Goal: Task Accomplishment & Management: Manage account settings

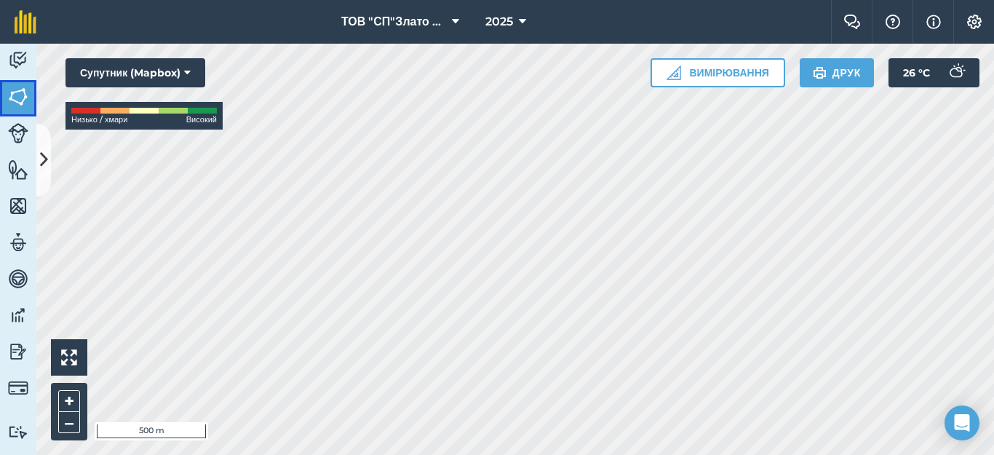
click at [20, 89] on img at bounding box center [18, 97] width 20 height 22
click at [41, 145] on button at bounding box center [43, 160] width 15 height 73
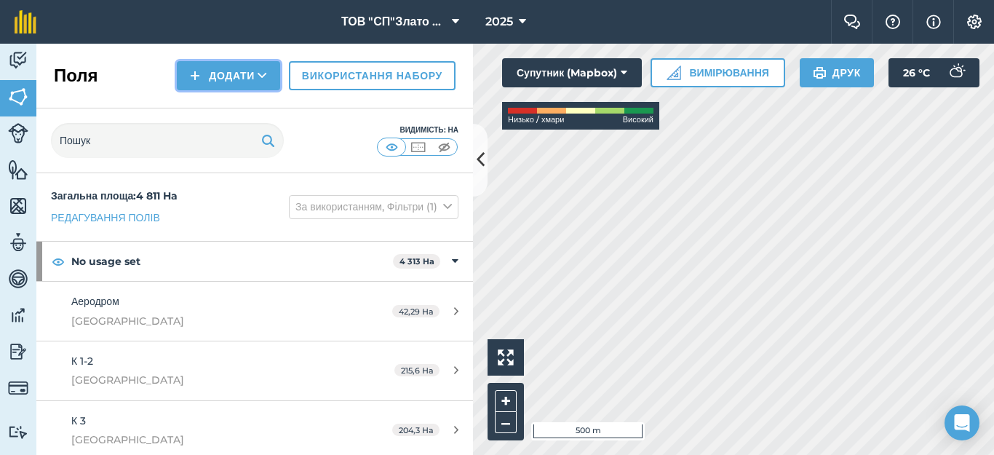
click at [220, 81] on button "Додати" at bounding box center [228, 75] width 103 height 29
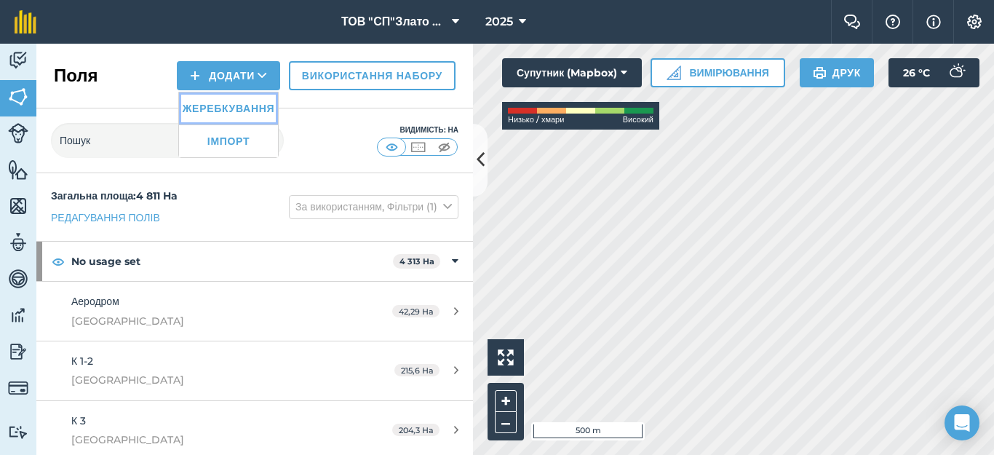
click at [227, 103] on link "Жеребкування" at bounding box center [228, 108] width 99 height 32
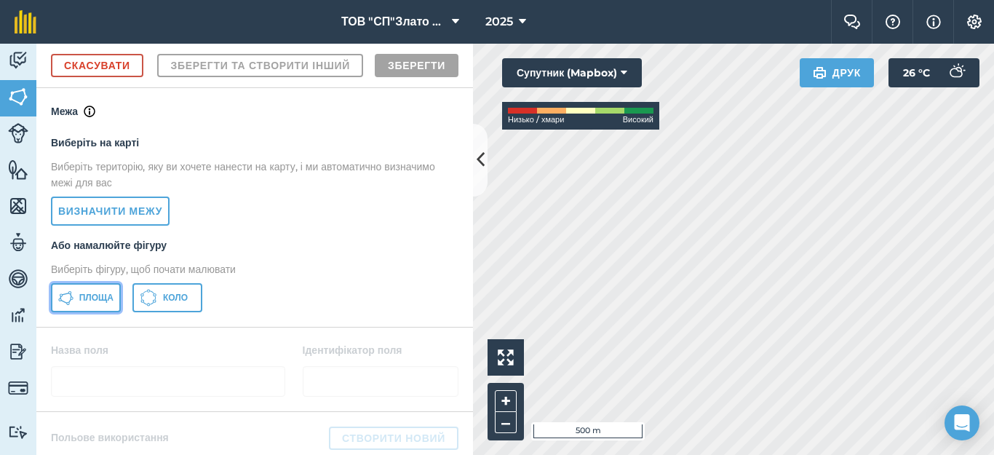
click at [87, 303] on span "Площа" at bounding box center [96, 298] width 34 height 12
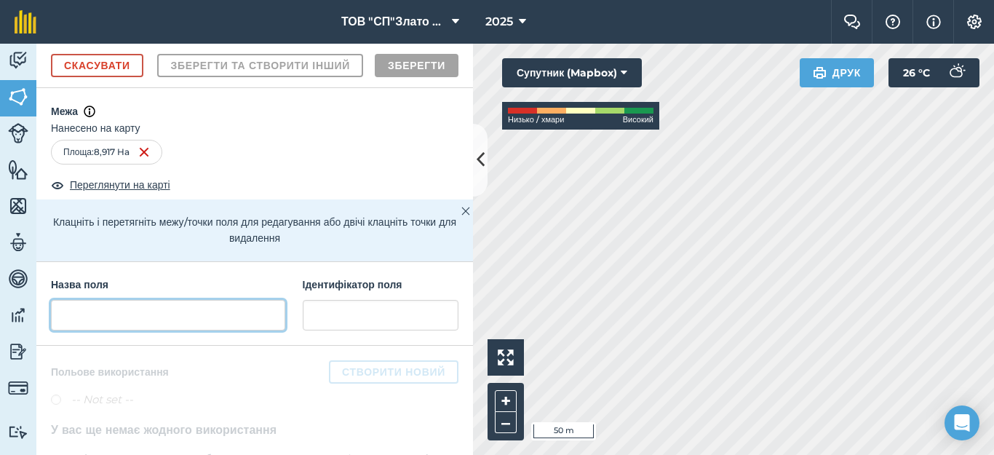
click at [79, 330] on input "text" at bounding box center [168, 315] width 234 height 31
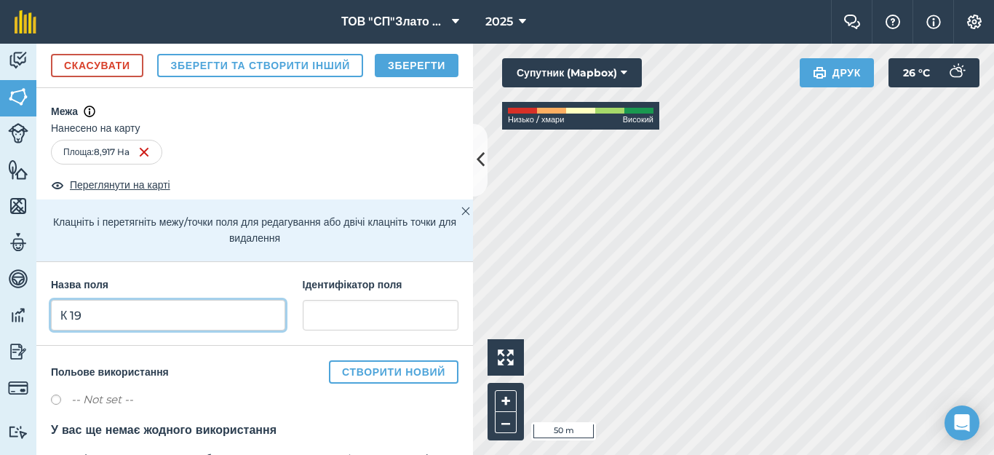
type input "К 19"
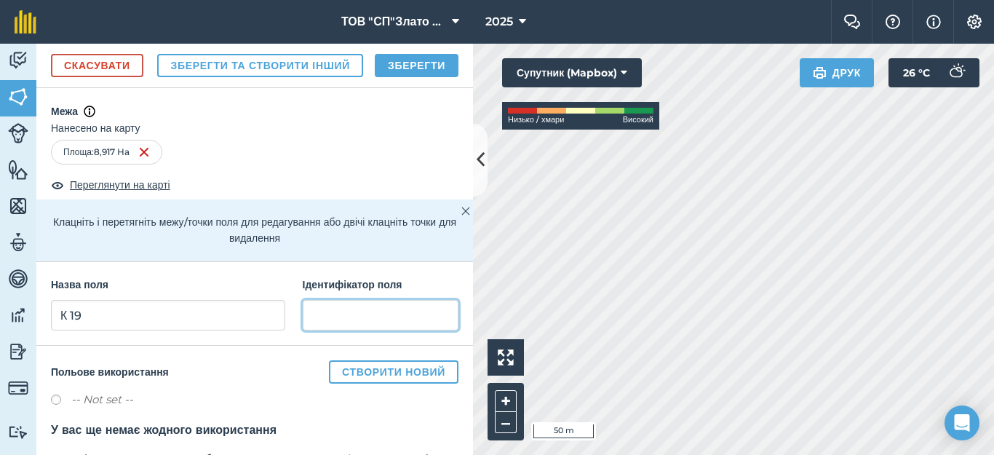
click at [333, 330] on input "text" at bounding box center [381, 315] width 156 height 31
type input "[GEOGRAPHIC_DATA]"
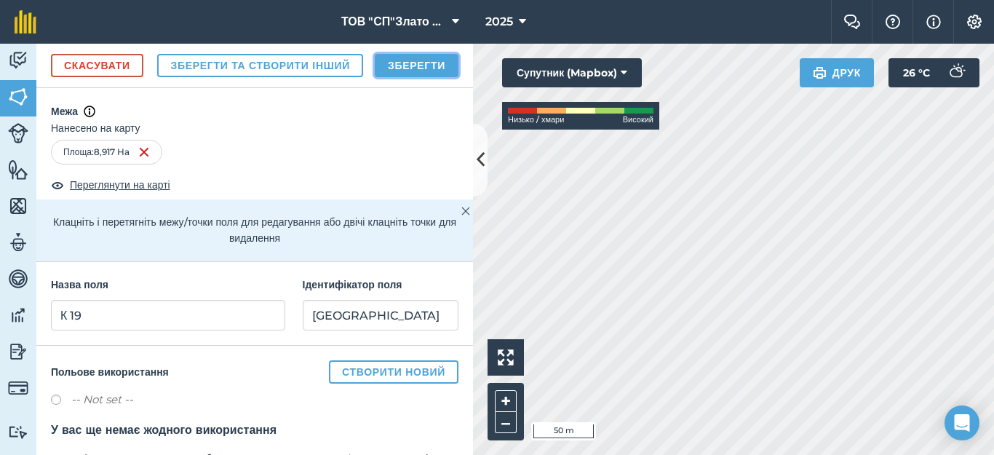
click at [413, 77] on button "Зберегти" at bounding box center [417, 65] width 84 height 23
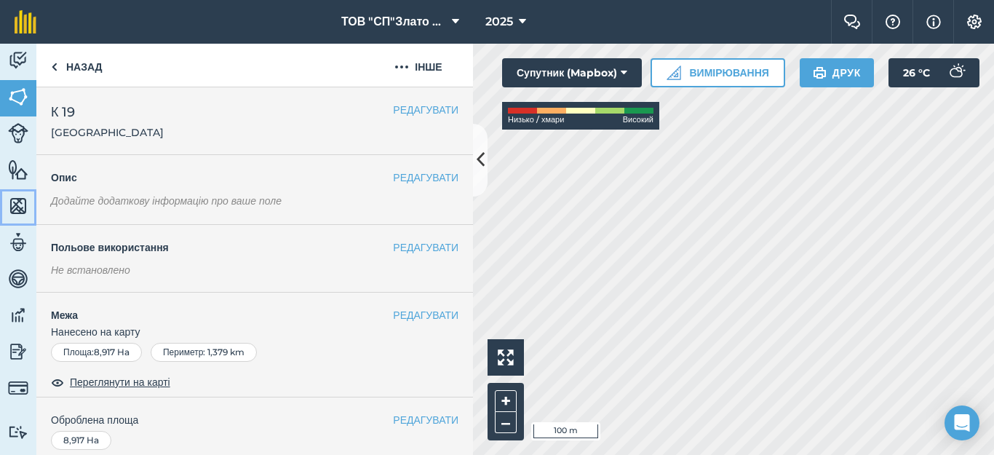
click at [9, 211] on img at bounding box center [18, 206] width 20 height 22
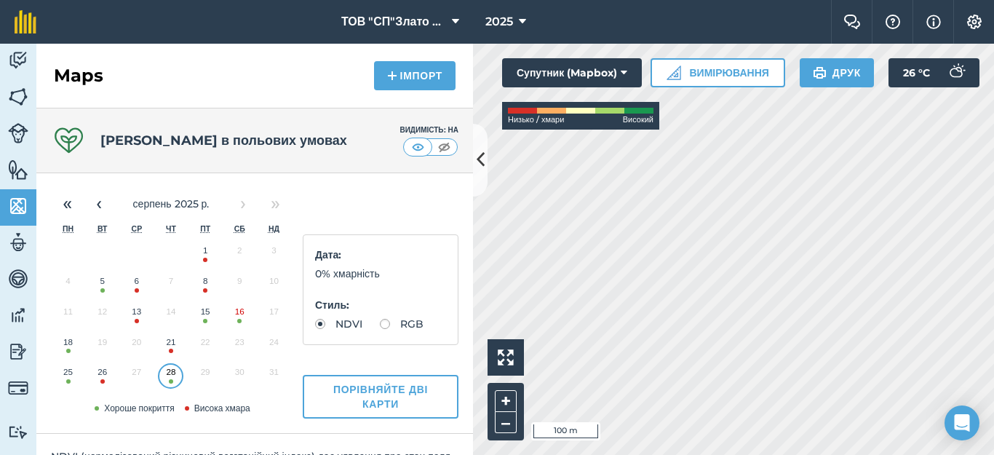
click at [102, 285] on button "5" at bounding box center [102, 284] width 34 height 31
click at [16, 94] on img at bounding box center [18, 97] width 20 height 22
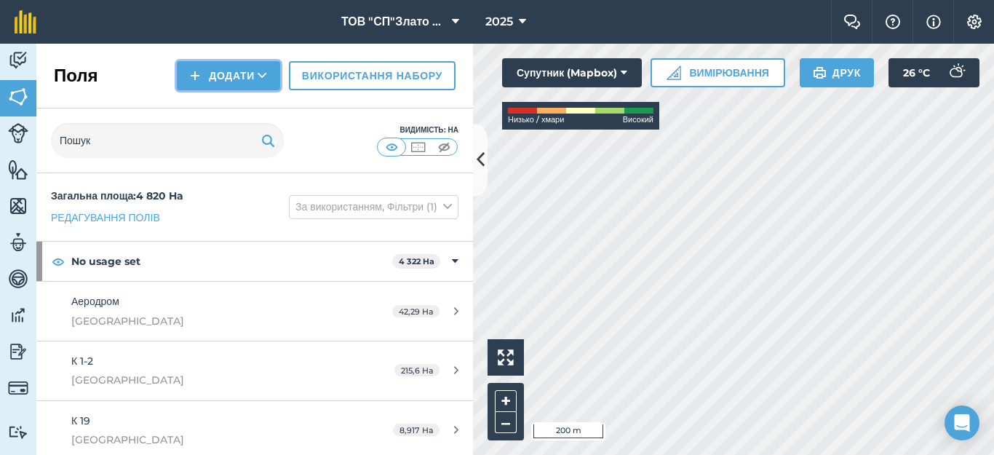
click at [214, 71] on button "Додати" at bounding box center [228, 75] width 103 height 29
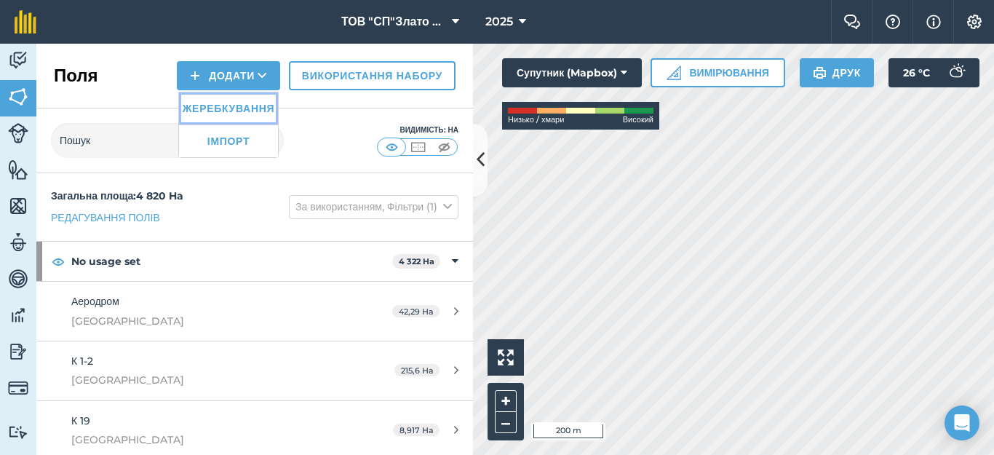
click at [213, 111] on link "Жеребкування" at bounding box center [228, 108] width 99 height 32
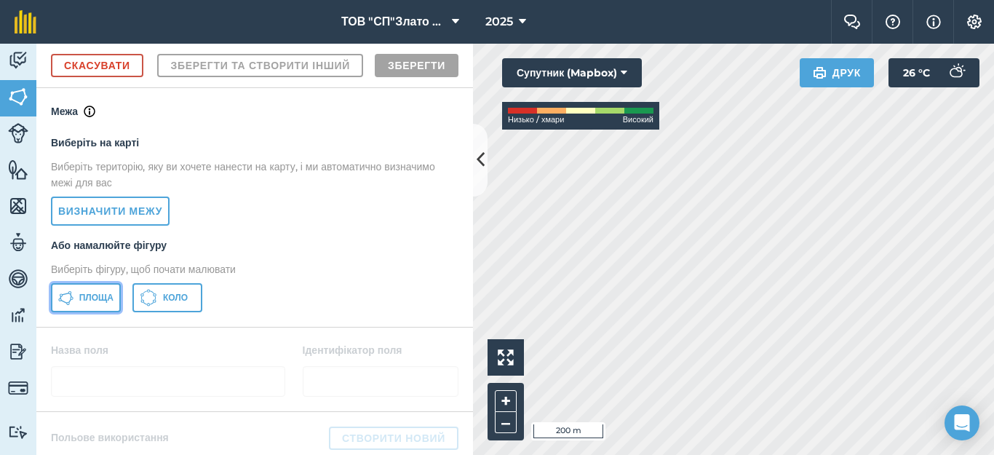
click at [85, 303] on span "Площа" at bounding box center [96, 298] width 34 height 12
click at [470, 266] on div "Діяльність [PERSON_NAME] Особливості Карти Команда Транспортні засоби Дані Звіт…" at bounding box center [497, 249] width 994 height 411
click at [938, 79] on div "Click to start drawing i 50 m + – Супутник (Mapbox) Низько / хмари Високий Друк…" at bounding box center [733, 249] width 521 height 411
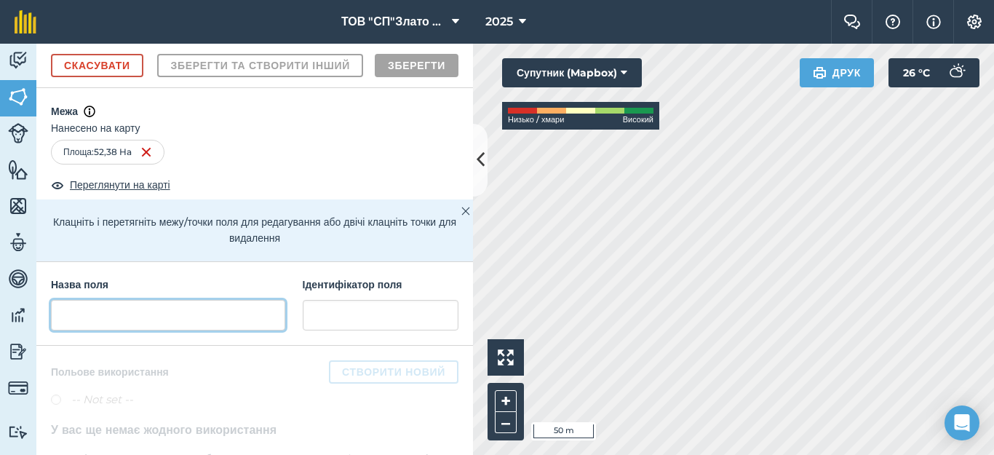
click at [79, 330] on input "text" at bounding box center [168, 315] width 234 height 31
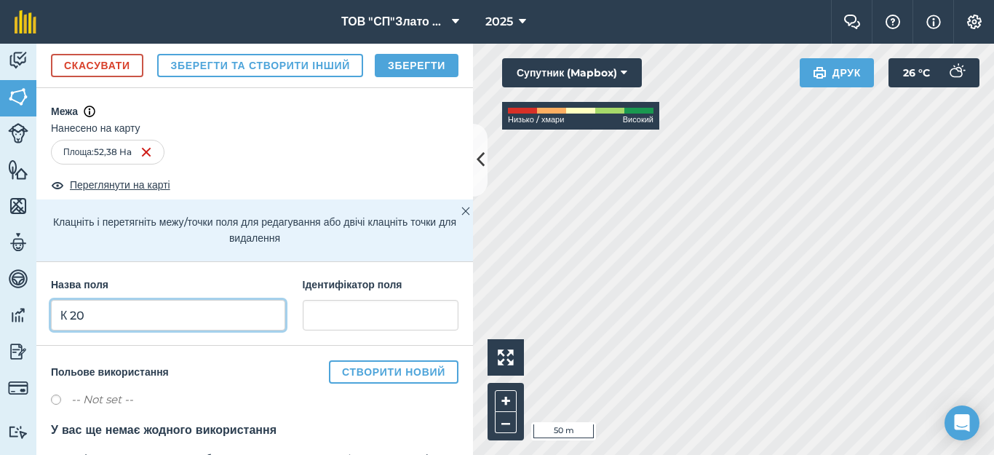
type input "К 20"
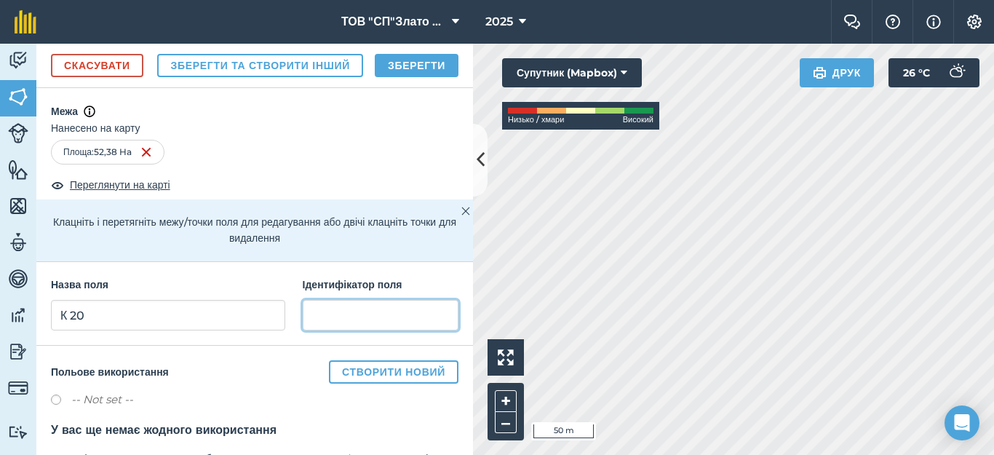
click at [339, 330] on input "text" at bounding box center [381, 315] width 156 height 31
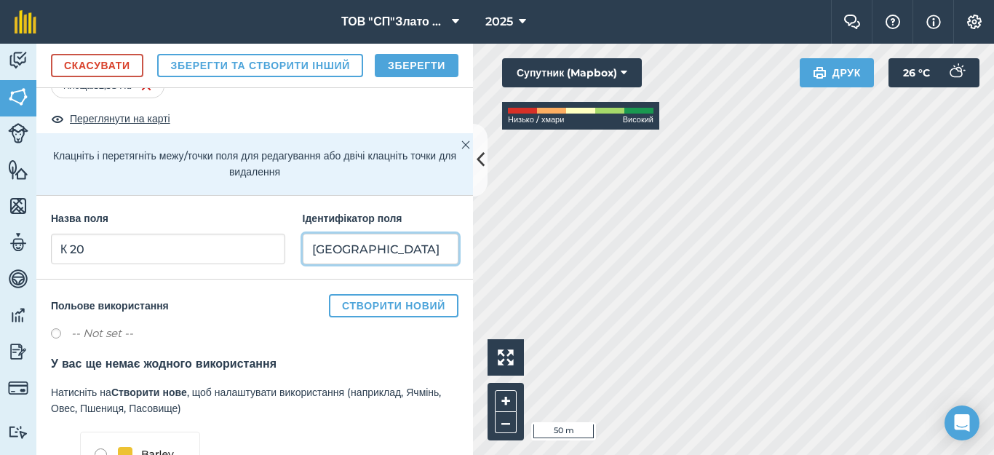
scroll to position [194, 0]
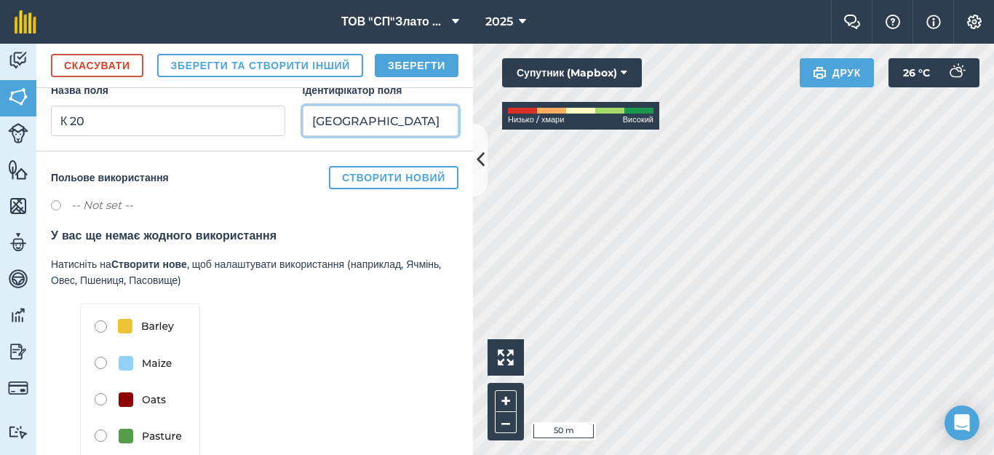
type input "[GEOGRAPHIC_DATA]"
click at [407, 77] on button "Зберегти" at bounding box center [417, 65] width 84 height 23
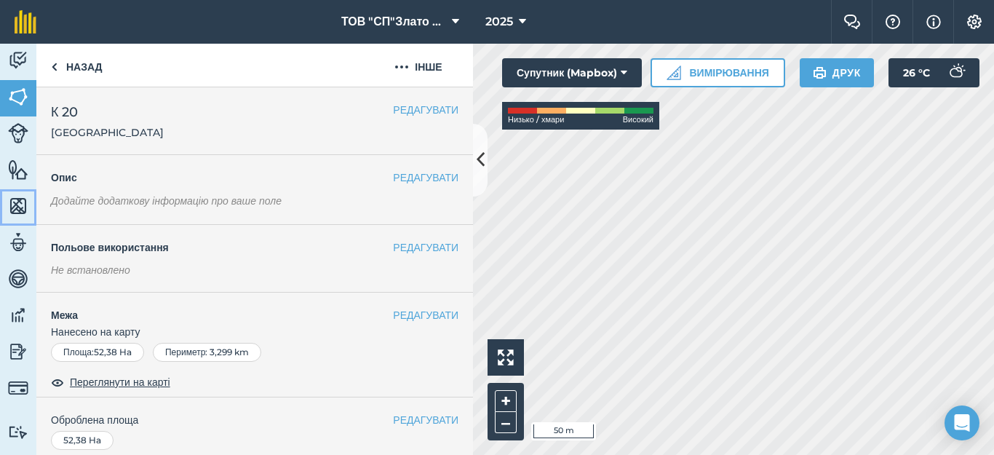
click at [12, 202] on img at bounding box center [18, 206] width 20 height 22
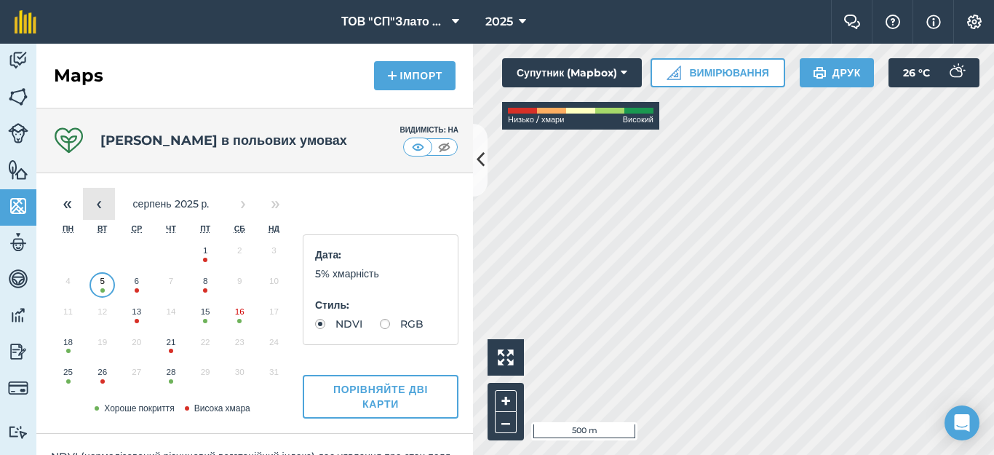
click at [100, 205] on button "‹" at bounding box center [99, 204] width 32 height 32
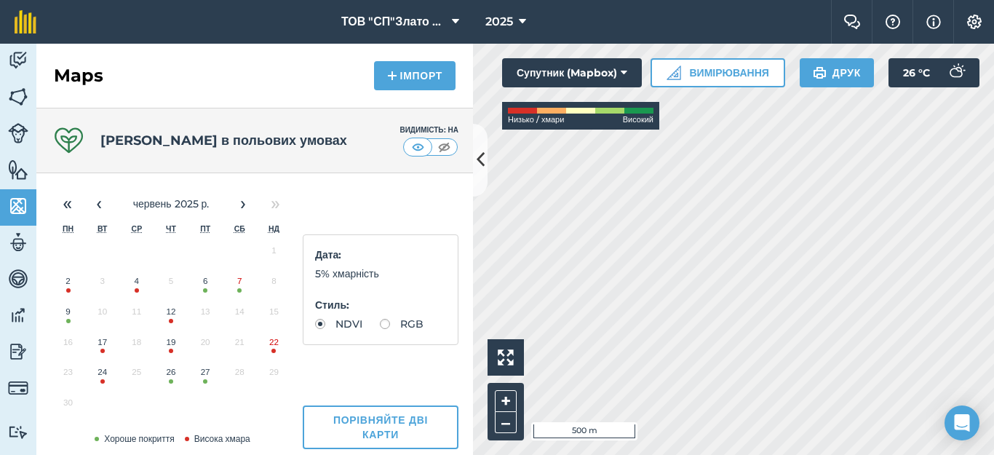
click at [238, 290] on button "7" at bounding box center [240, 284] width 34 height 31
click at [98, 202] on button "‹" at bounding box center [99, 204] width 32 height 32
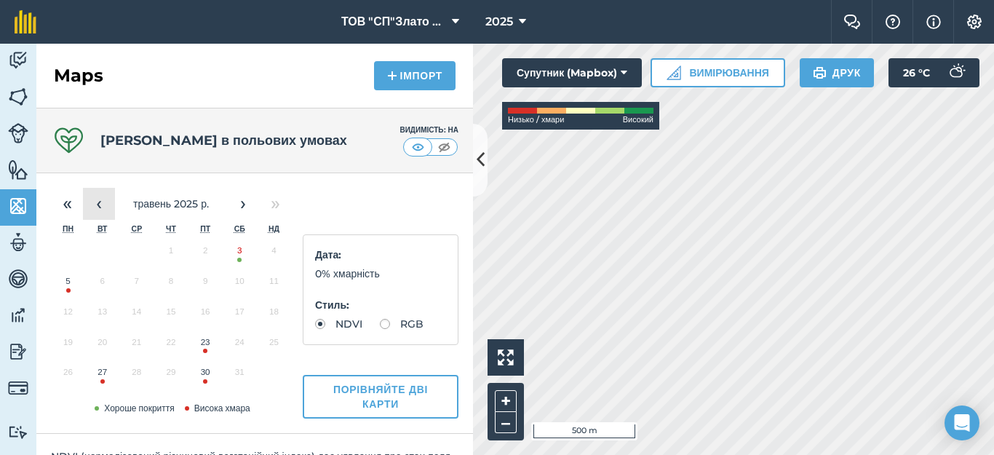
click at [98, 202] on button "‹" at bounding box center [99, 204] width 32 height 32
click at [242, 204] on button "›" at bounding box center [243, 204] width 32 height 32
click at [239, 258] on button "3" at bounding box center [240, 254] width 34 height 31
click at [93, 206] on button "‹" at bounding box center [99, 204] width 32 height 32
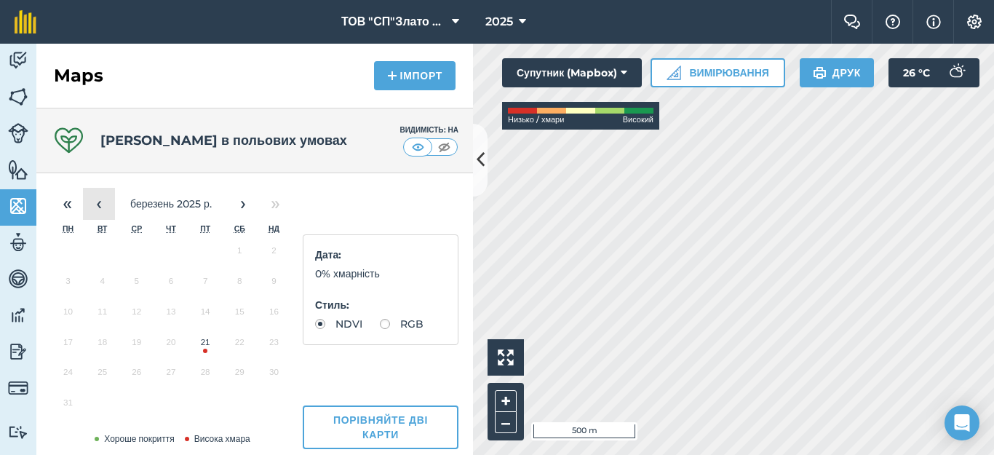
click at [93, 206] on button "‹" at bounding box center [99, 204] width 32 height 32
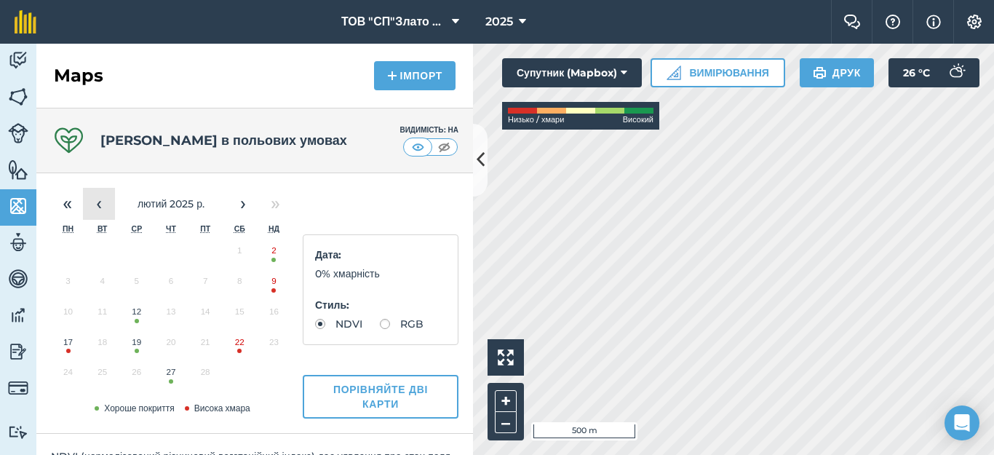
click at [93, 206] on button "‹" at bounding box center [99, 204] width 32 height 32
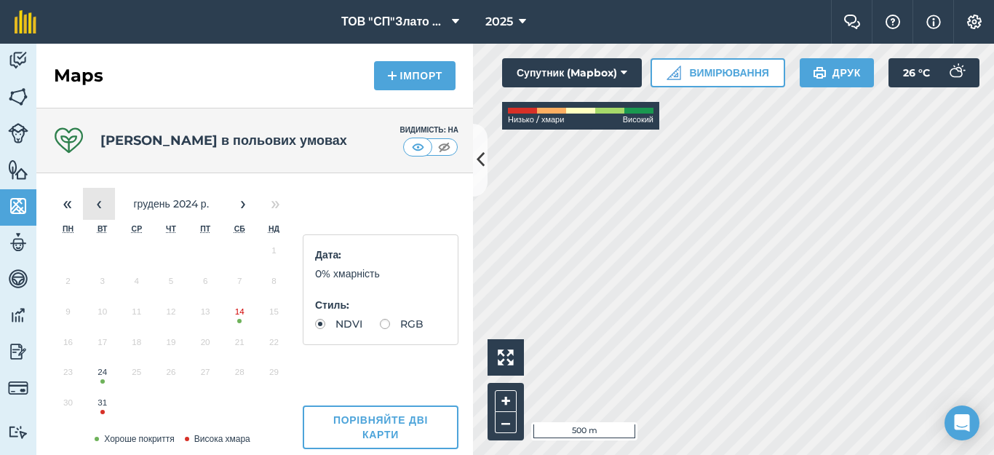
click at [93, 206] on button "‹" at bounding box center [99, 204] width 32 height 32
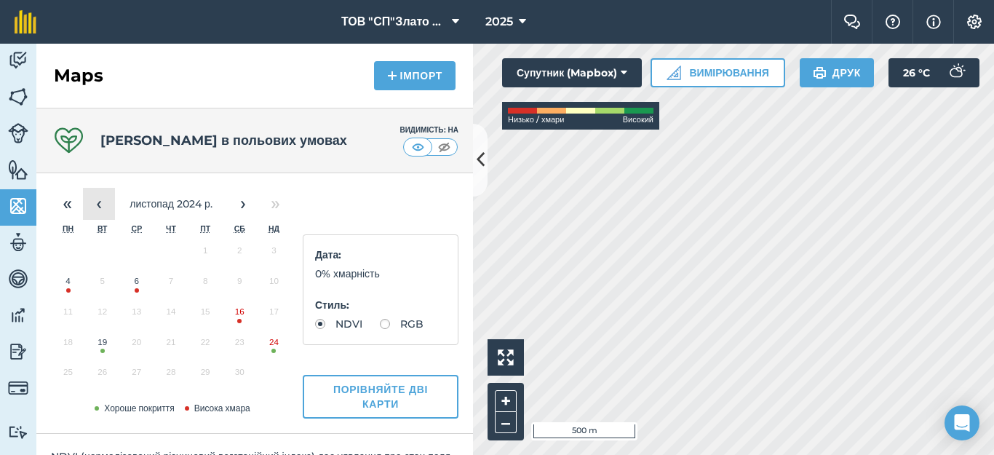
click at [93, 206] on button "‹" at bounding box center [99, 204] width 32 height 32
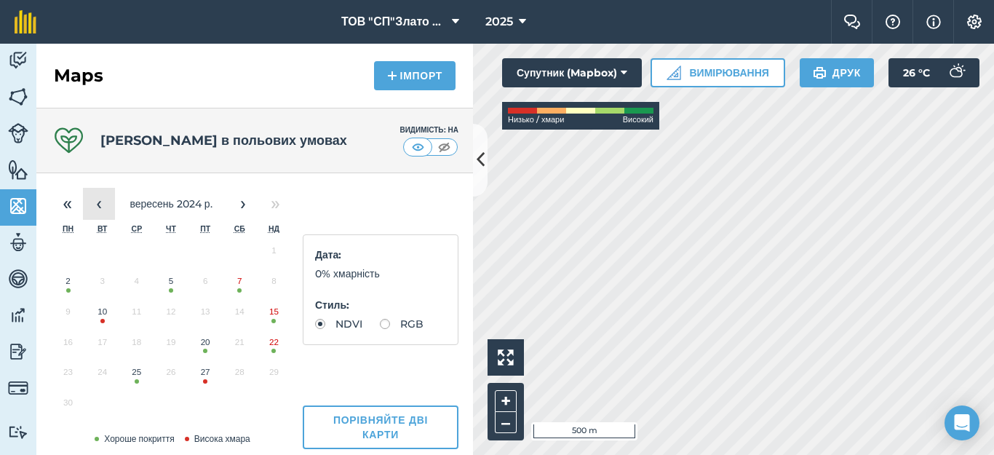
click at [93, 206] on button "‹" at bounding box center [99, 204] width 32 height 32
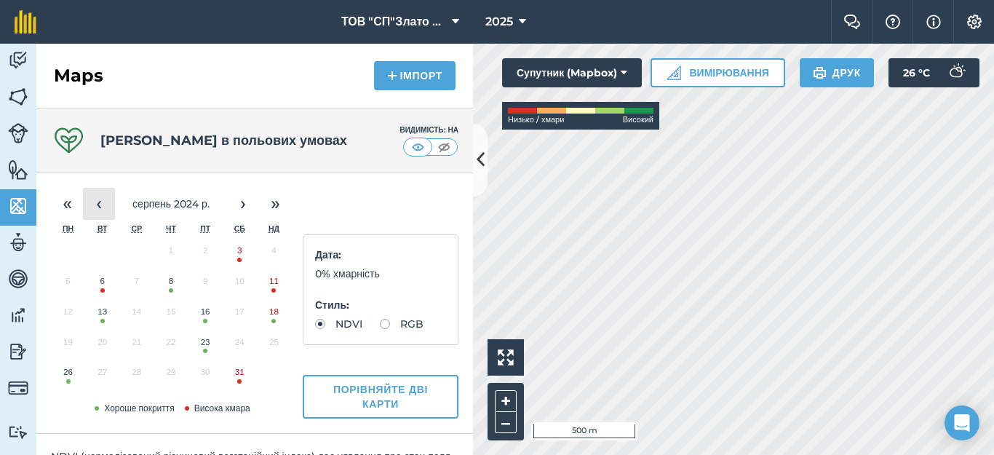
click at [93, 206] on button "‹" at bounding box center [99, 204] width 32 height 32
click at [203, 285] on button "10" at bounding box center [205, 284] width 34 height 31
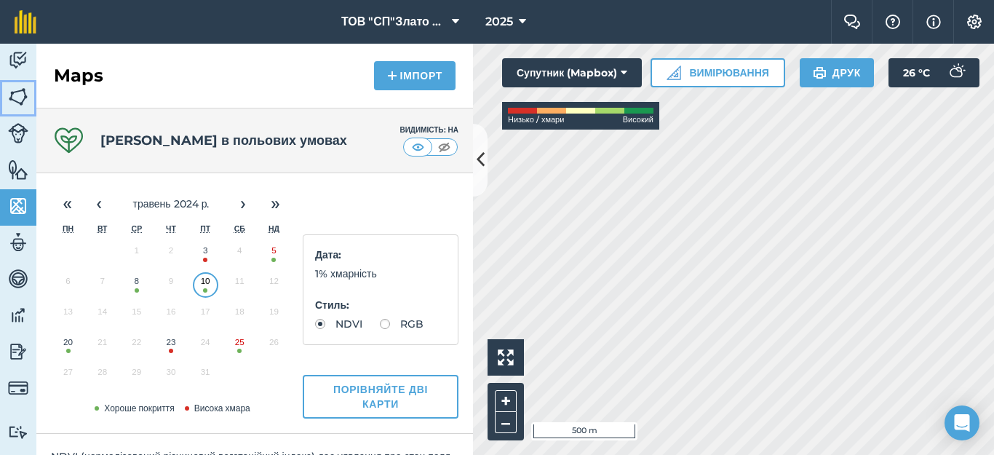
click at [22, 96] on img at bounding box center [18, 97] width 20 height 22
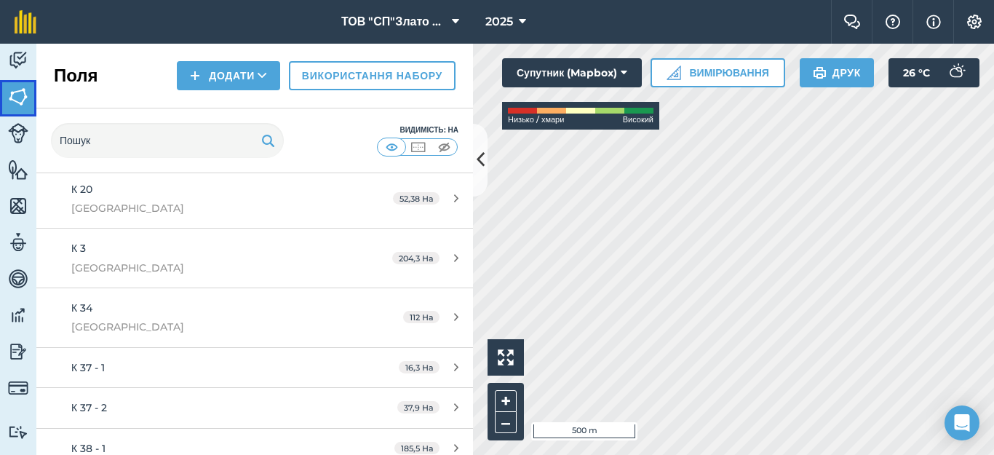
scroll to position [194, 0]
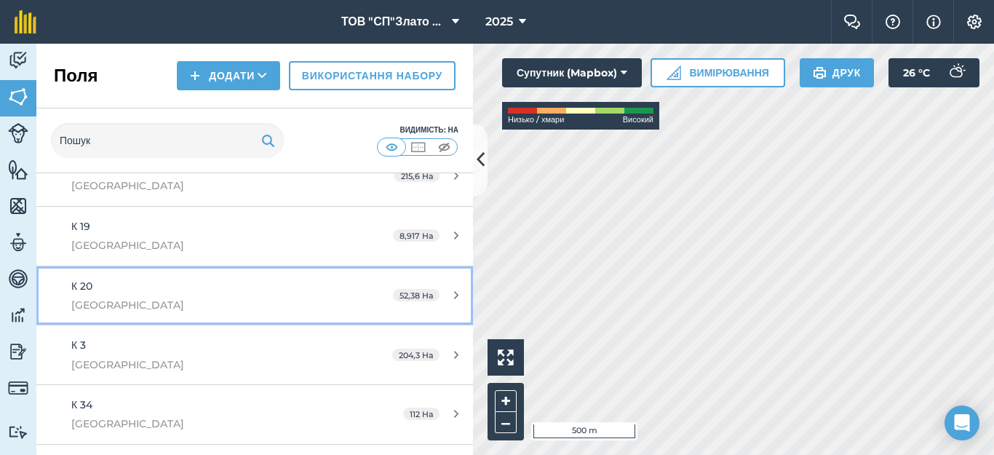
click at [454, 297] on icon at bounding box center [456, 295] width 4 height 11
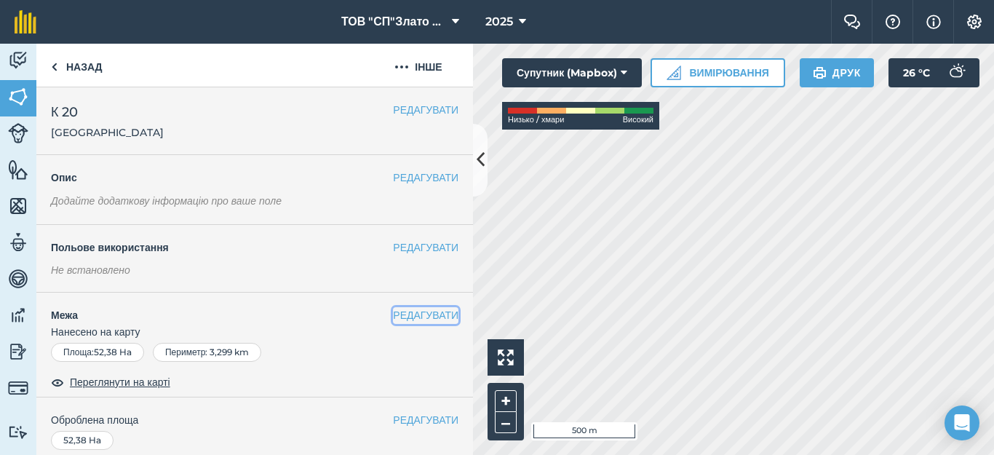
click at [407, 310] on button "РЕДАГУВАТИ" at bounding box center [425, 315] width 65 height 16
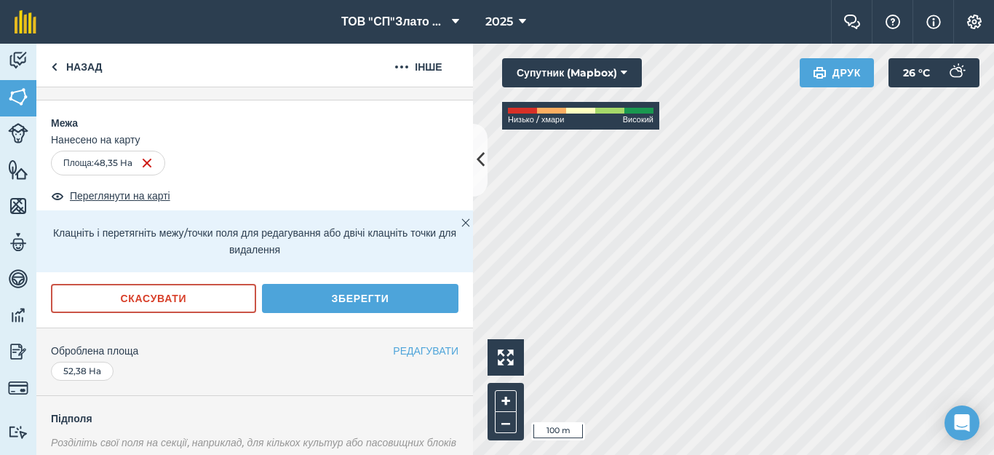
scroll to position [194, 0]
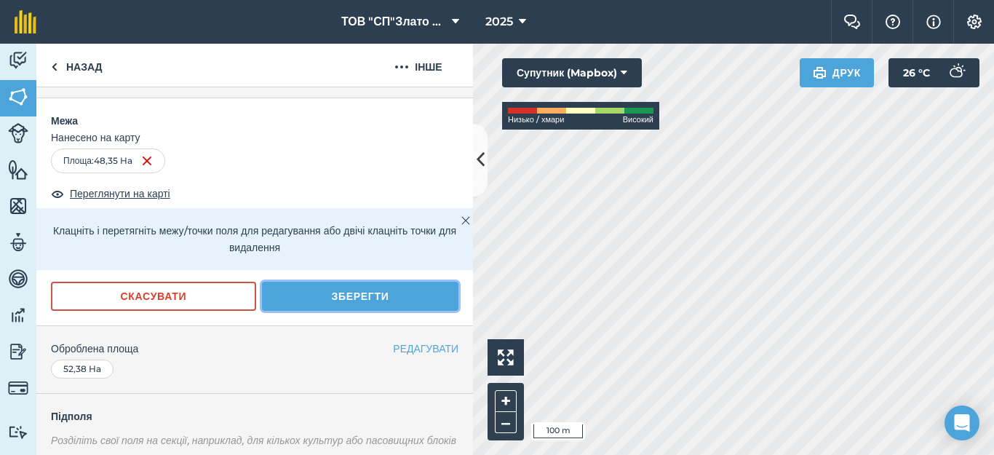
click at [351, 297] on button "Зберегти" at bounding box center [360, 296] width 196 height 29
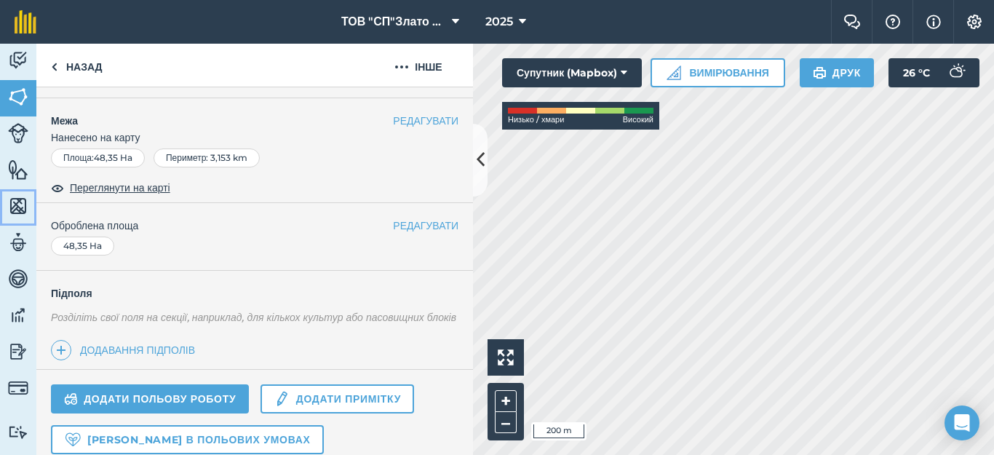
click at [18, 204] on img at bounding box center [18, 206] width 20 height 22
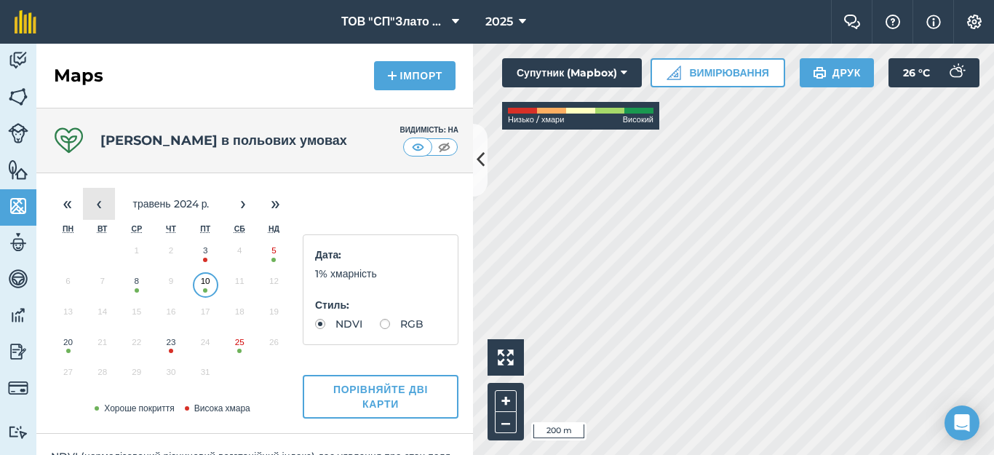
click at [104, 204] on button "‹" at bounding box center [99, 204] width 32 height 32
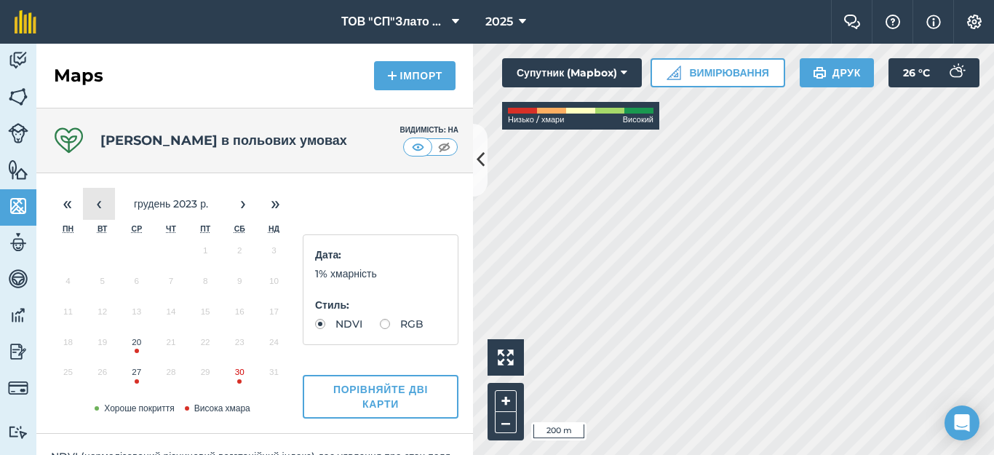
click at [104, 204] on button "‹" at bounding box center [99, 204] width 32 height 32
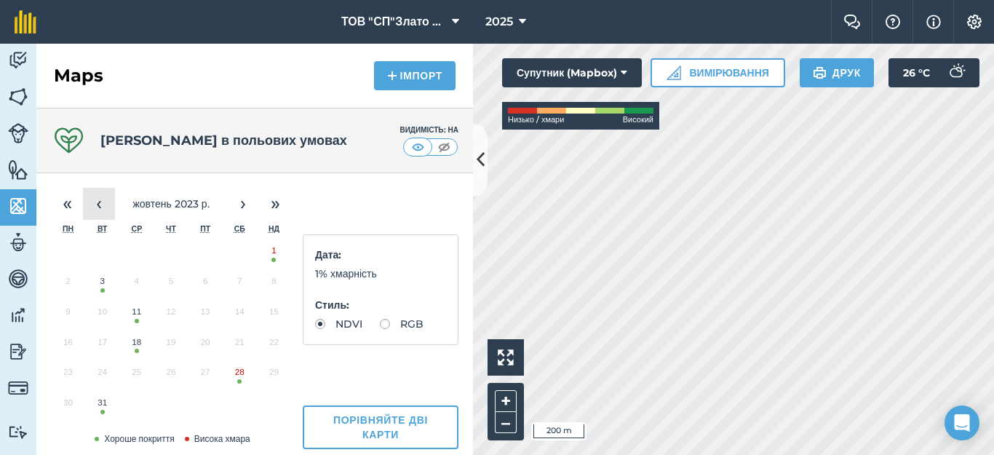
click at [104, 204] on button "‹" at bounding box center [99, 204] width 32 height 32
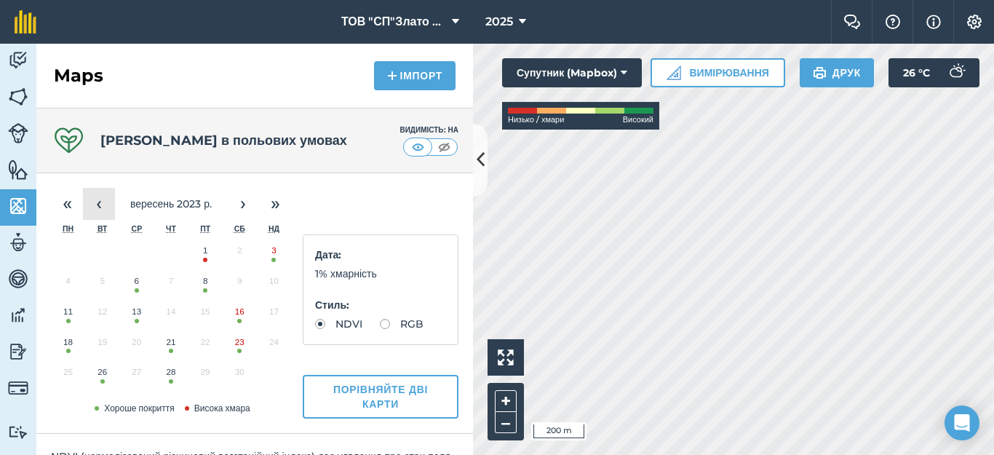
click at [104, 204] on button "‹" at bounding box center [99, 204] width 32 height 32
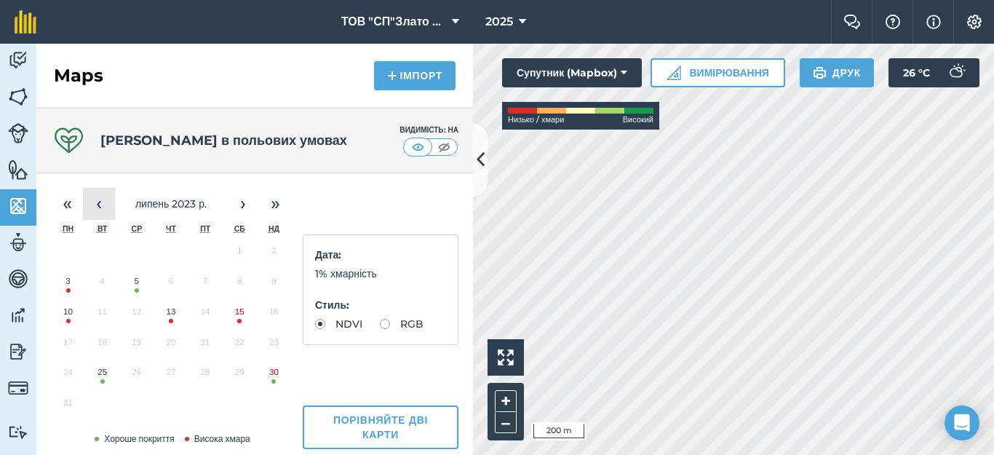
click at [104, 204] on button "‹" at bounding box center [99, 204] width 32 height 32
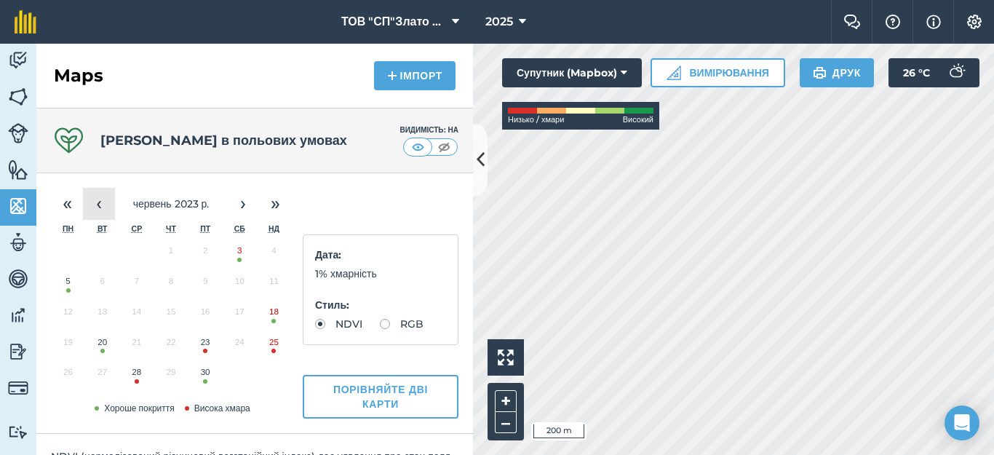
click at [104, 204] on button "‹" at bounding box center [99, 204] width 32 height 32
click at [240, 256] on button "6" at bounding box center [240, 254] width 34 height 31
click at [109, 206] on button "‹" at bounding box center [99, 204] width 32 height 32
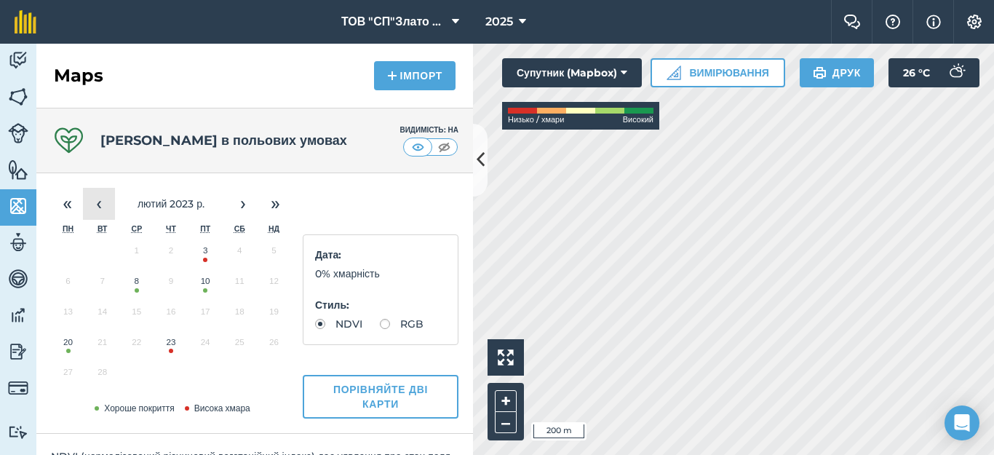
click at [109, 206] on button "‹" at bounding box center [99, 204] width 32 height 32
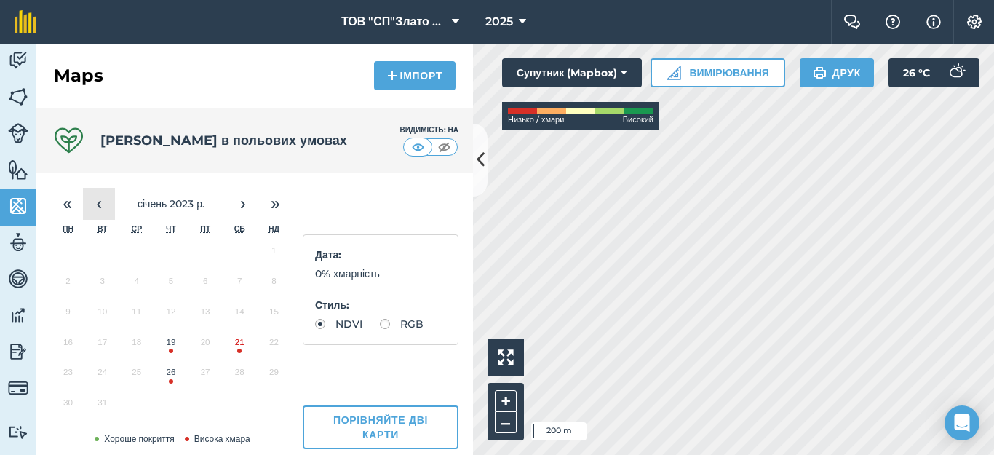
click at [109, 206] on button "‹" at bounding box center [99, 204] width 32 height 32
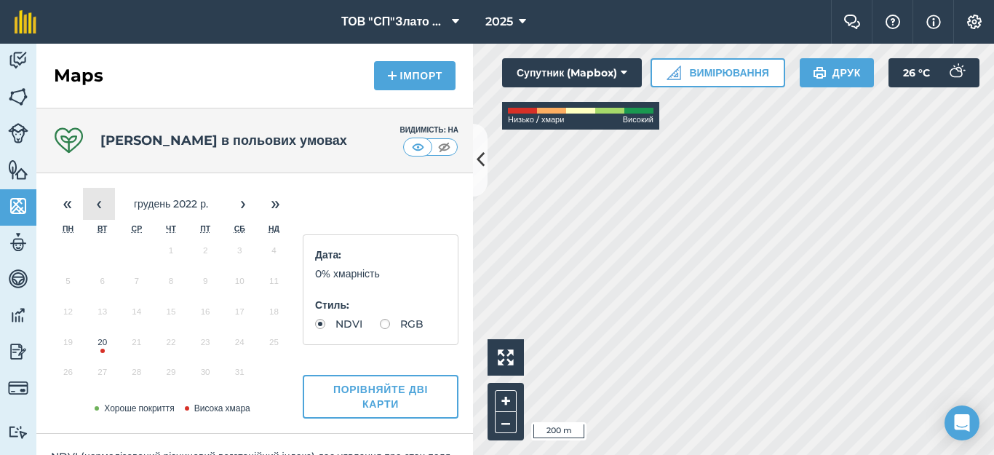
click at [109, 206] on button "‹" at bounding box center [99, 204] width 32 height 32
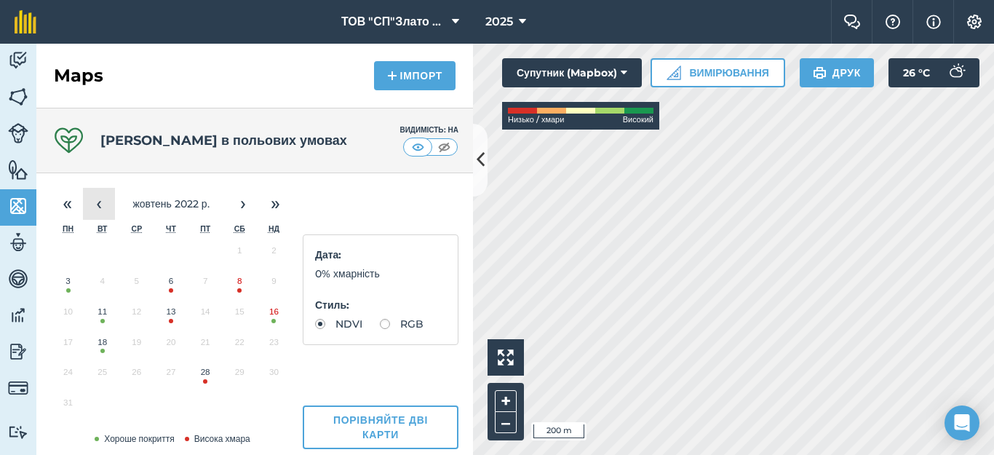
click at [109, 206] on button "‹" at bounding box center [99, 204] width 32 height 32
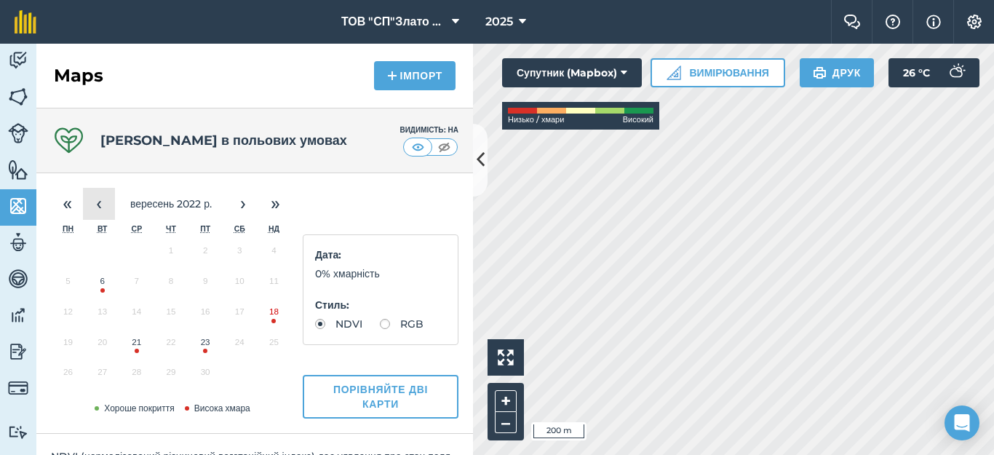
click at [109, 206] on button "‹" at bounding box center [99, 204] width 32 height 32
click at [135, 318] on button "15" at bounding box center [136, 315] width 34 height 31
click at [13, 98] on img at bounding box center [18, 97] width 20 height 22
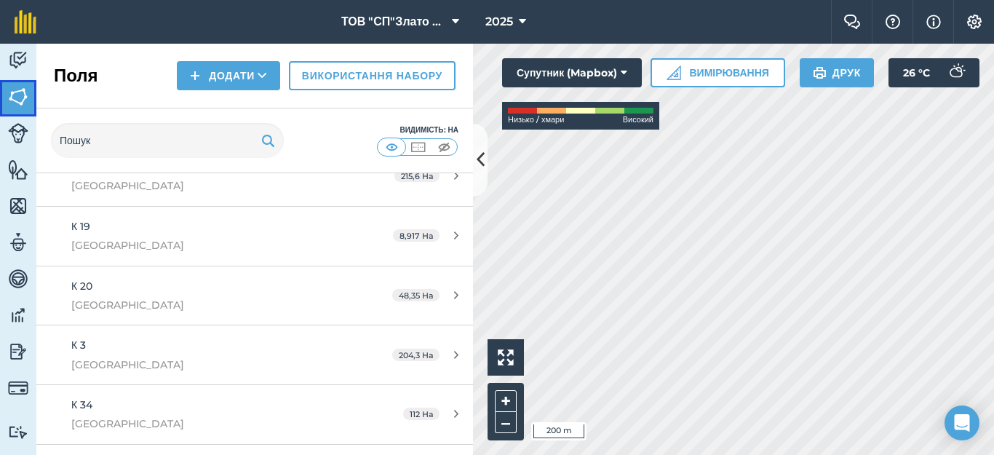
scroll to position [291, 0]
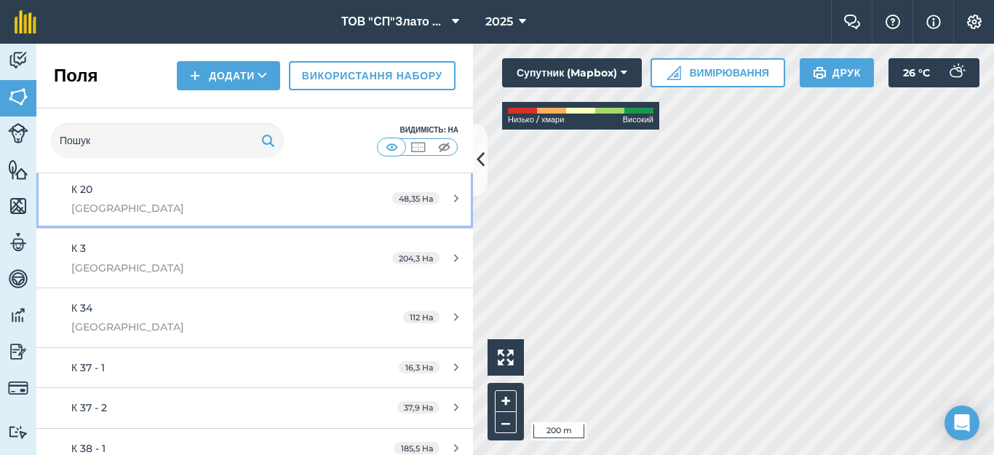
click at [439, 195] on div "48,35 Ha" at bounding box center [425, 199] width 95 height 12
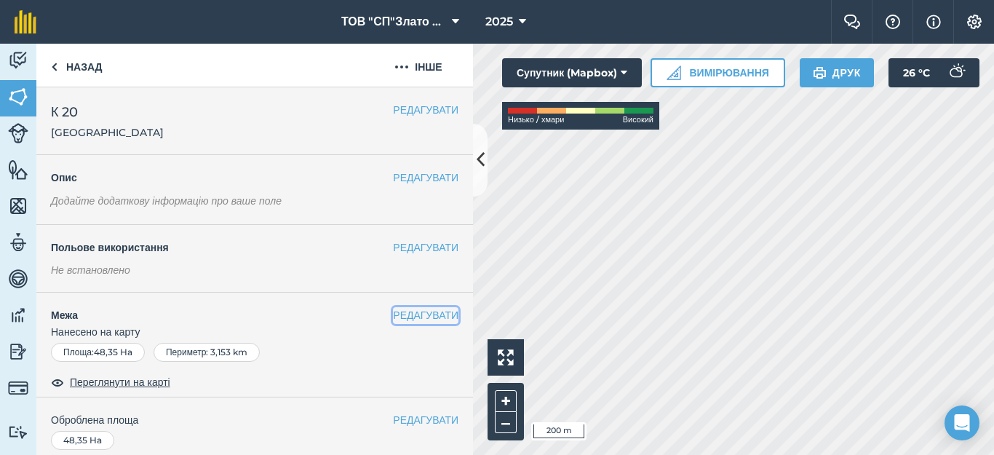
click at [404, 317] on button "РЕДАГУВАТИ" at bounding box center [425, 315] width 65 height 16
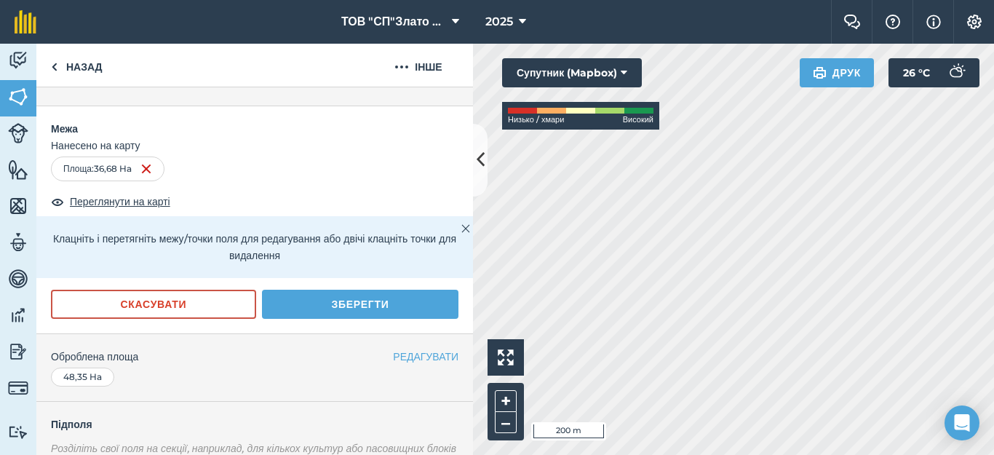
scroll to position [194, 0]
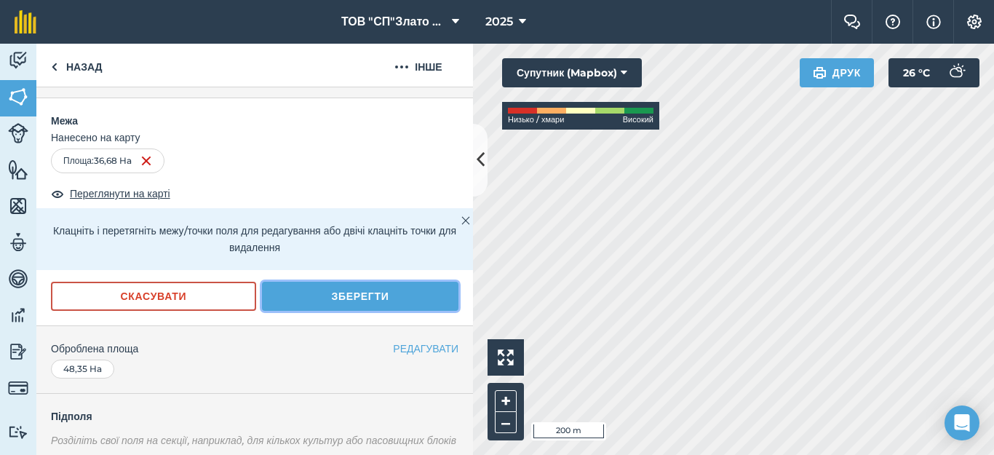
click at [377, 297] on button "Зберегти" at bounding box center [360, 296] width 196 height 29
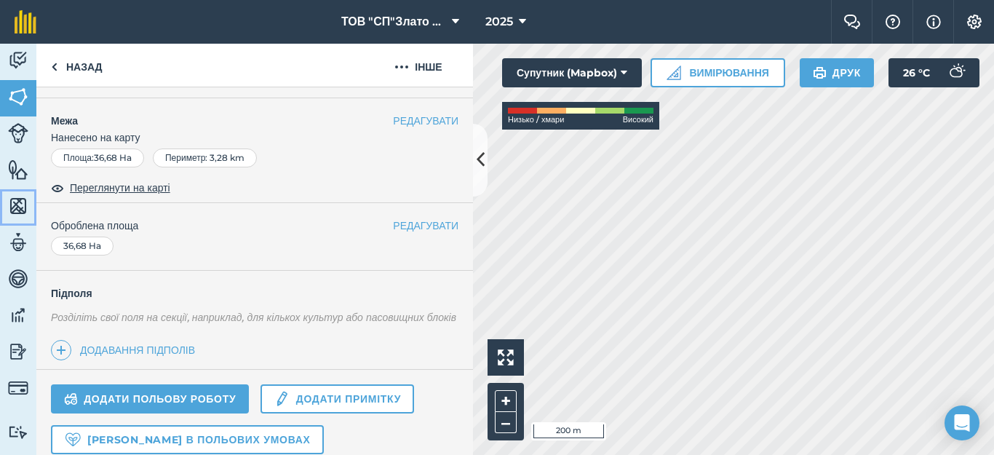
click at [15, 204] on img at bounding box center [18, 206] width 20 height 22
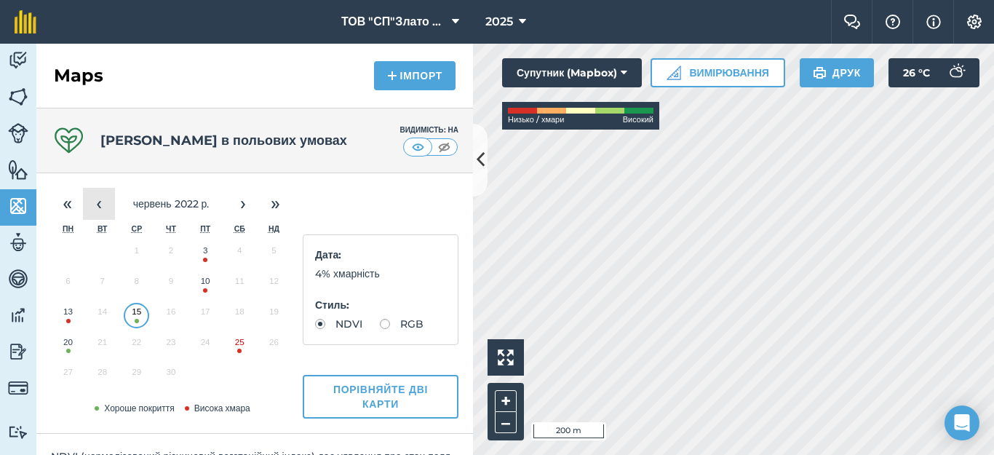
click at [92, 202] on button "‹" at bounding box center [99, 204] width 32 height 32
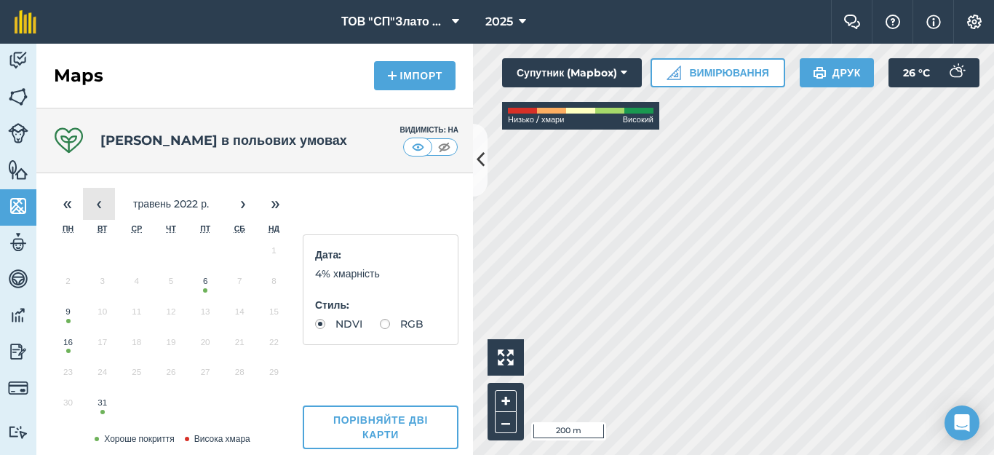
click at [92, 202] on button "‹" at bounding box center [99, 204] width 32 height 32
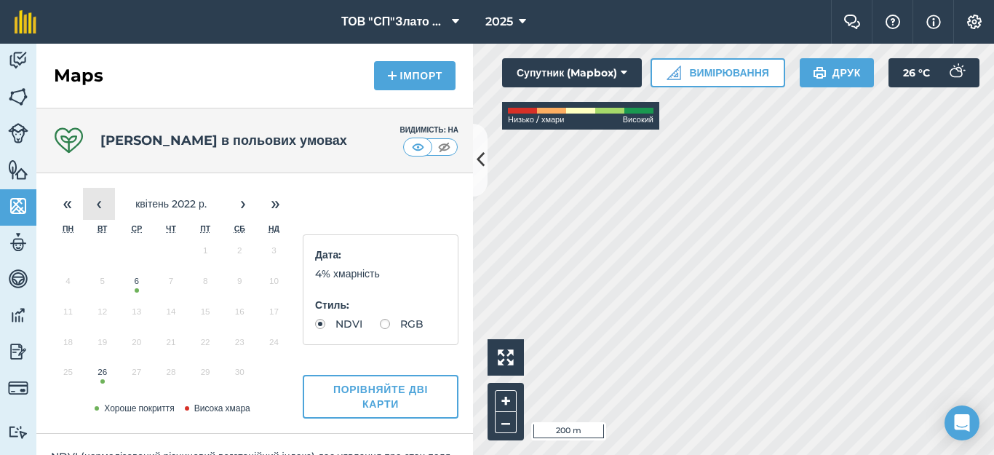
click at [92, 202] on button "‹" at bounding box center [99, 204] width 32 height 32
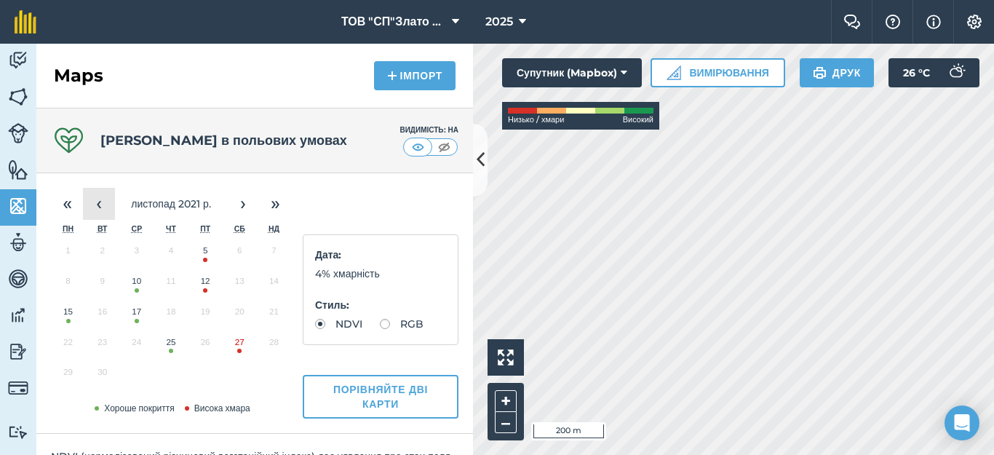
click at [92, 202] on button "‹" at bounding box center [99, 204] width 32 height 32
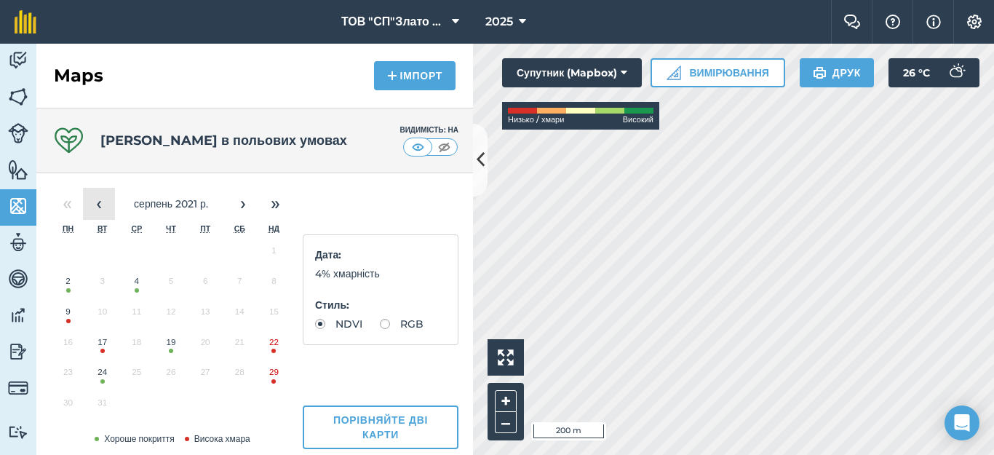
click at [92, 202] on button "‹" at bounding box center [99, 204] width 32 height 32
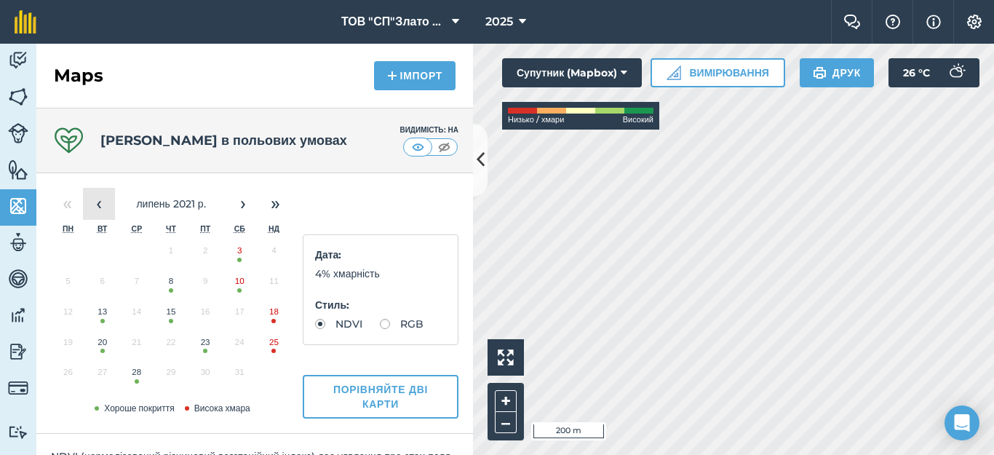
click at [92, 209] on button "‹" at bounding box center [99, 204] width 32 height 32
click at [100, 204] on button "‹" at bounding box center [99, 204] width 32 height 32
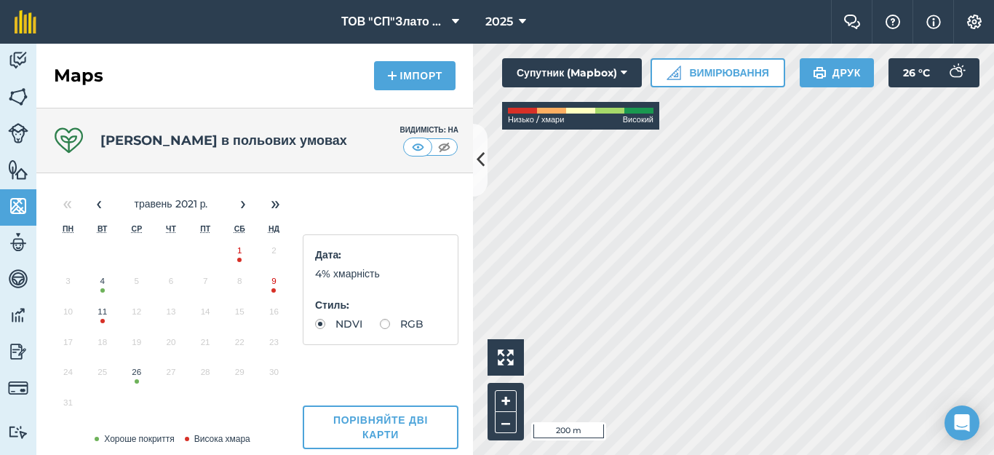
click at [108, 287] on button "4" at bounding box center [102, 284] width 34 height 31
click at [137, 378] on button "26" at bounding box center [136, 375] width 34 height 31
click at [242, 204] on button "›" at bounding box center [243, 204] width 32 height 32
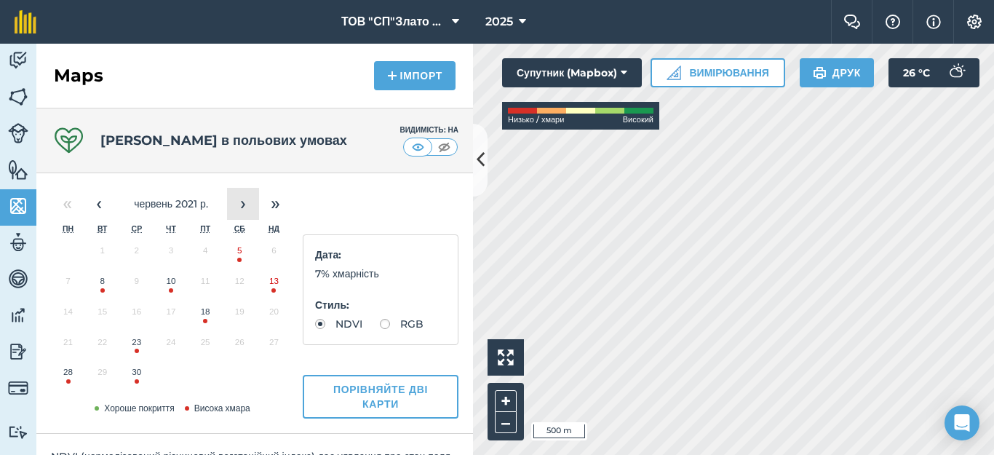
click at [242, 204] on button "›" at bounding box center [243, 204] width 32 height 32
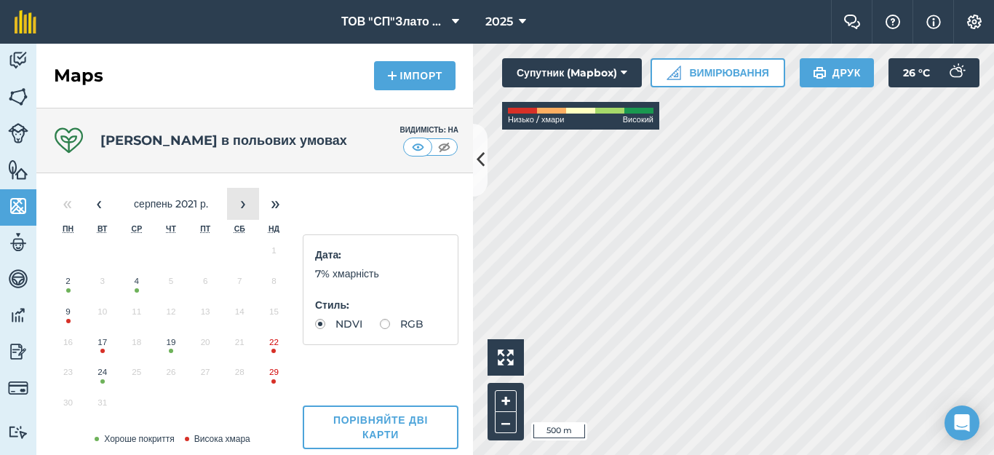
click at [242, 204] on button "›" at bounding box center [243, 204] width 32 height 32
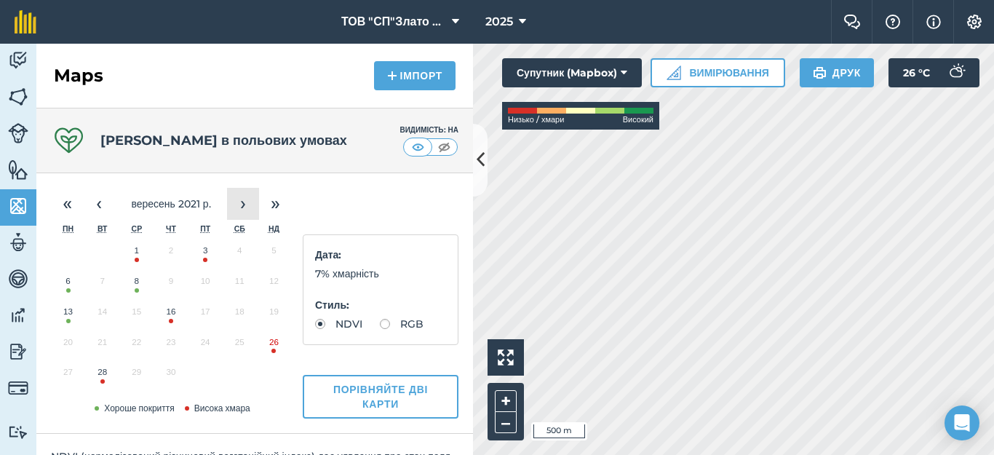
click at [242, 204] on button "›" at bounding box center [243, 204] width 32 height 32
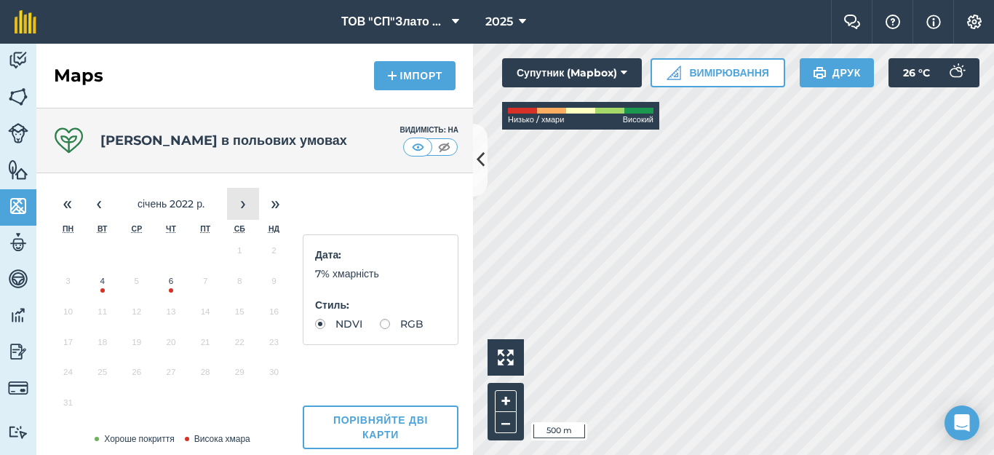
click at [242, 204] on button "›" at bounding box center [243, 204] width 32 height 32
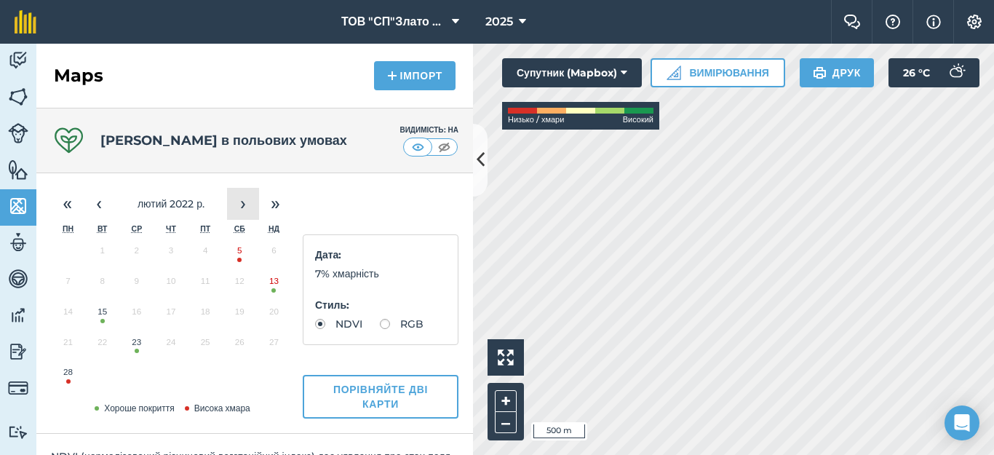
click at [242, 204] on button "›" at bounding box center [243, 204] width 32 height 32
click at [138, 285] on button "6" at bounding box center [136, 284] width 34 height 31
click at [103, 375] on button "26" at bounding box center [102, 375] width 34 height 31
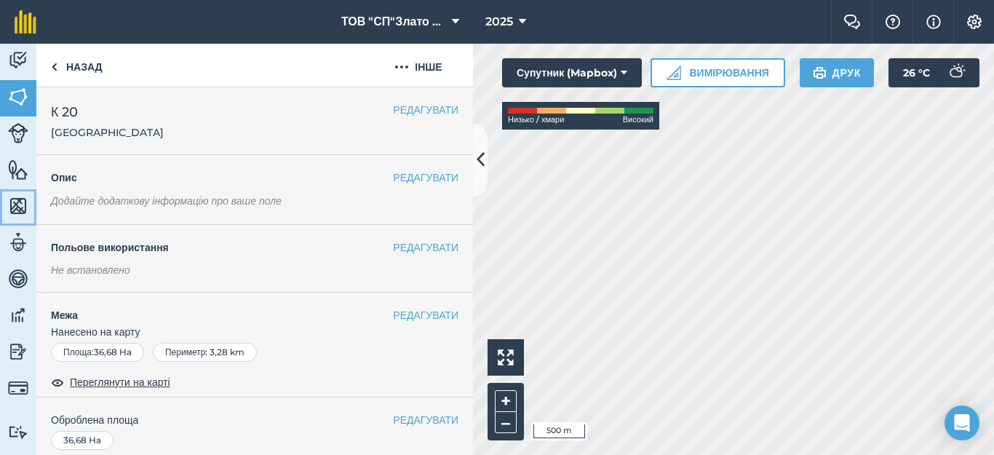
click at [17, 201] on img at bounding box center [18, 206] width 20 height 22
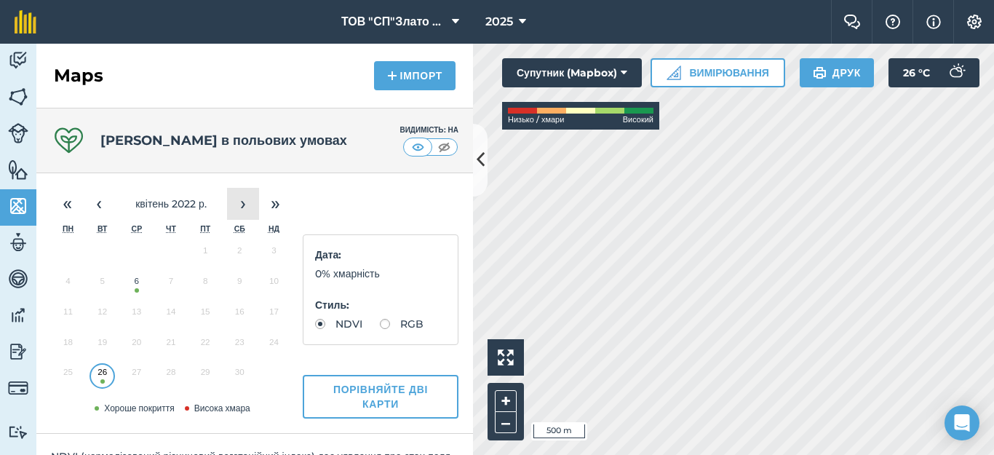
click at [243, 209] on button "›" at bounding box center [243, 204] width 32 height 32
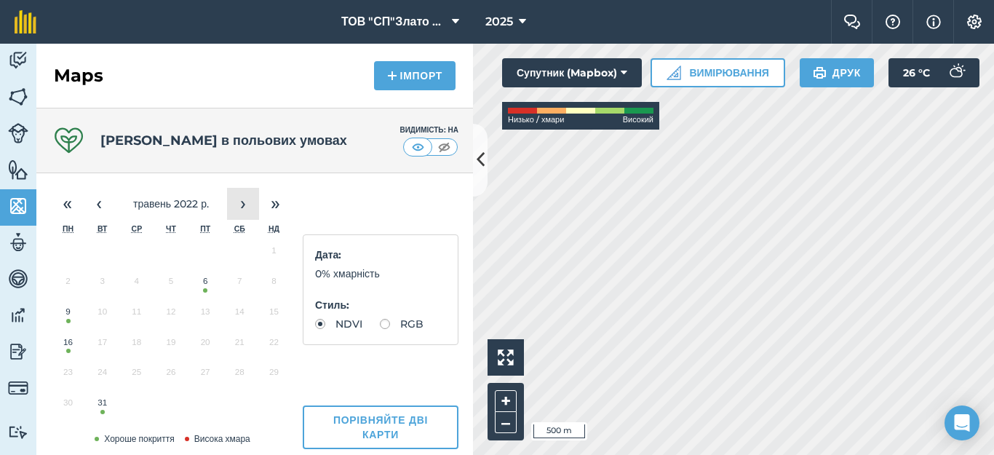
click at [243, 209] on button "›" at bounding box center [243, 204] width 32 height 32
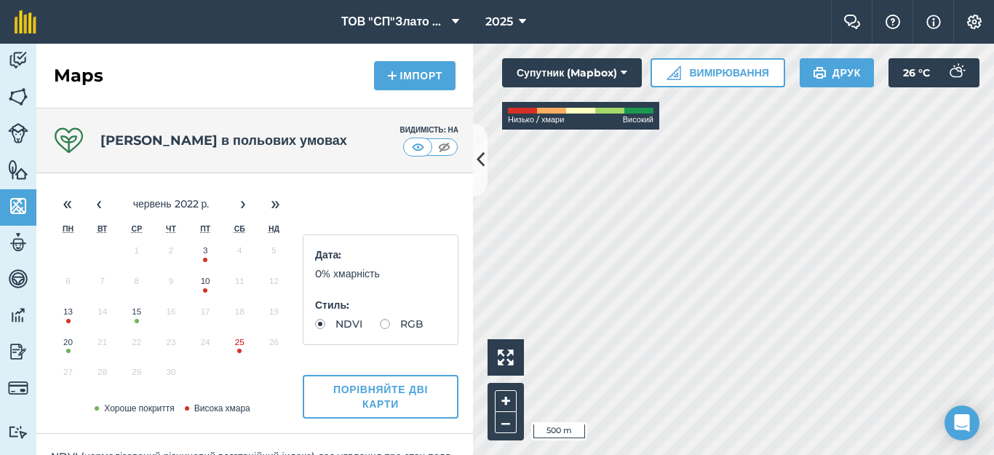
click at [137, 318] on button "15" at bounding box center [136, 315] width 34 height 31
click at [68, 343] on button "20" at bounding box center [68, 345] width 34 height 31
click at [239, 206] on button "›" at bounding box center [243, 204] width 32 height 32
click at [203, 316] on button "19" at bounding box center [205, 315] width 34 height 31
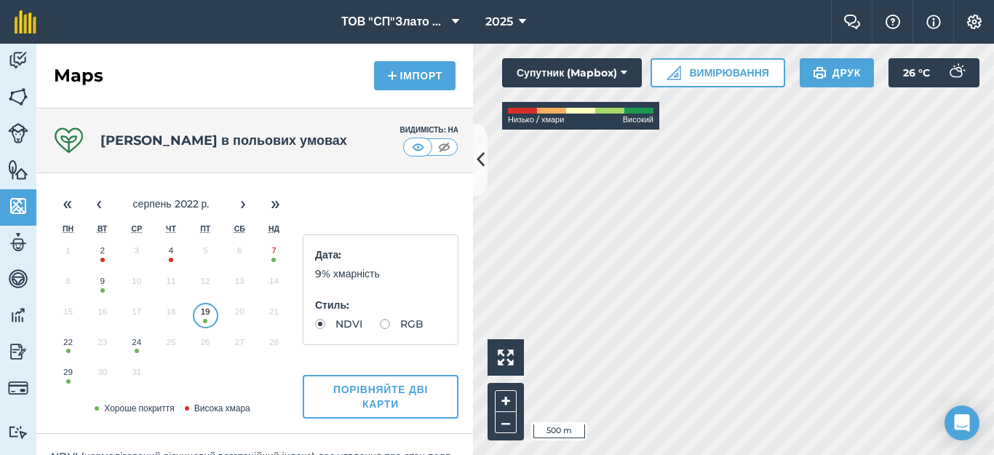
click at [133, 349] on button "24" at bounding box center [136, 345] width 34 height 31
click at [240, 211] on button "›" at bounding box center [243, 204] width 32 height 32
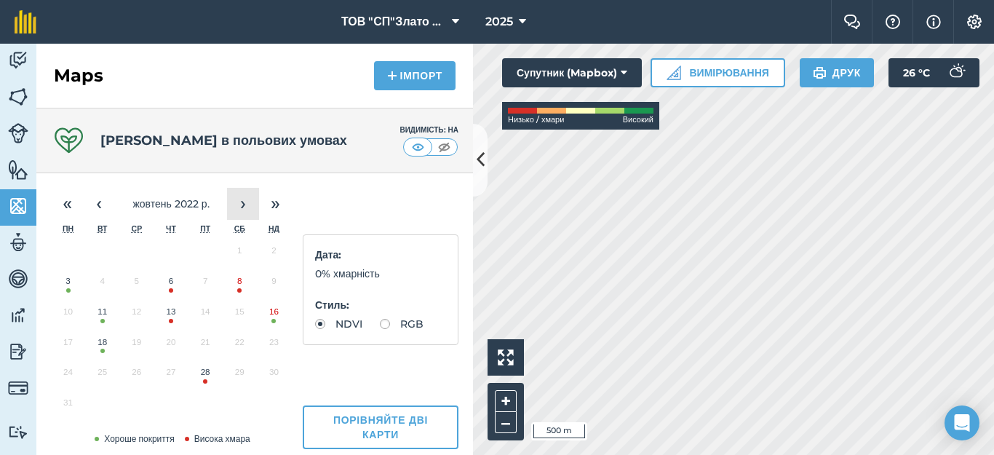
click at [240, 211] on button "›" at bounding box center [243, 204] width 32 height 32
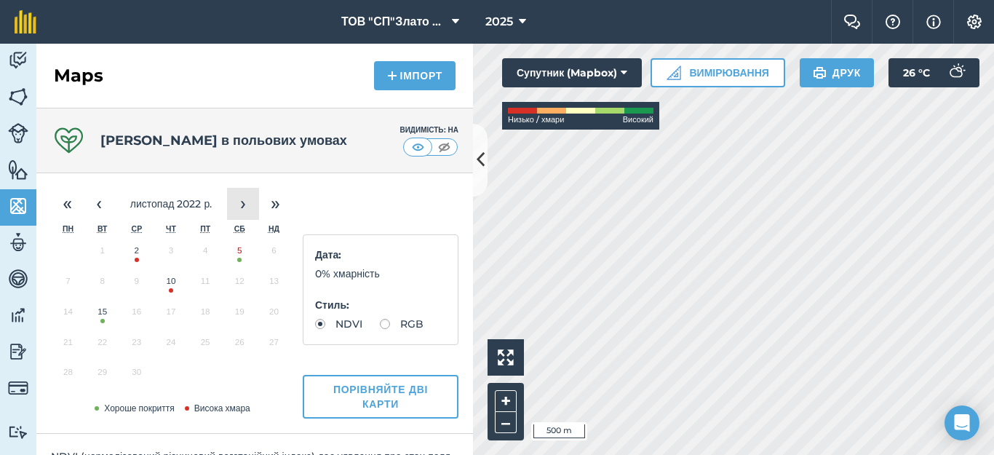
click at [240, 211] on button "›" at bounding box center [243, 204] width 32 height 32
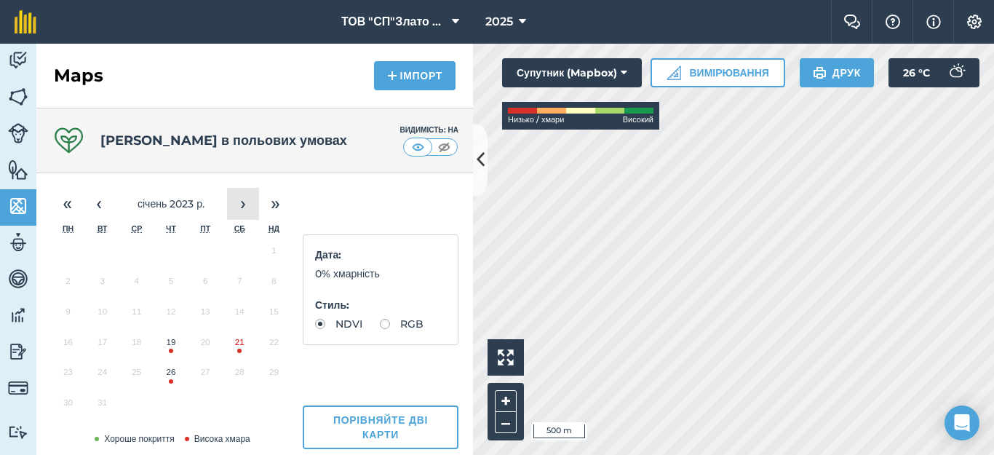
click at [240, 211] on button "›" at bounding box center [243, 204] width 32 height 32
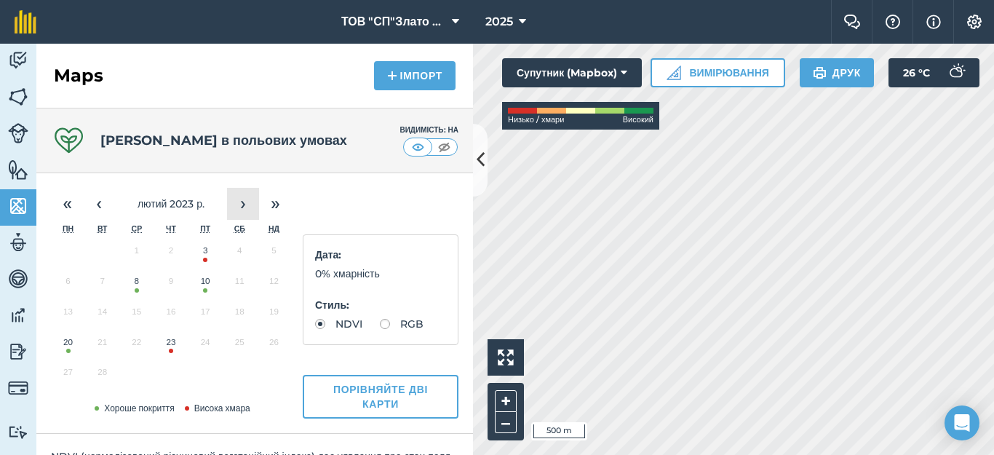
click at [240, 211] on button "›" at bounding box center [243, 204] width 32 height 32
click at [207, 282] on button "10" at bounding box center [205, 284] width 34 height 31
click at [244, 197] on button "›" at bounding box center [243, 204] width 32 height 32
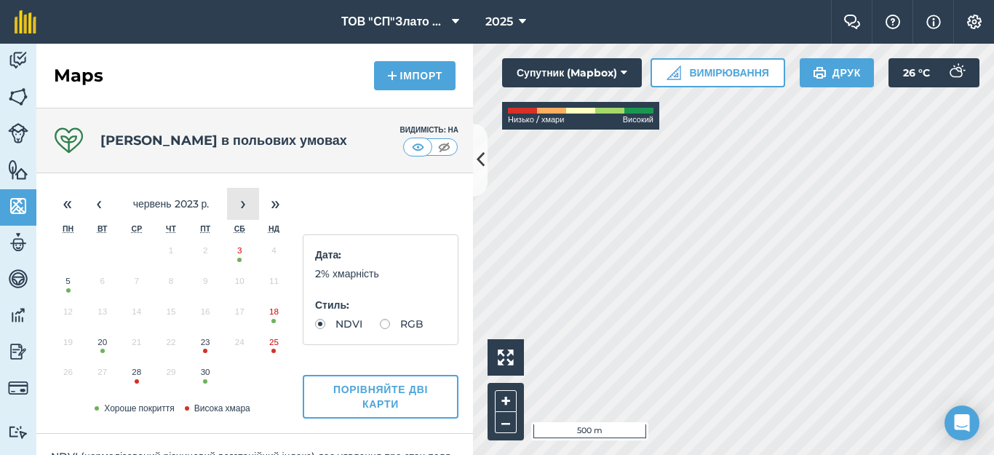
click at [244, 197] on button "›" at bounding box center [243, 204] width 32 height 32
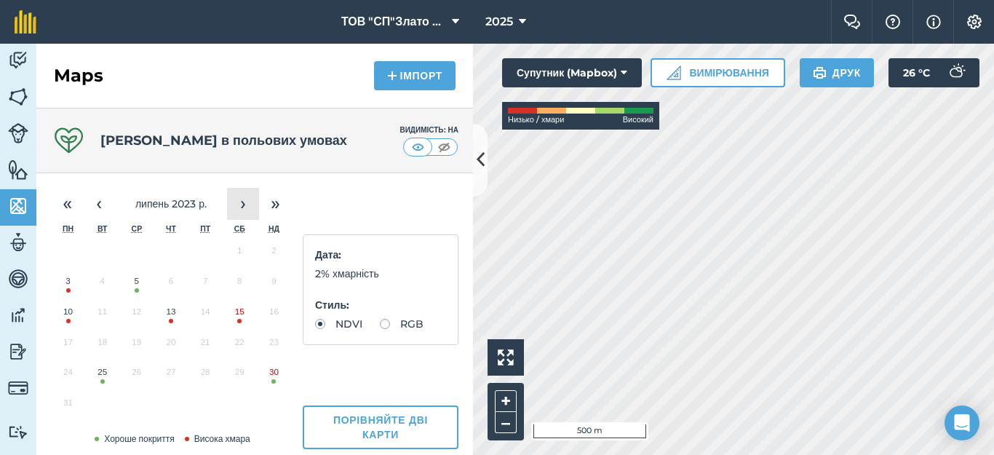
click at [244, 197] on button "›" at bounding box center [243, 204] width 32 height 32
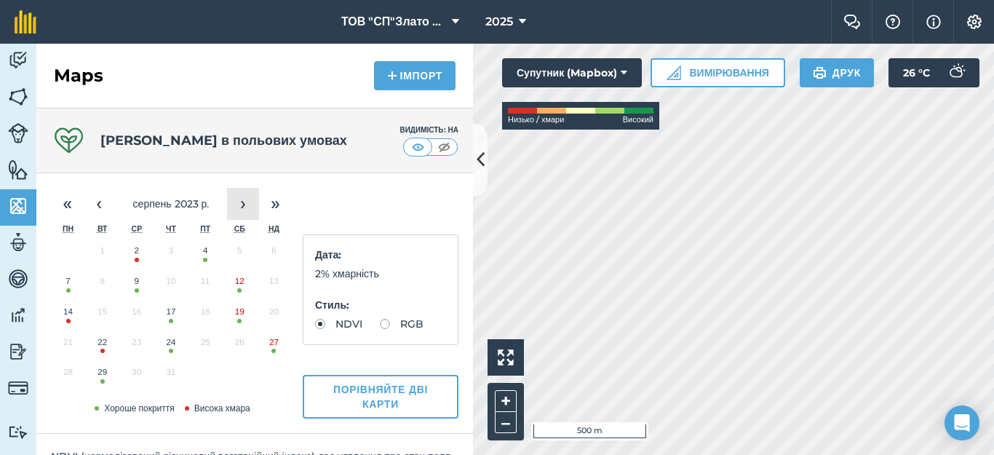
click at [244, 197] on button "›" at bounding box center [243, 204] width 32 height 32
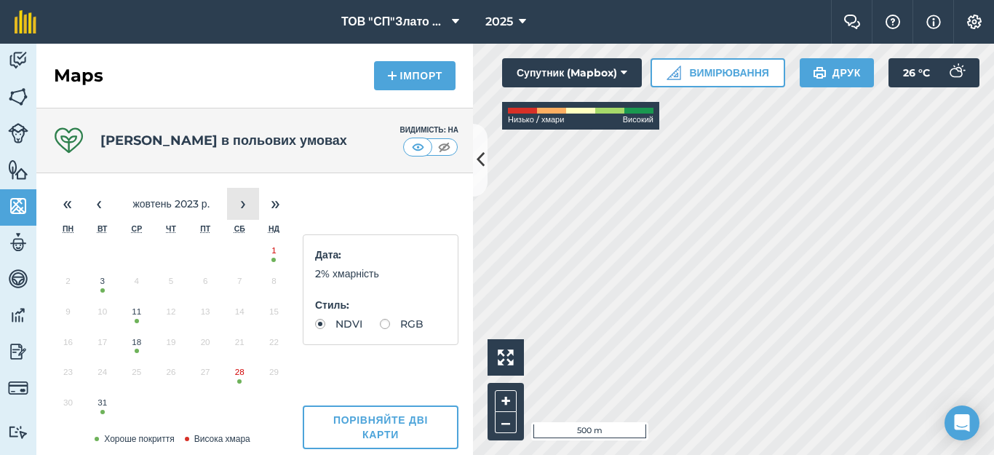
click at [244, 197] on button "›" at bounding box center [243, 204] width 32 height 32
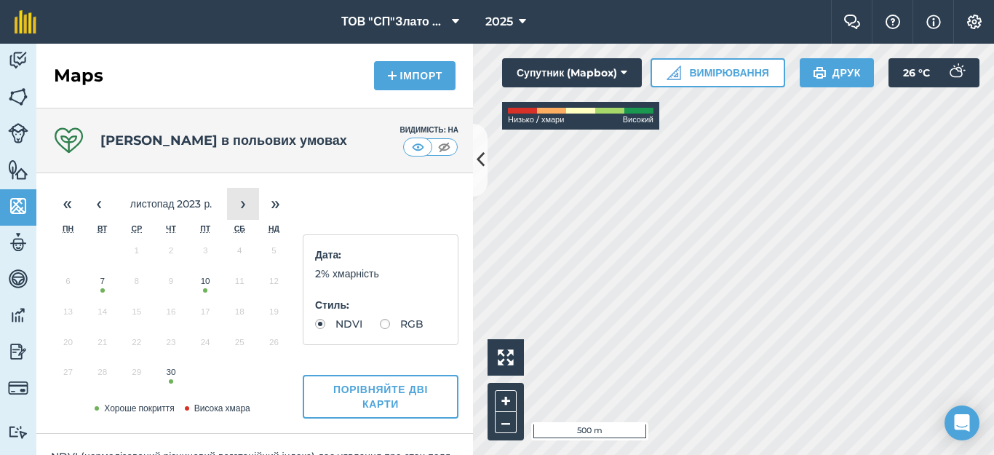
click at [244, 197] on button "›" at bounding box center [243, 204] width 32 height 32
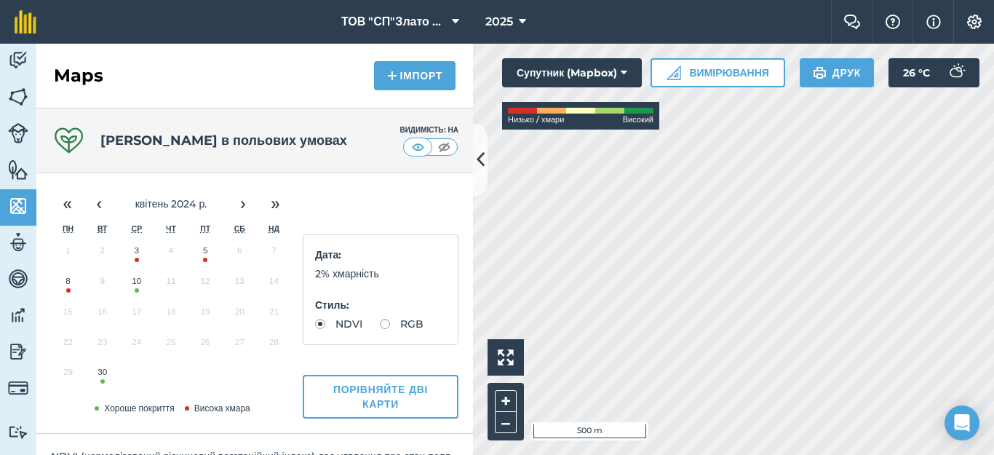
click at [133, 287] on button "10" at bounding box center [136, 284] width 34 height 31
click at [478, 165] on icon at bounding box center [481, 159] width 8 height 25
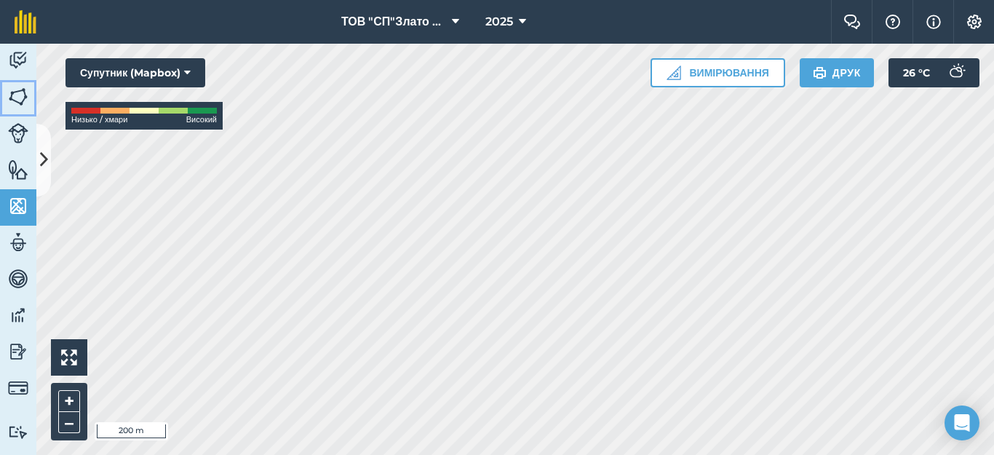
click at [21, 100] on img at bounding box center [18, 97] width 20 height 22
click at [40, 149] on icon at bounding box center [44, 159] width 8 height 25
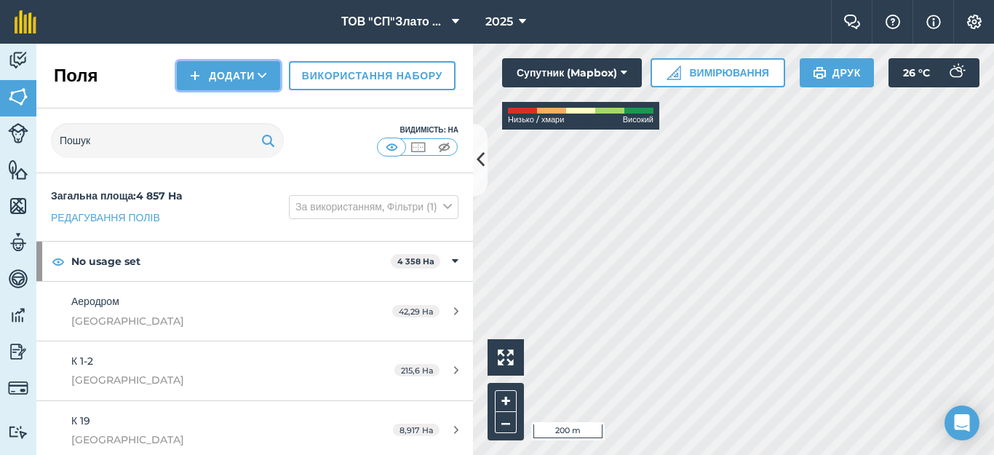
click at [218, 76] on button "Додати" at bounding box center [228, 75] width 103 height 29
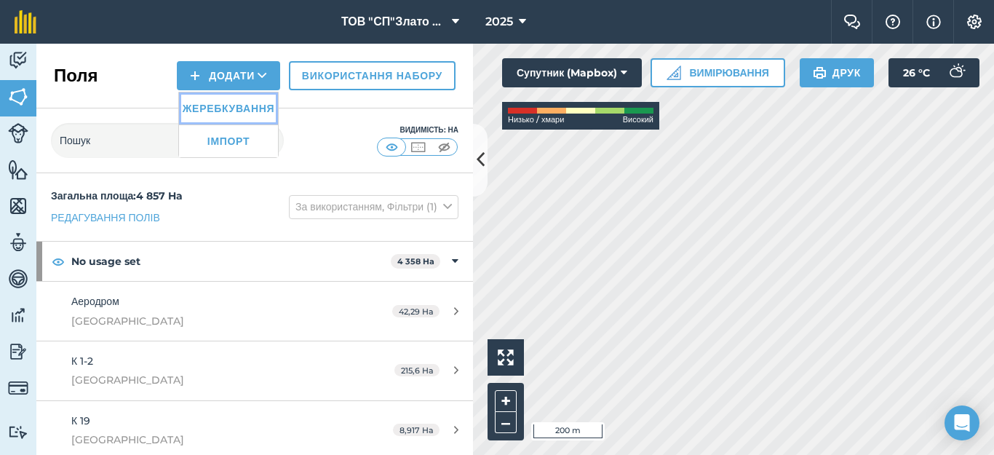
click at [210, 105] on link "Жеребкування" at bounding box center [228, 108] width 99 height 32
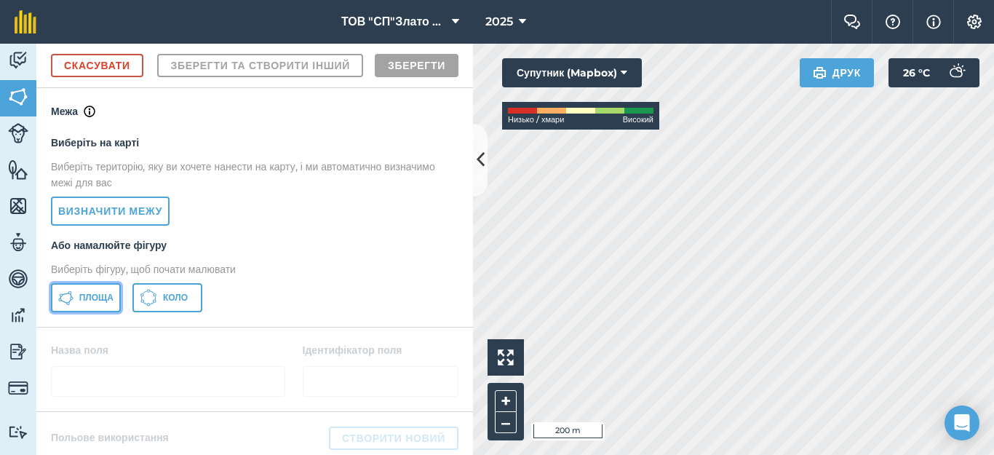
click at [90, 303] on span "Площа" at bounding box center [96, 298] width 34 height 12
click at [452, 453] on div "Діяльність [PERSON_NAME] Особливості Карти Команда Транспортні засоби Дані Звіт…" at bounding box center [497, 249] width 994 height 411
click at [308, 454] on html "ТОВ "СП"Злато Таврії" 2025 Фермерський чат Допоможіть! Інформація Налаштування …" at bounding box center [497, 227] width 994 height 455
click at [649, 118] on div "Click to start drawing i 50 m + – Супутник (Mapbox) Низько / хмари Високий Друк…" at bounding box center [733, 249] width 521 height 411
click at [990, 0] on html "ТОВ "СП"Злато Таврії" 2025 Фермерський чат Допоможіть! Інформація Налаштування …" at bounding box center [497, 227] width 994 height 455
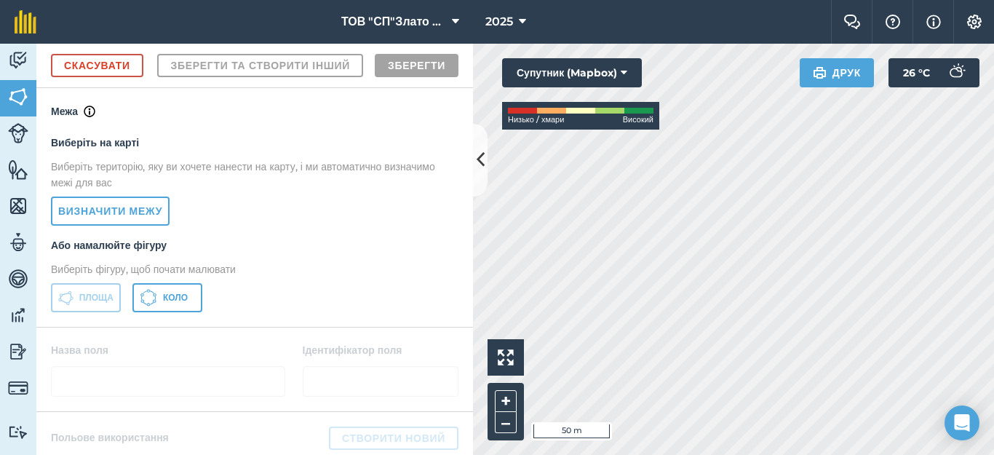
click at [950, 15] on div "ТОВ "СП"Злато Таврії" 2025 Фермерський чат Допоможіть! Інформація Налаштування …" at bounding box center [497, 227] width 994 height 455
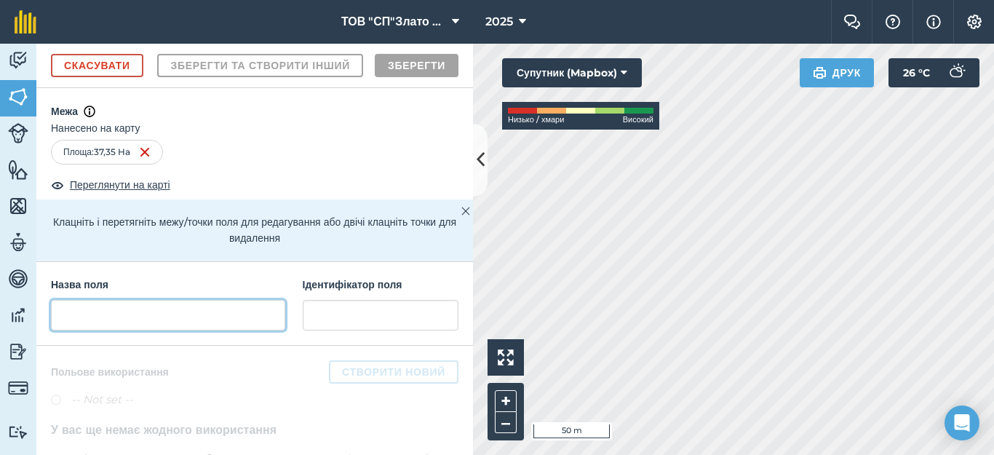
click at [97, 330] on input "text" at bounding box center [168, 315] width 234 height 31
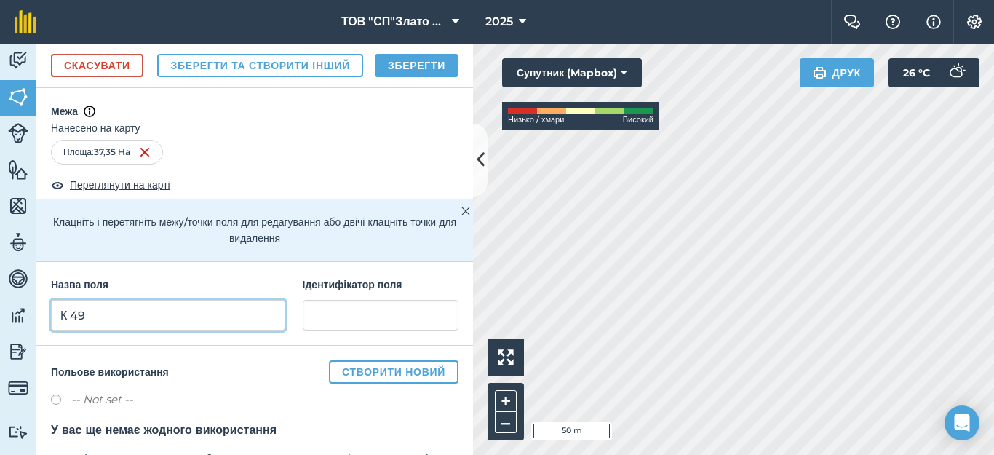
type input "К 49"
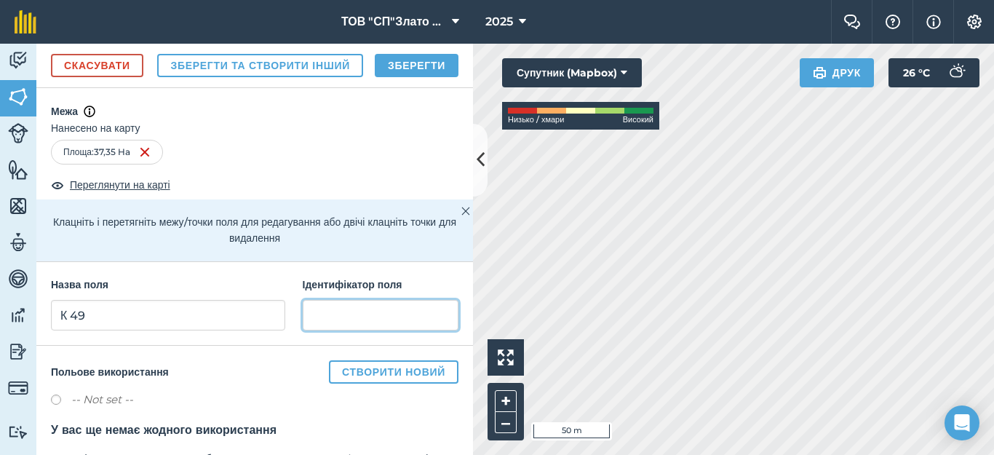
click at [314, 330] on input "text" at bounding box center [381, 315] width 156 height 31
type input "[GEOGRAPHIC_DATA]"
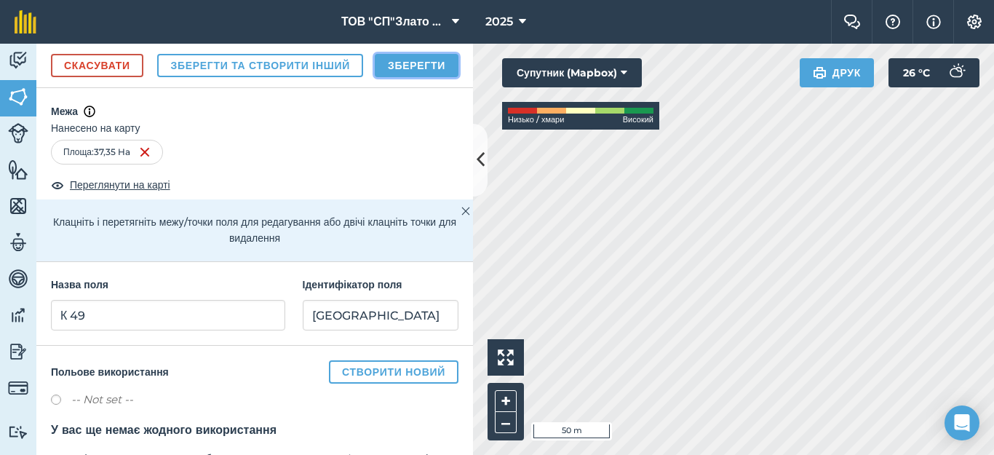
click at [398, 77] on button "Зберегти" at bounding box center [417, 65] width 84 height 23
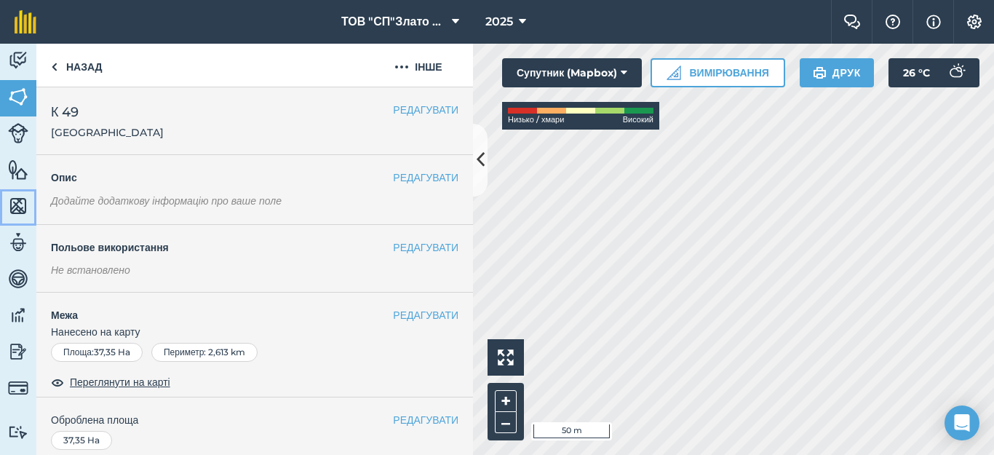
click at [20, 209] on img at bounding box center [18, 206] width 20 height 22
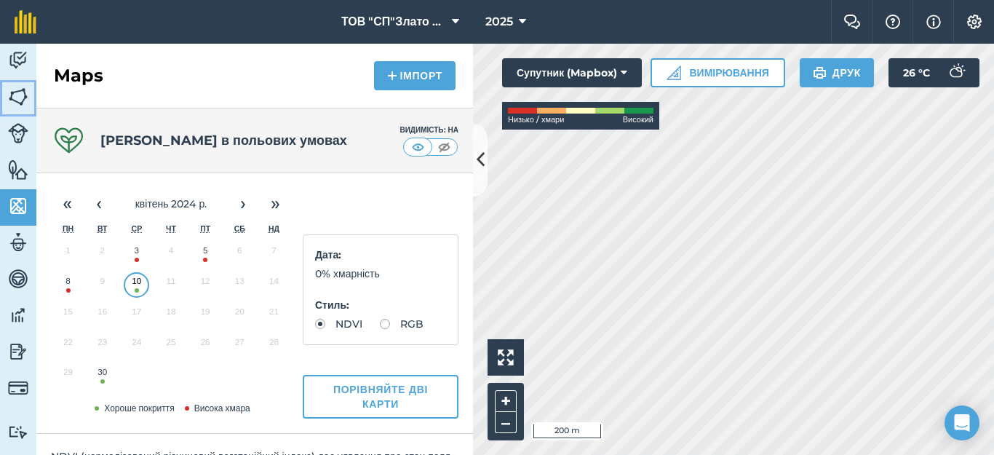
click at [22, 98] on img at bounding box center [18, 97] width 20 height 22
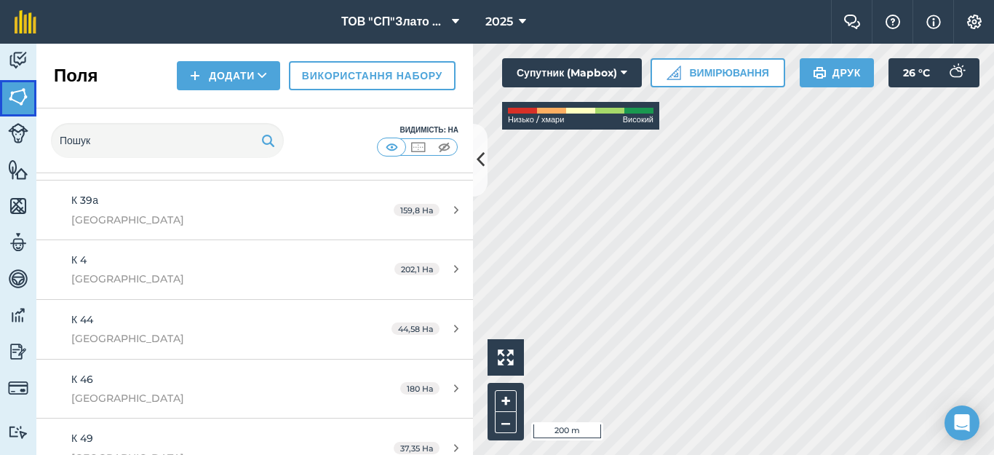
scroll to position [776, 0]
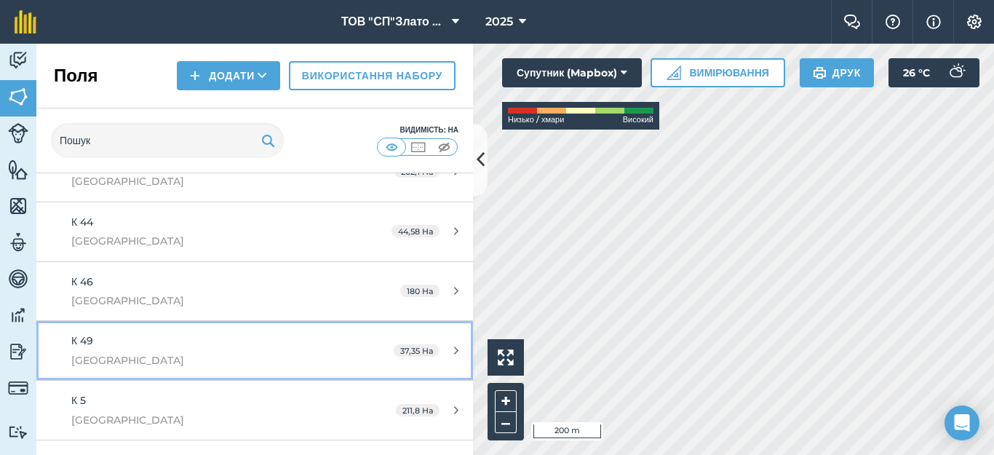
click at [454, 350] on icon at bounding box center [456, 350] width 4 height 11
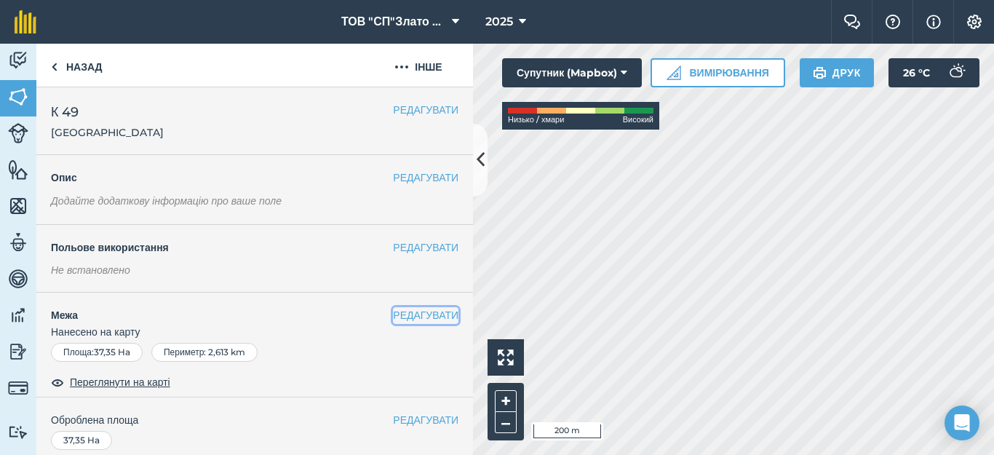
click at [408, 313] on button "РЕДАГУВАТИ" at bounding box center [425, 315] width 65 height 16
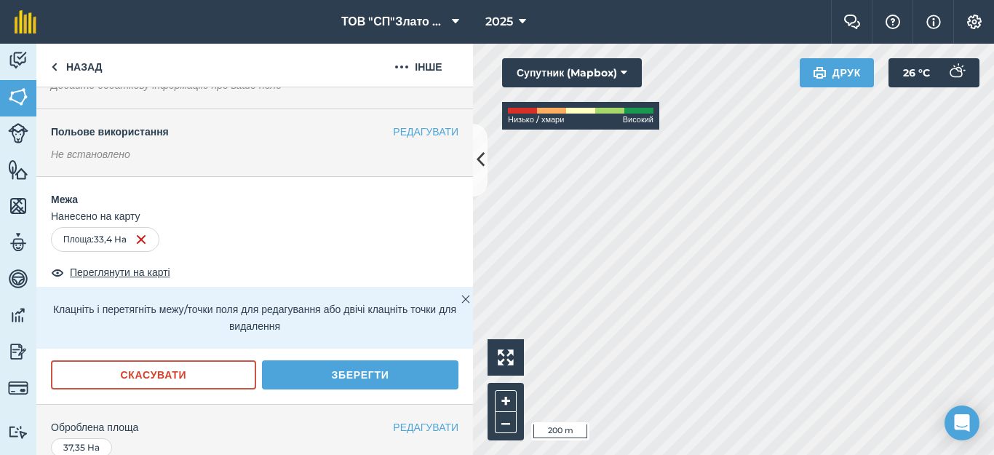
scroll to position [291, 0]
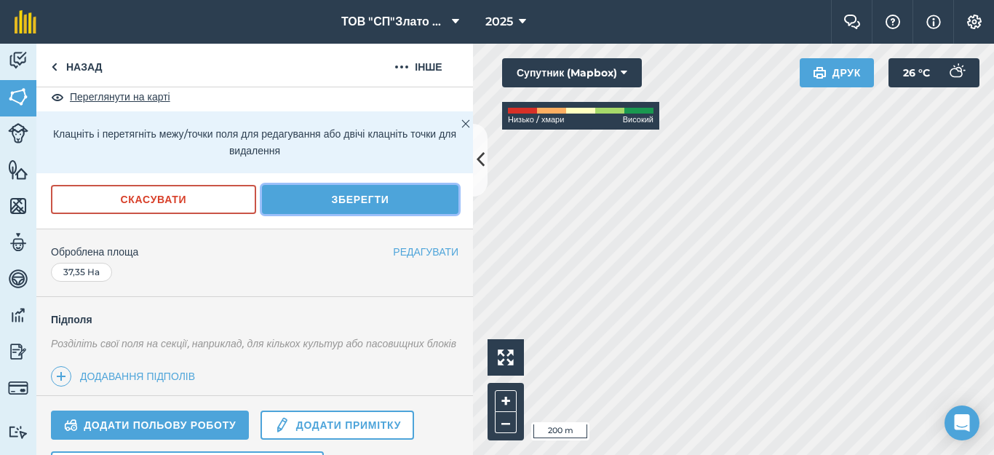
click at [365, 200] on button "Зберегти" at bounding box center [360, 199] width 196 height 29
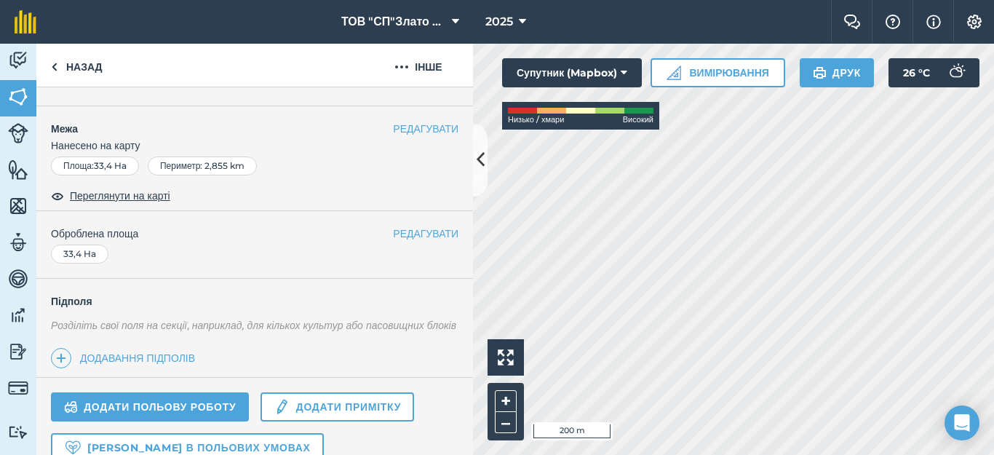
scroll to position [0, 0]
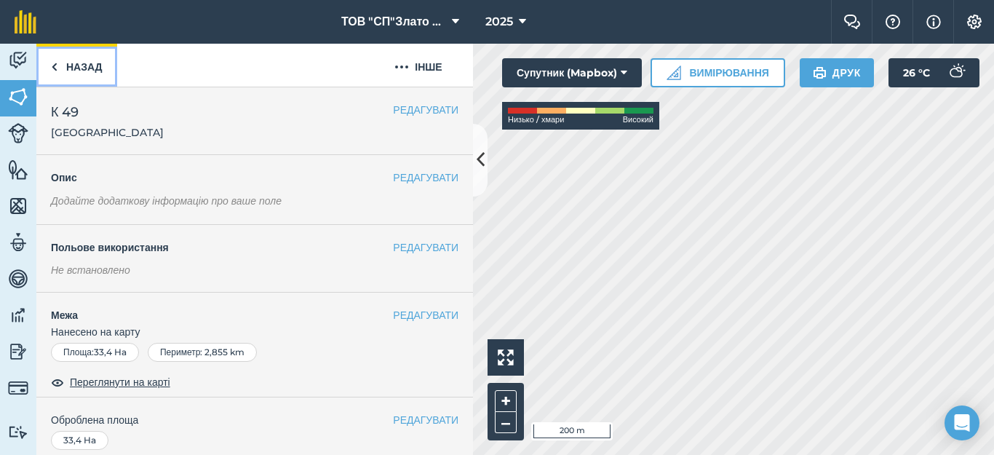
click at [58, 68] on link "Назад" at bounding box center [76, 65] width 81 height 43
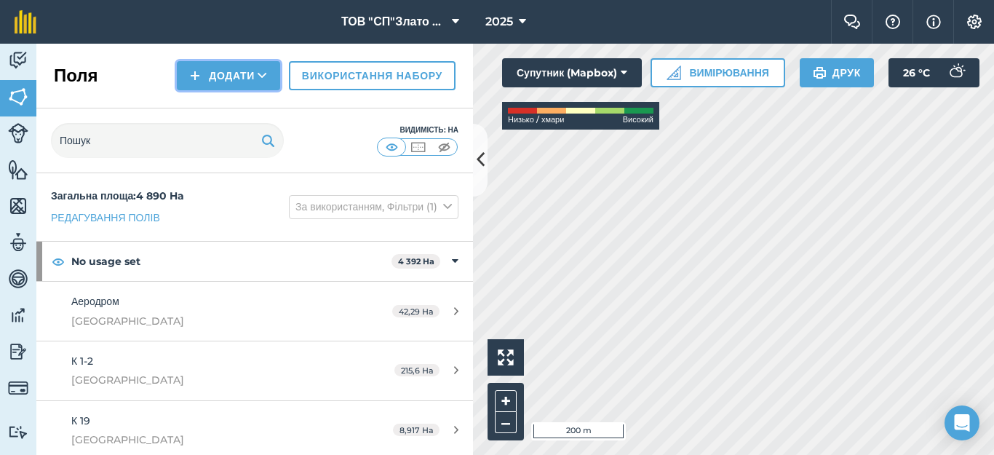
click at [204, 72] on button "Додати" at bounding box center [228, 75] width 103 height 29
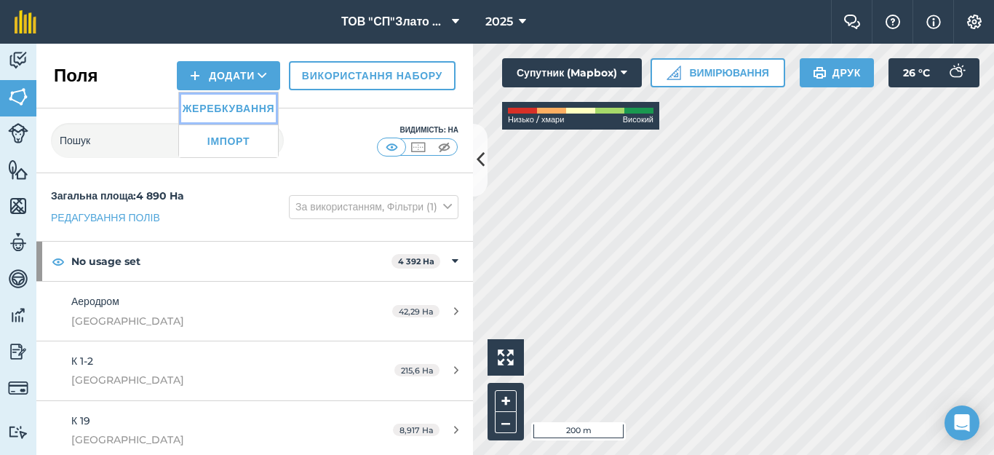
click at [222, 111] on link "Жеребкування" at bounding box center [228, 108] width 99 height 32
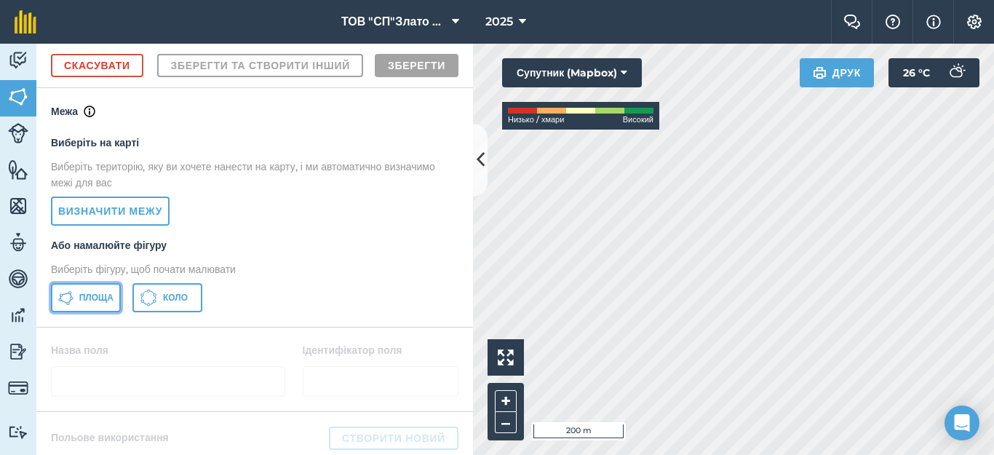
click at [79, 303] on span "Площа" at bounding box center [96, 298] width 34 height 12
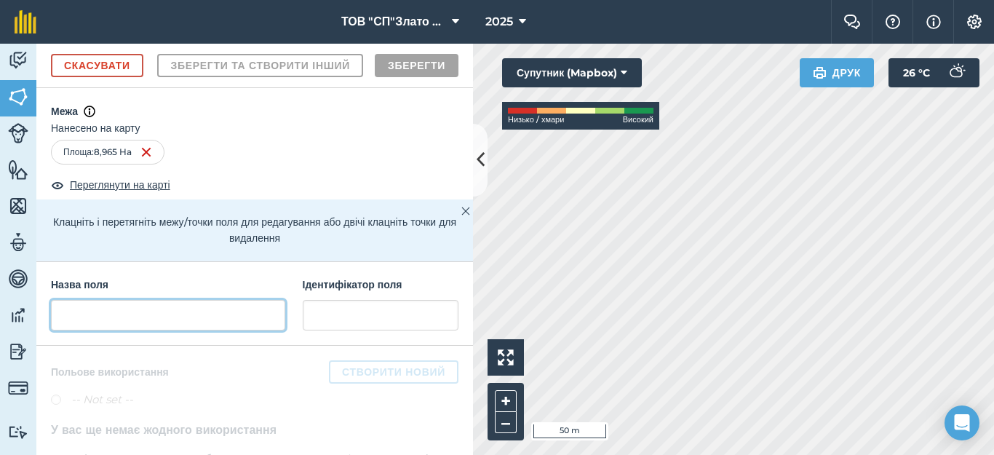
click at [122, 330] on input "text" at bounding box center [168, 315] width 234 height 31
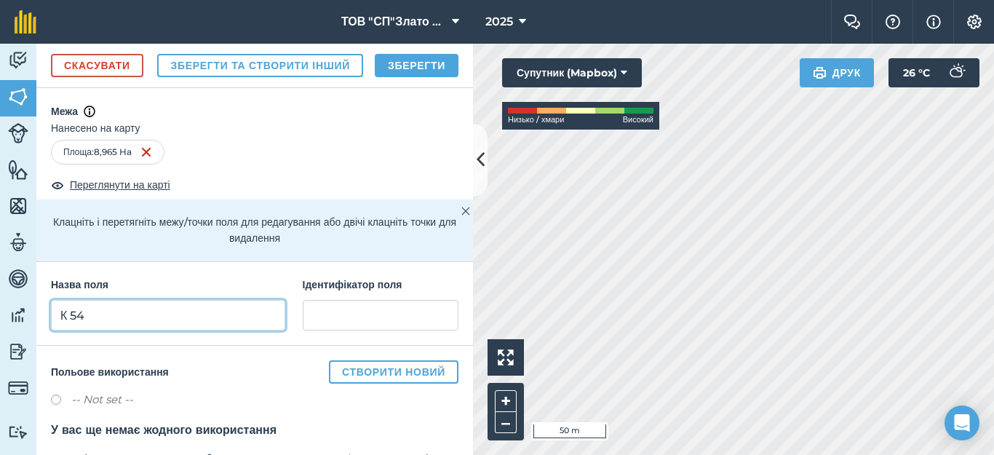
type input "К 54"
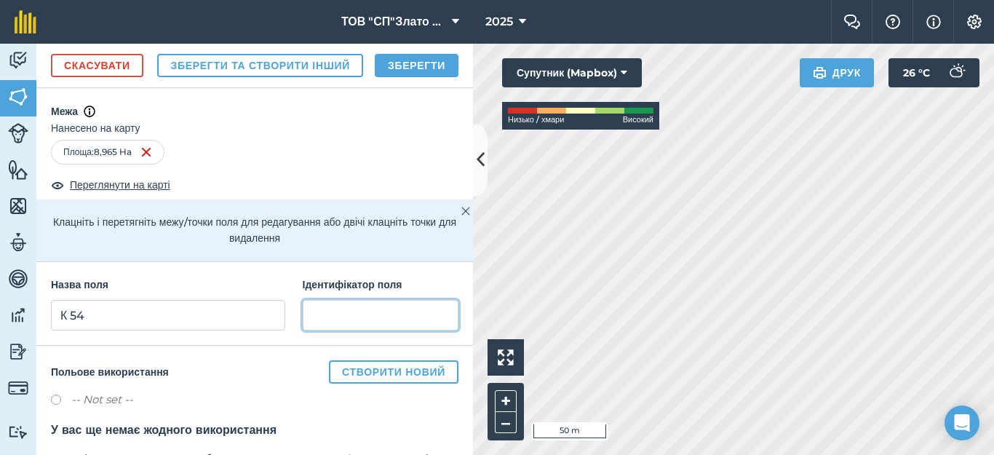
click at [319, 330] on input "text" at bounding box center [381, 315] width 156 height 31
type input "[GEOGRAPHIC_DATA]"
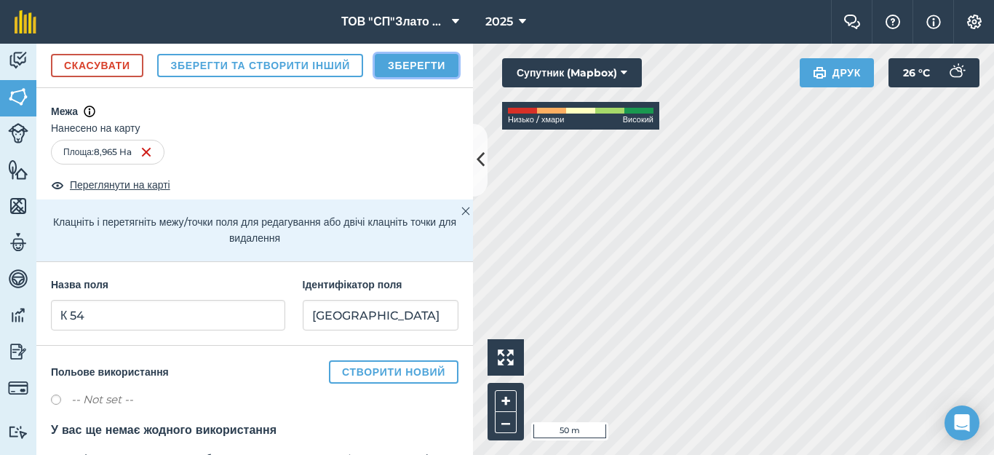
click at [425, 77] on button "Зберегти" at bounding box center [417, 65] width 84 height 23
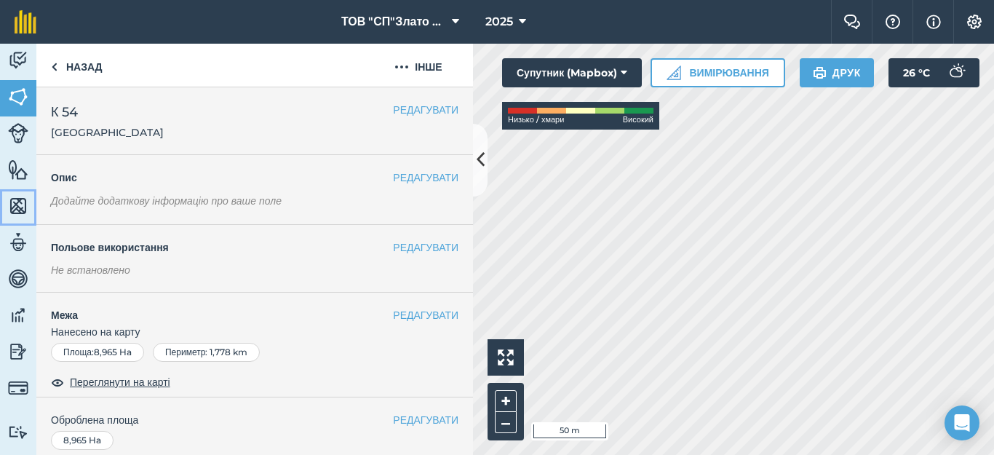
click at [15, 204] on img at bounding box center [18, 206] width 20 height 22
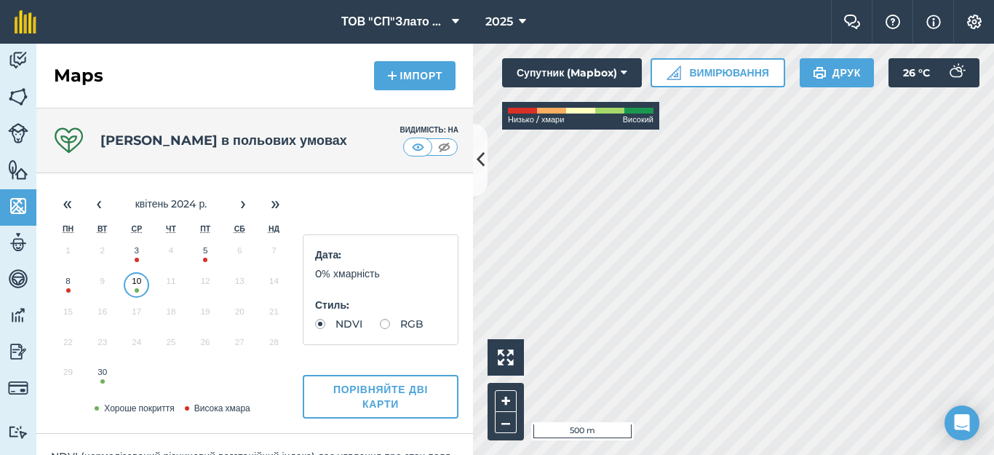
click at [105, 378] on button "30" at bounding box center [102, 375] width 34 height 31
click at [242, 208] on button "›" at bounding box center [243, 204] width 32 height 32
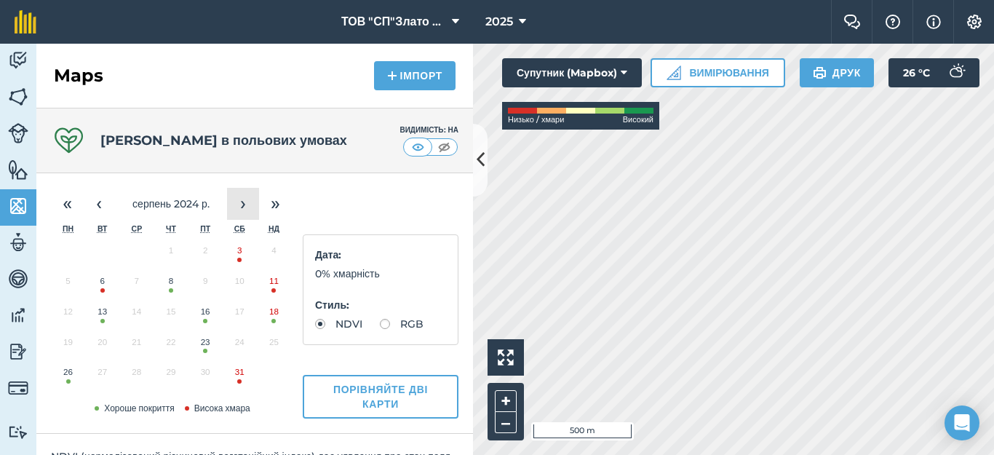
click at [242, 208] on button "›" at bounding box center [243, 204] width 32 height 32
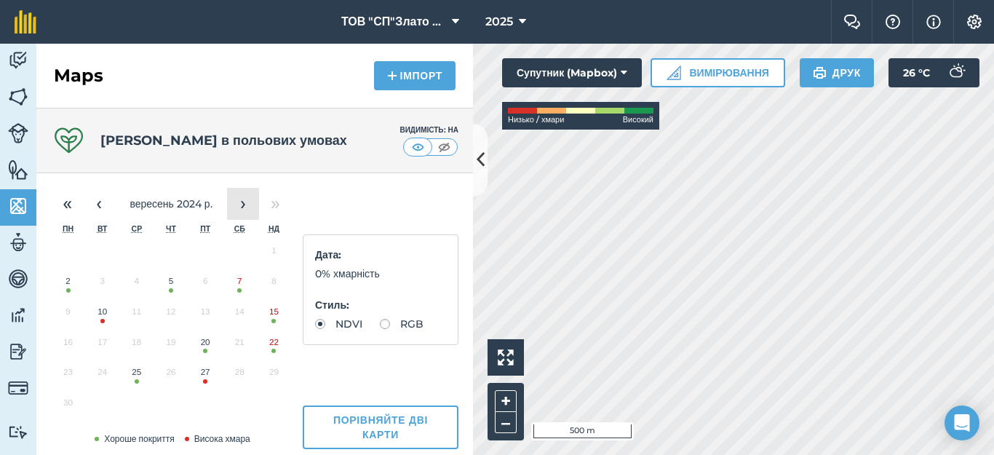
click at [242, 208] on button "›" at bounding box center [243, 204] width 32 height 32
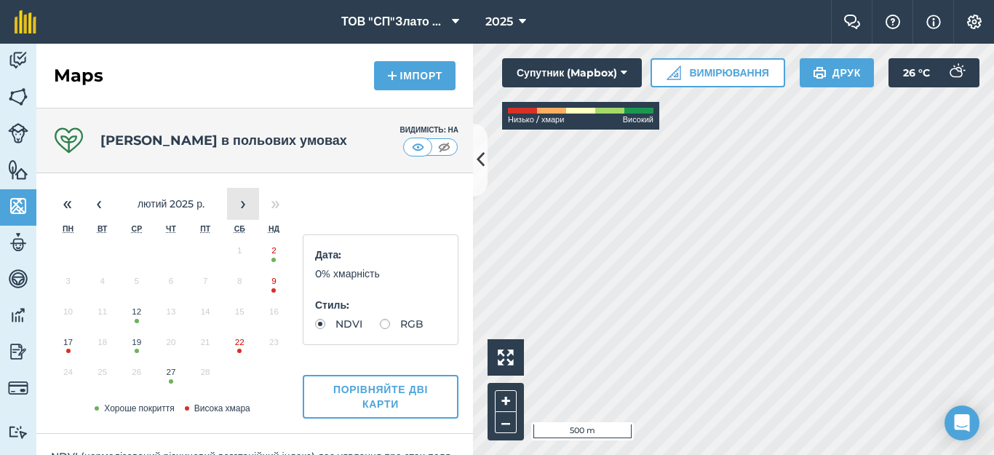
click at [242, 199] on button "›" at bounding box center [243, 204] width 32 height 32
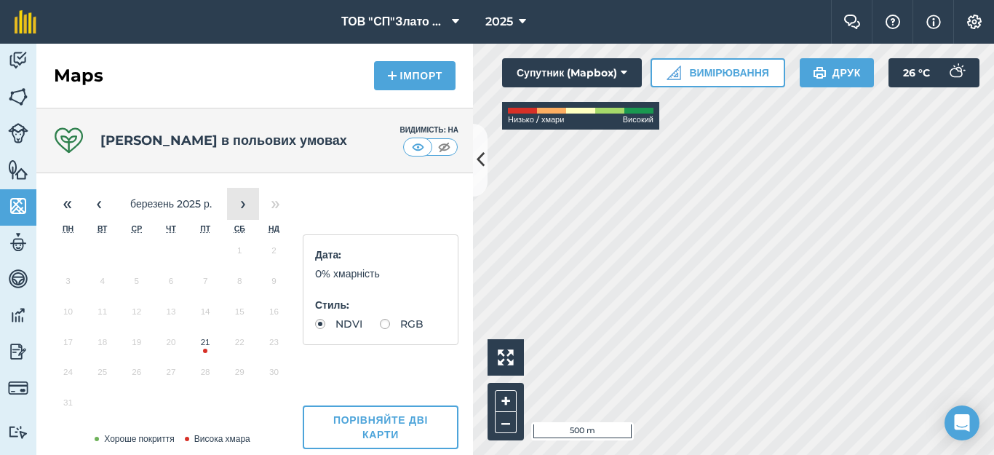
click at [242, 204] on button "›" at bounding box center [243, 204] width 32 height 32
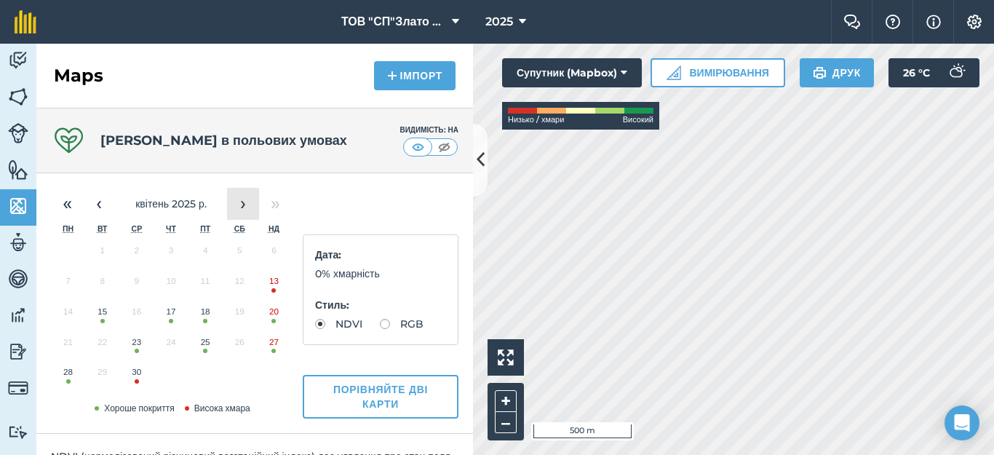
click at [242, 204] on button "›" at bounding box center [243, 204] width 32 height 32
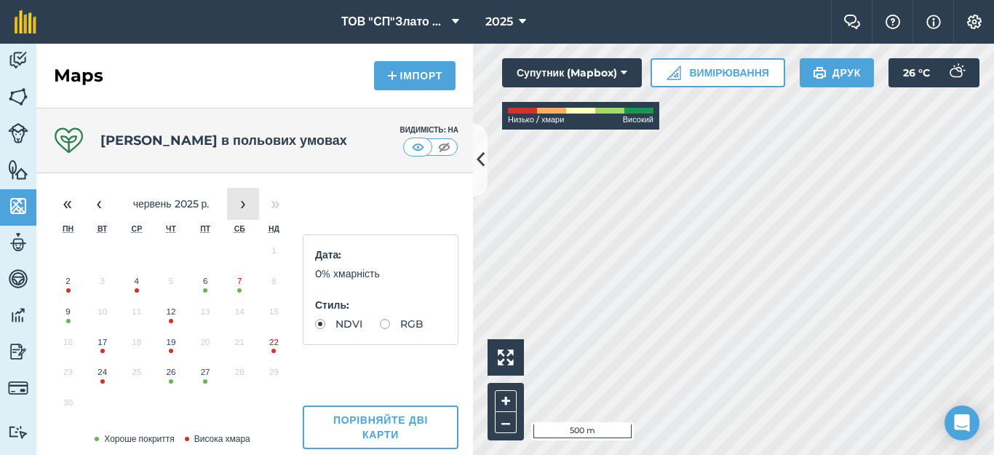
click at [242, 204] on button "›" at bounding box center [243, 204] width 32 height 32
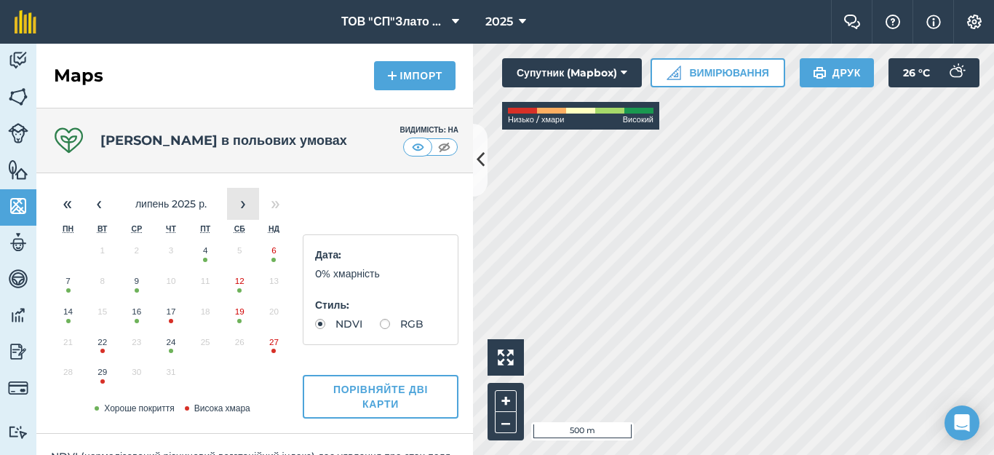
click at [242, 204] on button "›" at bounding box center [243, 204] width 32 height 32
click at [170, 378] on button "28" at bounding box center [171, 375] width 34 height 31
click at [19, 98] on img at bounding box center [18, 97] width 20 height 22
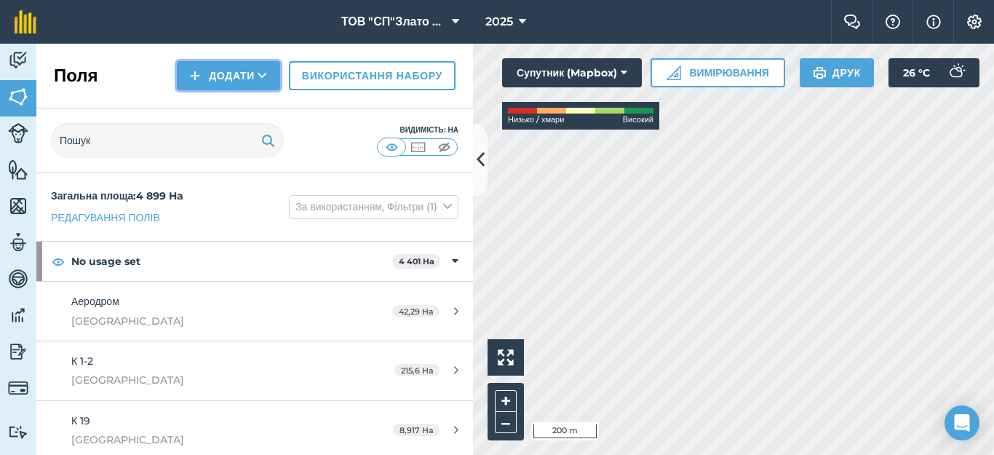
click at [202, 74] on button "Додати" at bounding box center [228, 75] width 103 height 29
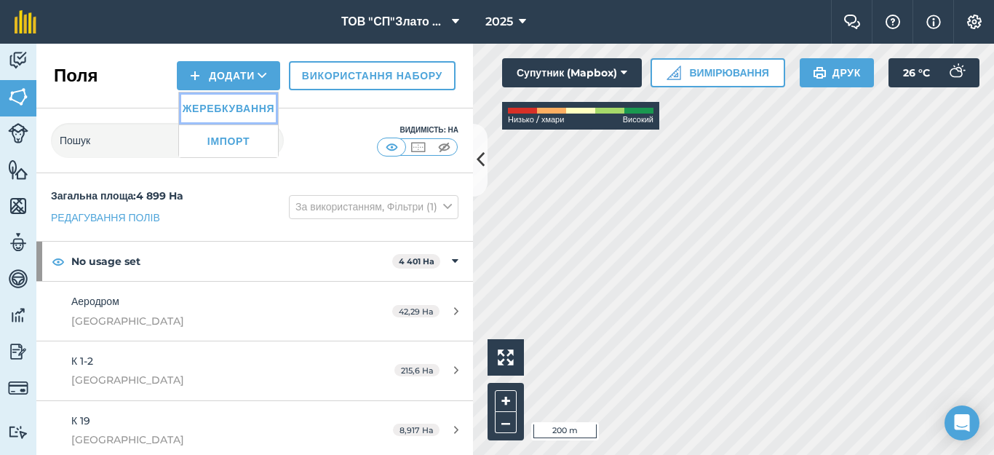
click at [215, 111] on link "Жеребкування" at bounding box center [228, 108] width 99 height 32
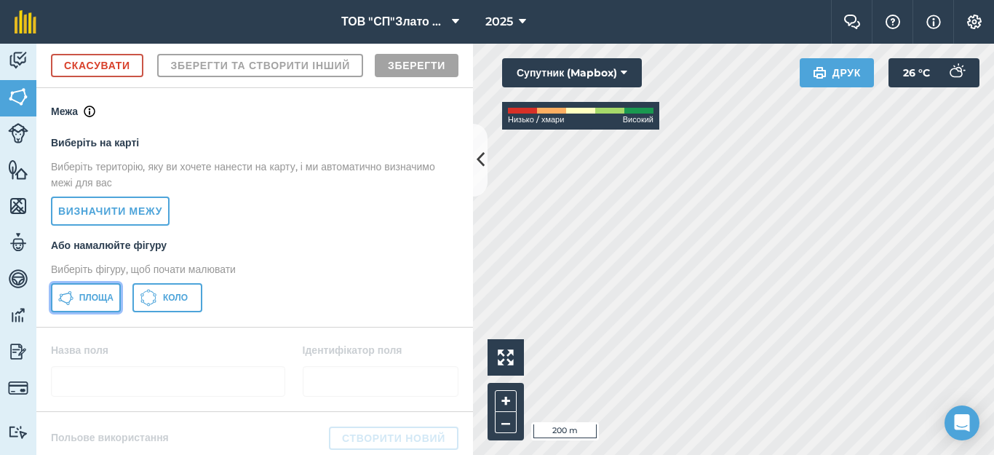
click at [92, 312] on button "Площа" at bounding box center [86, 297] width 70 height 29
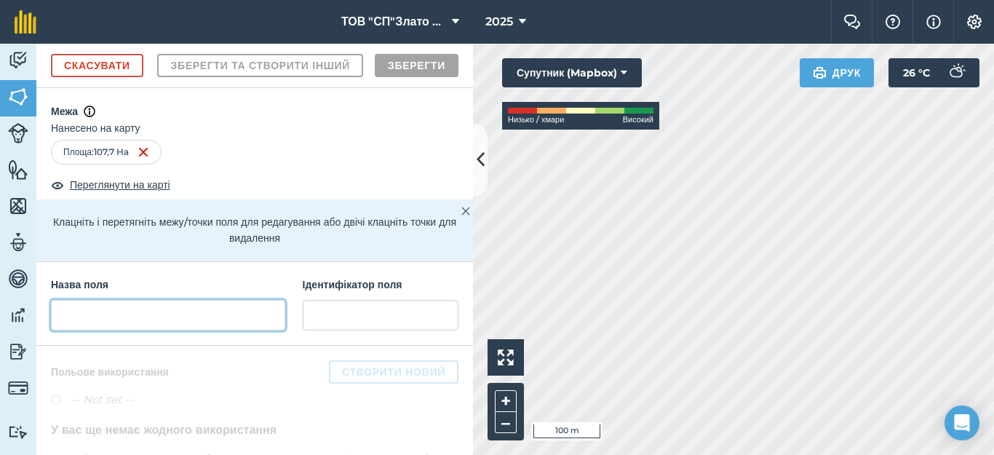
click at [101, 330] on input "text" at bounding box center [168, 315] width 234 height 31
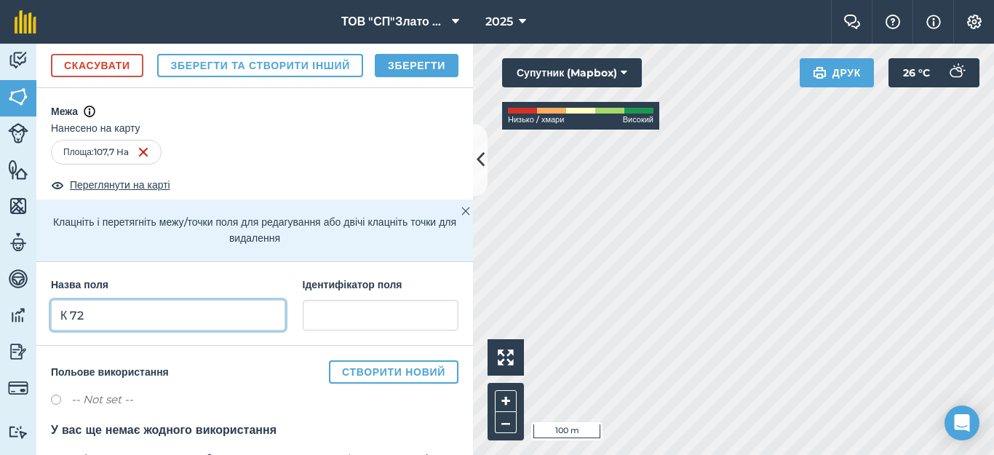
type input "К 72"
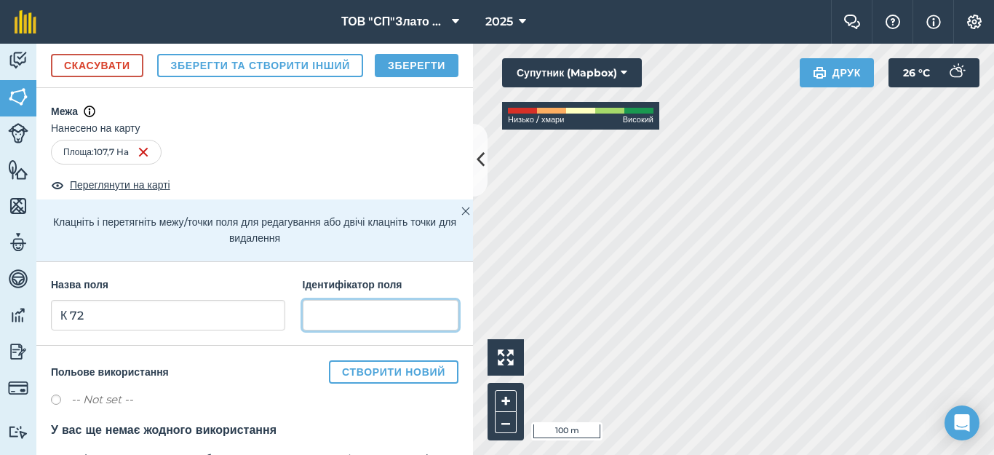
click at [318, 330] on input "text" at bounding box center [381, 315] width 156 height 31
type input "[GEOGRAPHIC_DATA]"
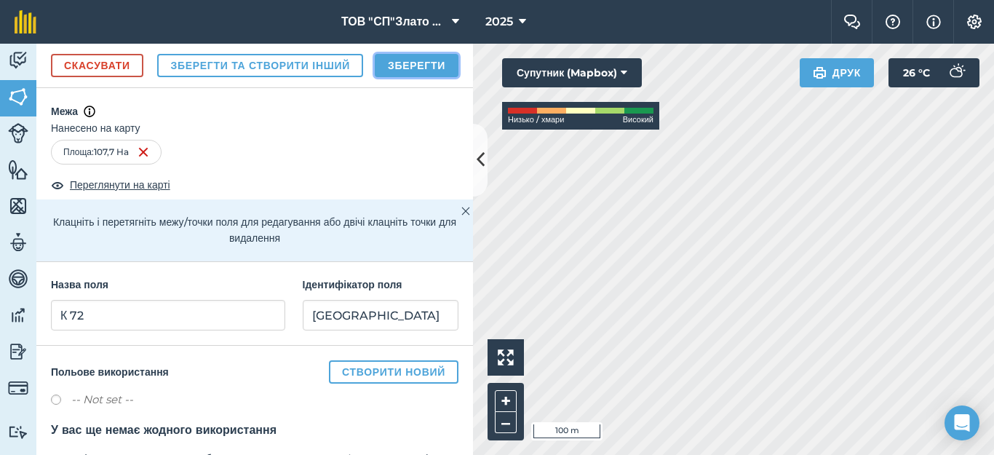
click at [409, 77] on button "Зберегти" at bounding box center [417, 65] width 84 height 23
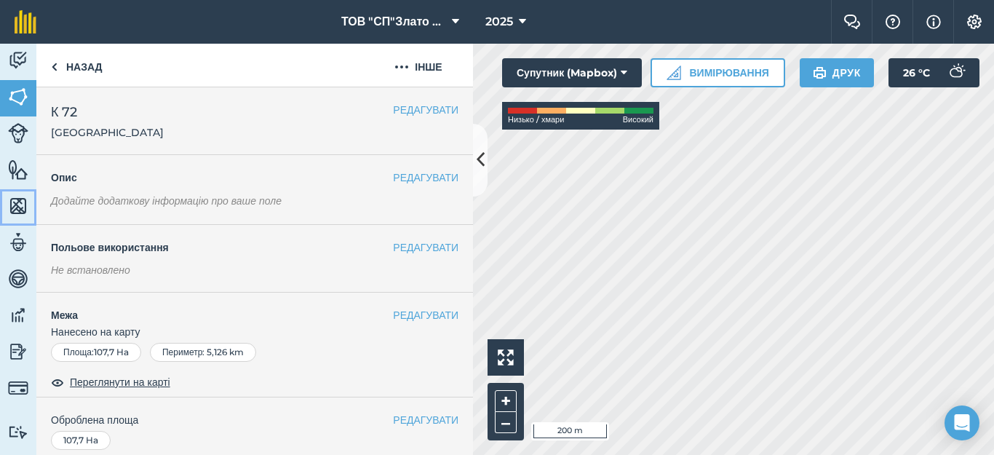
click at [17, 204] on img at bounding box center [18, 206] width 20 height 22
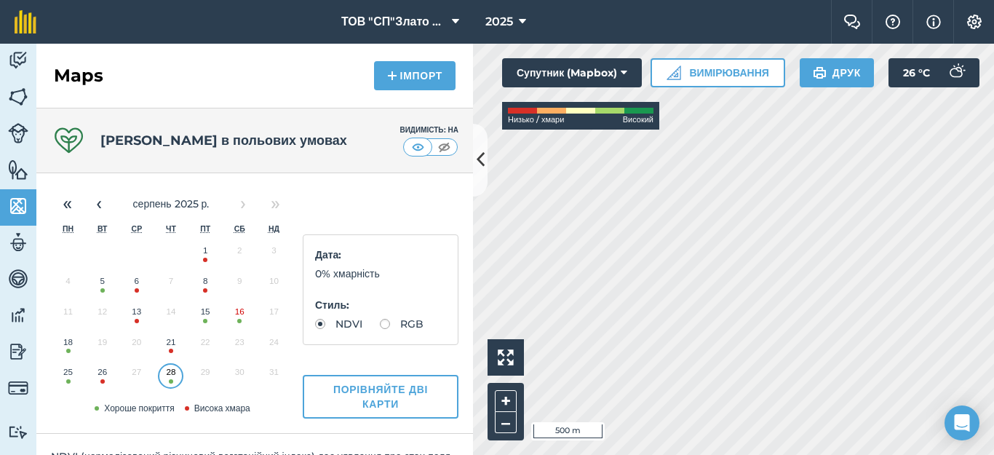
click at [96, 286] on button "5" at bounding box center [102, 284] width 34 height 31
click at [98, 200] on button "‹" at bounding box center [99, 204] width 32 height 32
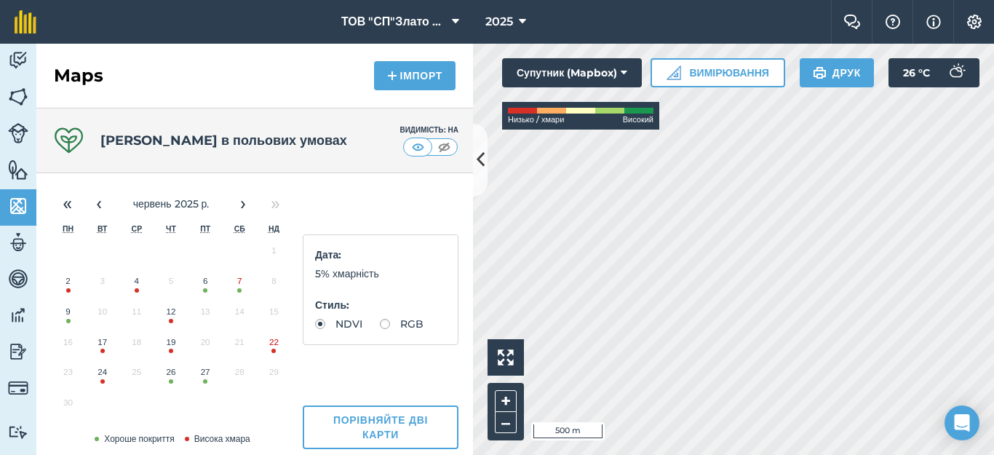
click at [207, 287] on button "6" at bounding box center [205, 284] width 34 height 31
click at [92, 204] on button "‹" at bounding box center [99, 204] width 32 height 32
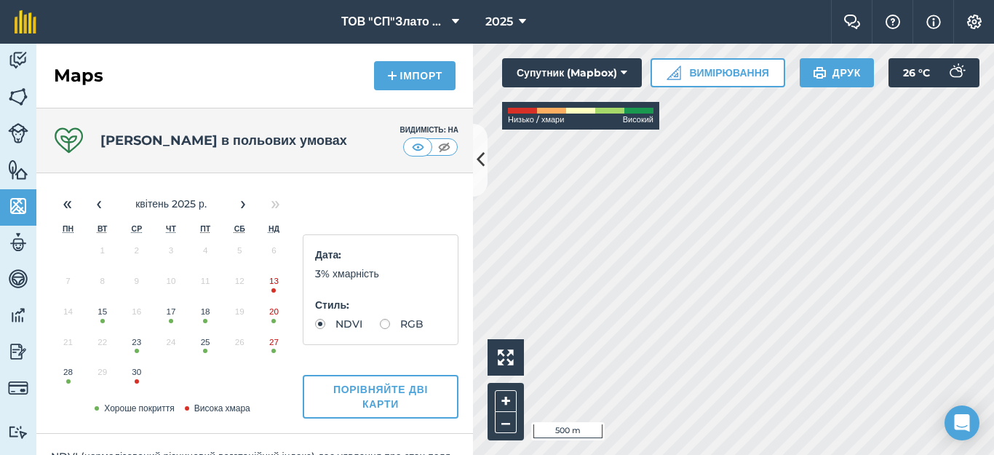
click at [210, 344] on button "25" at bounding box center [205, 345] width 34 height 31
click at [13, 92] on img at bounding box center [18, 97] width 20 height 22
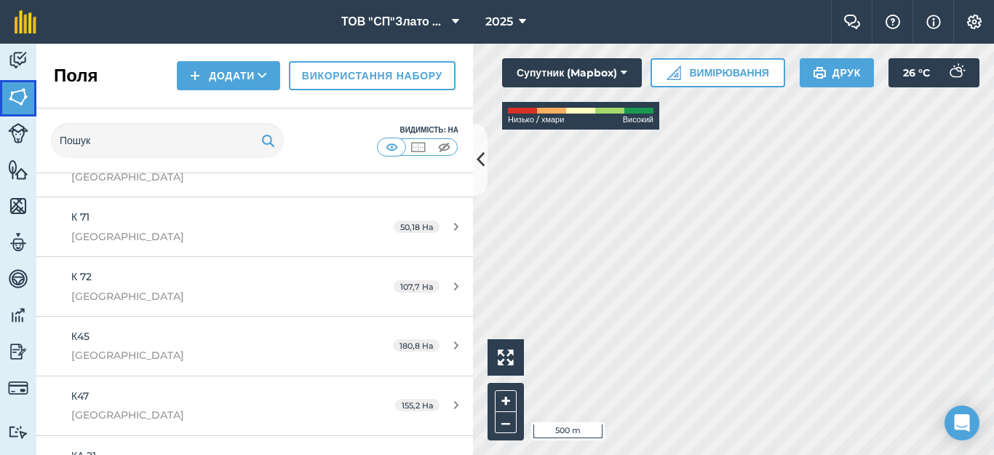
scroll to position [1164, 0]
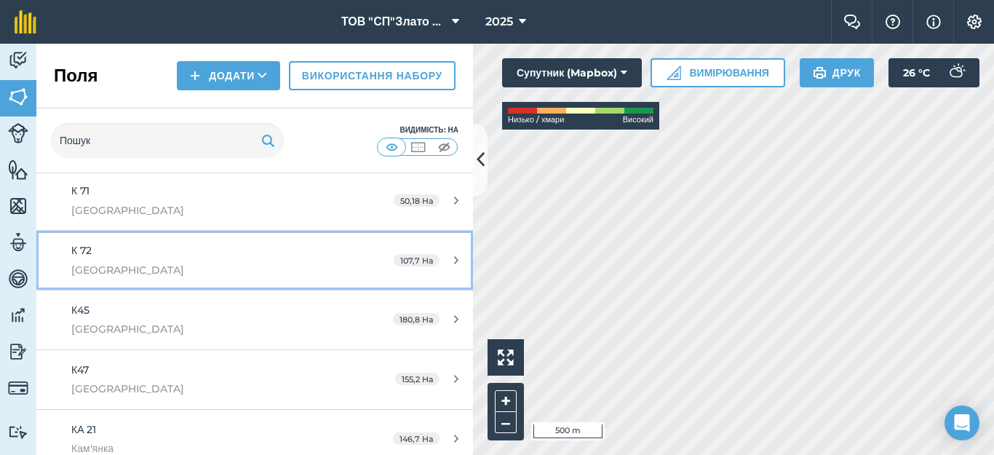
click at [454, 258] on icon at bounding box center [456, 260] width 4 height 11
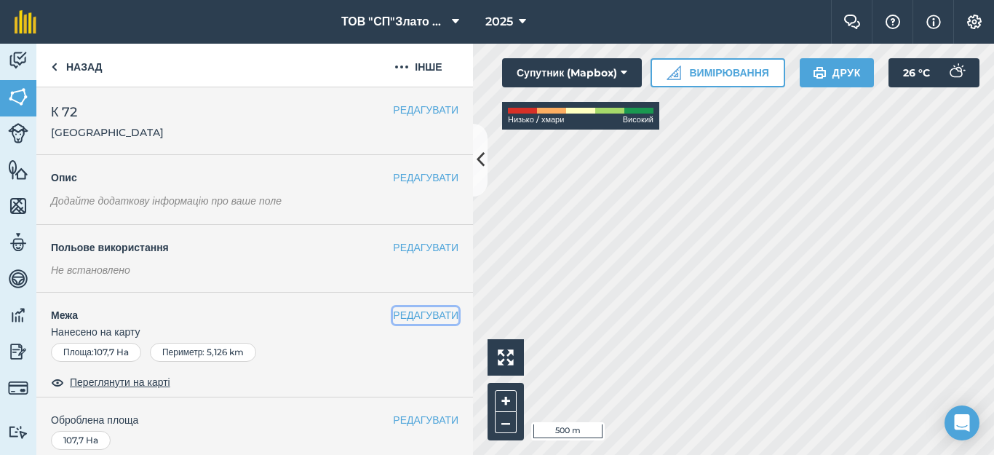
click at [406, 316] on button "РЕДАГУВАТИ" at bounding box center [425, 315] width 65 height 16
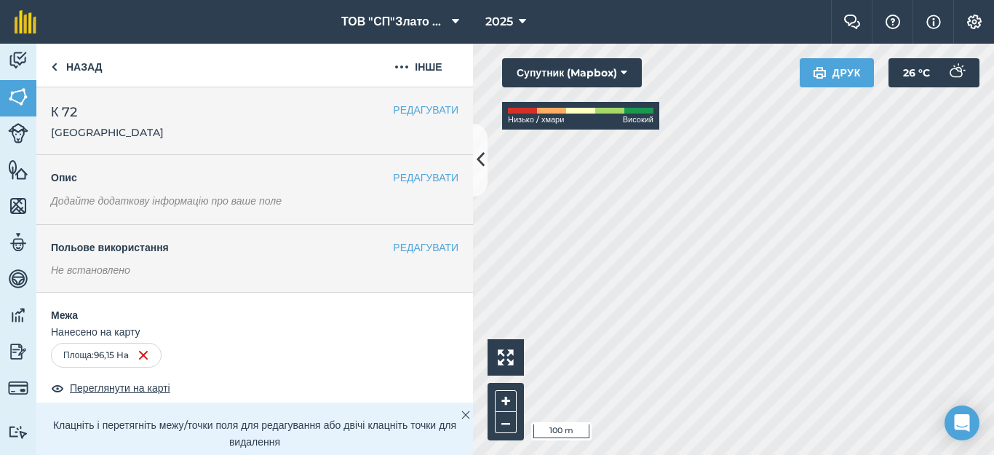
click at [638, 39] on div "ТОВ "СП"Злато Таврії" 2025 Фермерський чат Допоможіть! Інформація Налаштування …" at bounding box center [497, 227] width 994 height 455
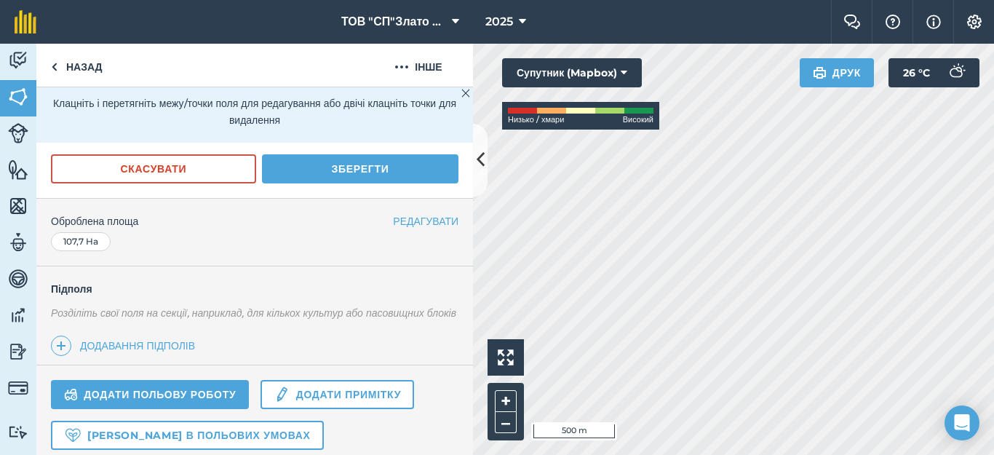
scroll to position [291, 0]
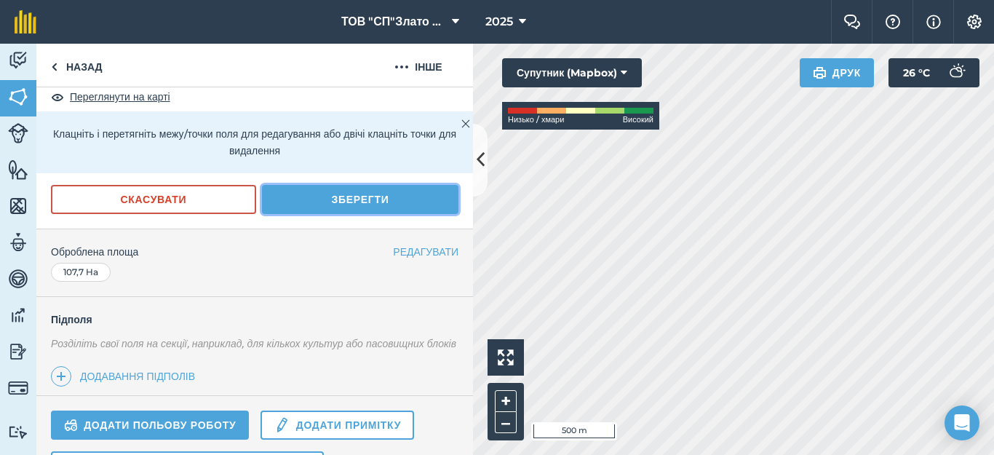
click at [365, 196] on button "Зберегти" at bounding box center [360, 199] width 196 height 29
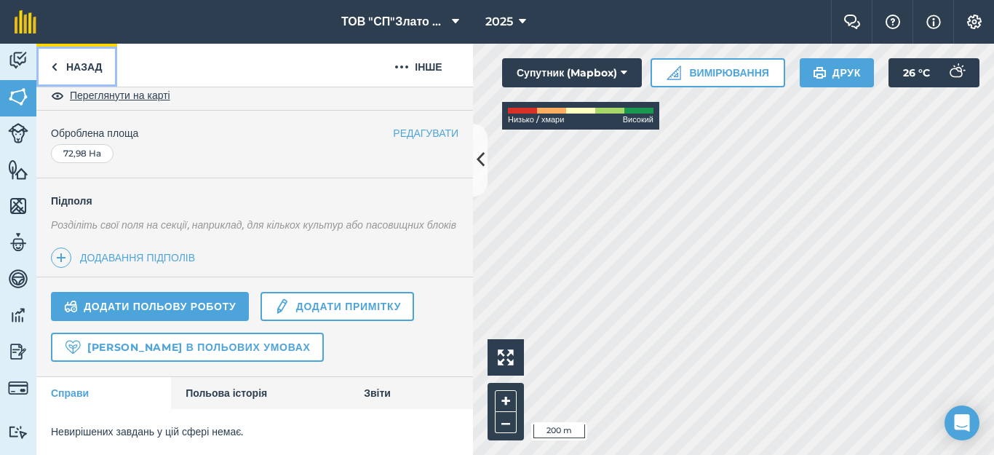
click at [55, 61] on img at bounding box center [54, 66] width 7 height 17
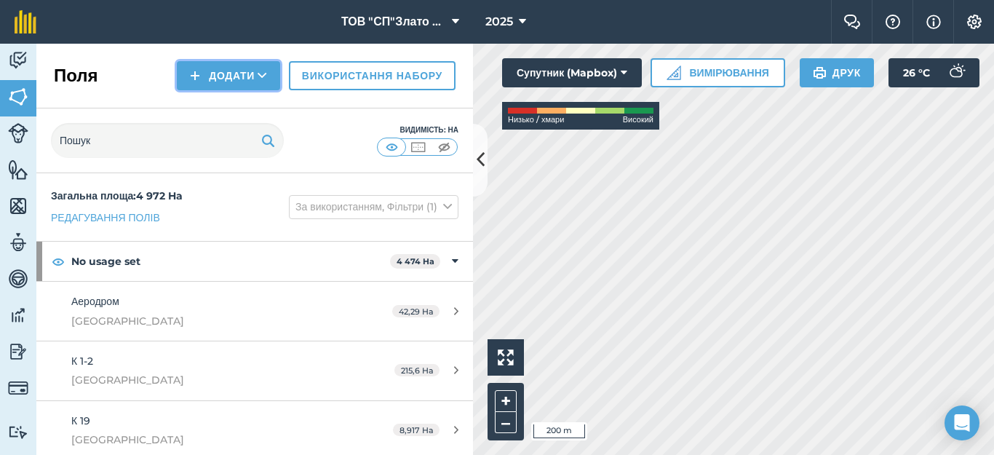
click at [224, 79] on button "Додати" at bounding box center [228, 75] width 103 height 29
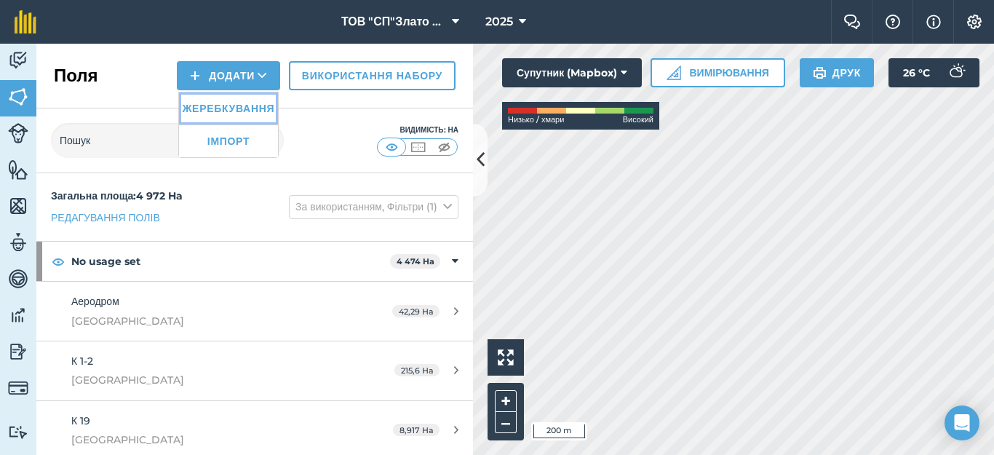
click at [224, 109] on link "Жеребкування" at bounding box center [228, 108] width 99 height 32
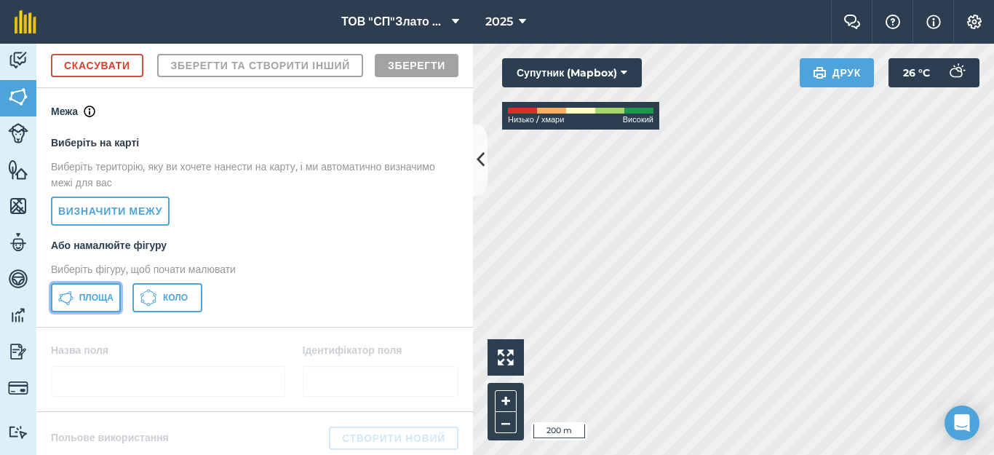
click at [92, 303] on span "Площа" at bounding box center [96, 298] width 34 height 12
click at [993, 454] on html "ТОВ "СП"Злато Таврії" 2025 Фермерський чат Допоможіть! Інформація Налаштування …" at bounding box center [497, 227] width 994 height 455
click at [974, 439] on body "ТОВ "СП"Злато Таврії" 2025 Фермерський чат Допоможіть! Інформація Налаштування …" at bounding box center [497, 227] width 994 height 455
click at [603, 454] on html "ТОВ "СП"Злато Таврії" 2025 Фермерський чат Допоможіть! Інформація Налаштування …" at bounding box center [497, 227] width 994 height 455
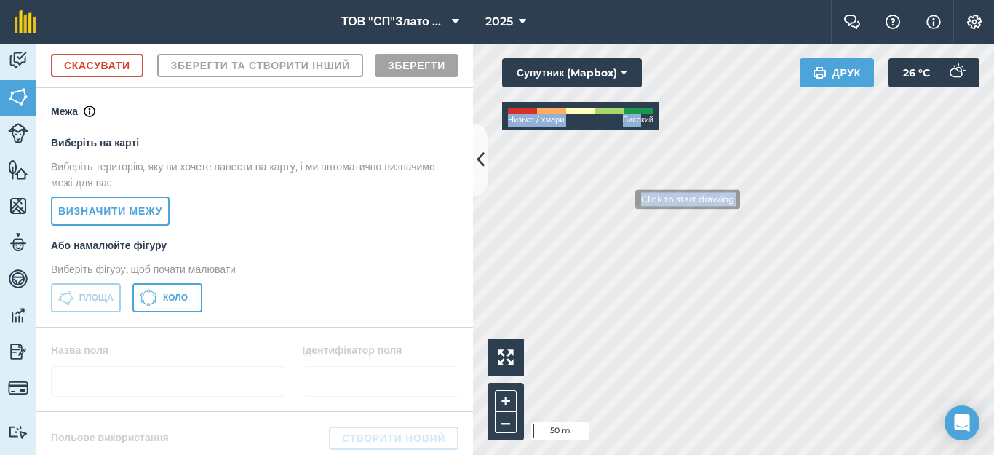
click at [624, 199] on div "Click to start drawing i 50 m + – Супутник (Mapbox) Низько / хмари Високий Друк…" at bounding box center [733, 249] width 521 height 411
drag, startPoint x: 638, startPoint y: 127, endPoint x: 536, endPoint y: 483, distance: 370.8
click at [536, 454] on html "ТОВ "СП"Злато Таврії" 2025 Фермерський чат Допоможіть! Інформація Налаштування …" at bounding box center [497, 227] width 994 height 455
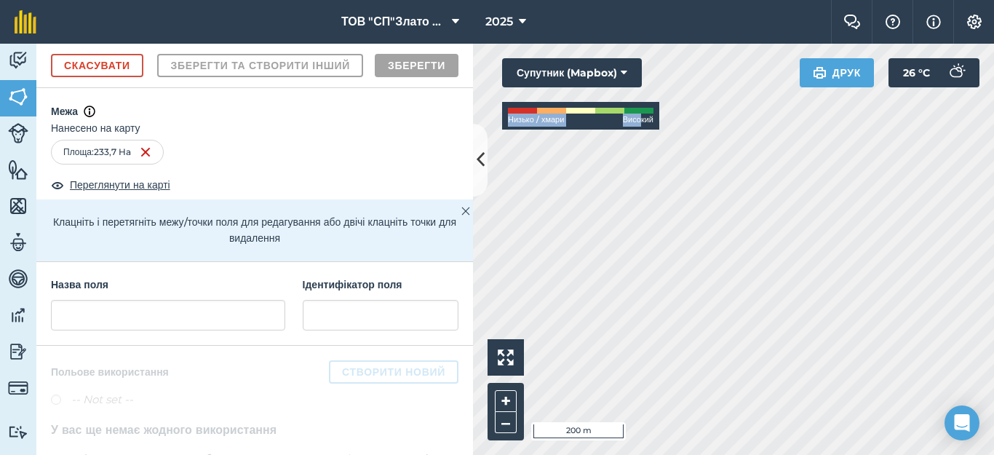
click at [423, 432] on div "Діяльність Поля Худоба Особливості Карти Команда Транспортні засоби Дані Звітні…" at bounding box center [497, 249] width 994 height 411
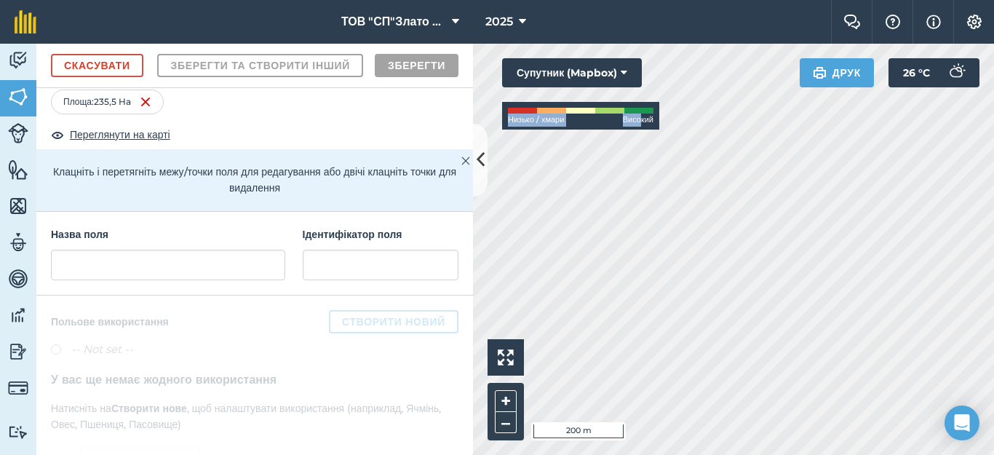
scroll to position [97, 0]
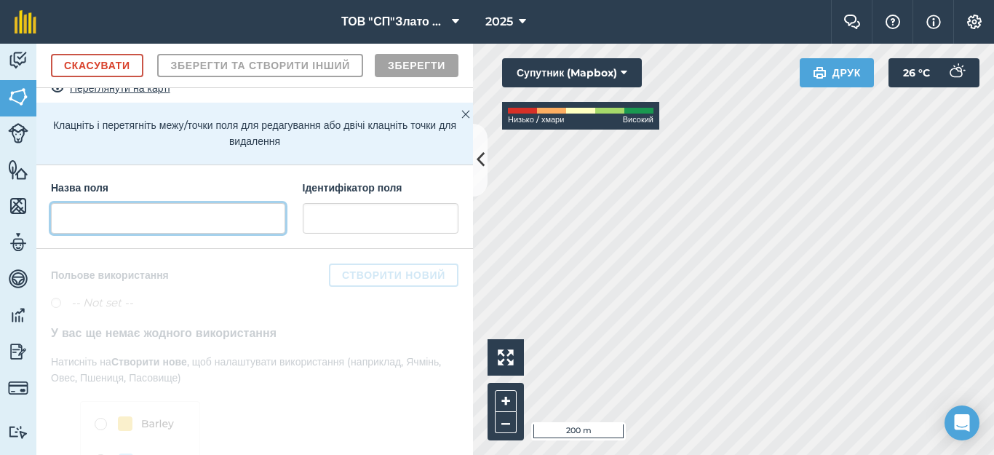
click at [85, 234] on input "text" at bounding box center [168, 218] width 234 height 31
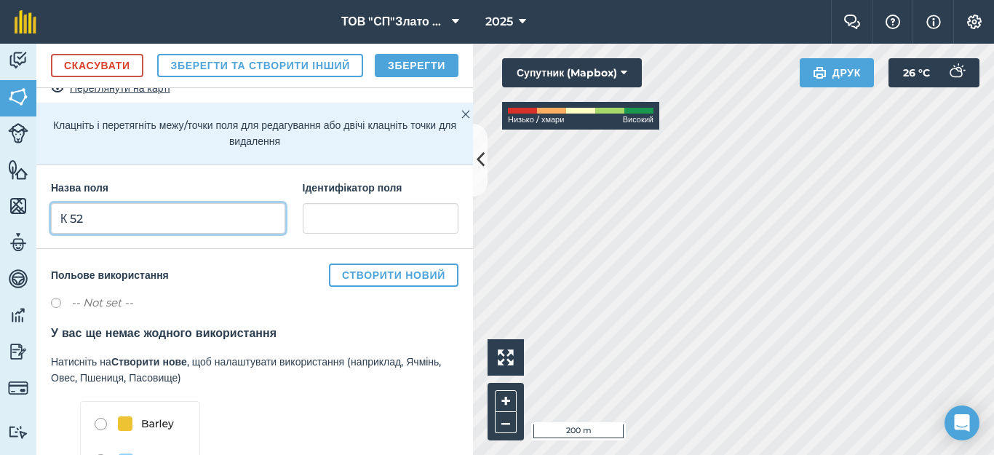
type input "К 52"
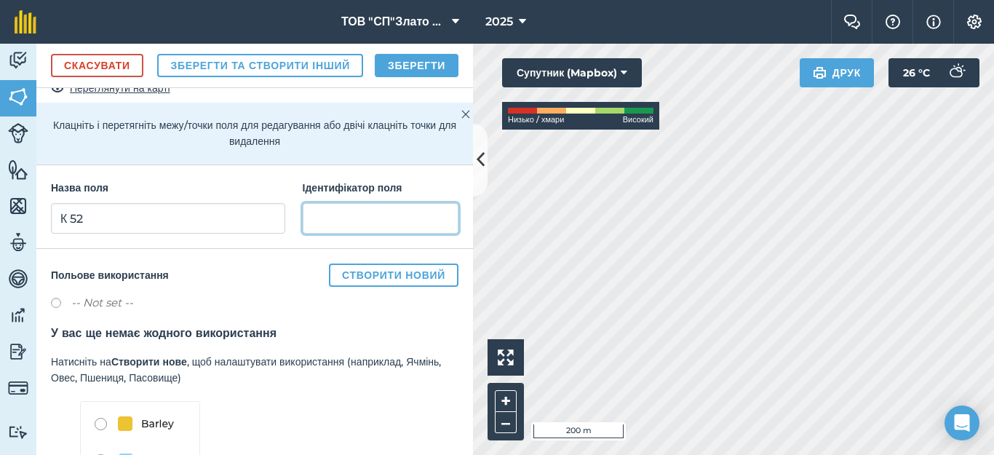
click at [343, 234] on input "text" at bounding box center [381, 218] width 156 height 31
type input "[GEOGRAPHIC_DATA]"
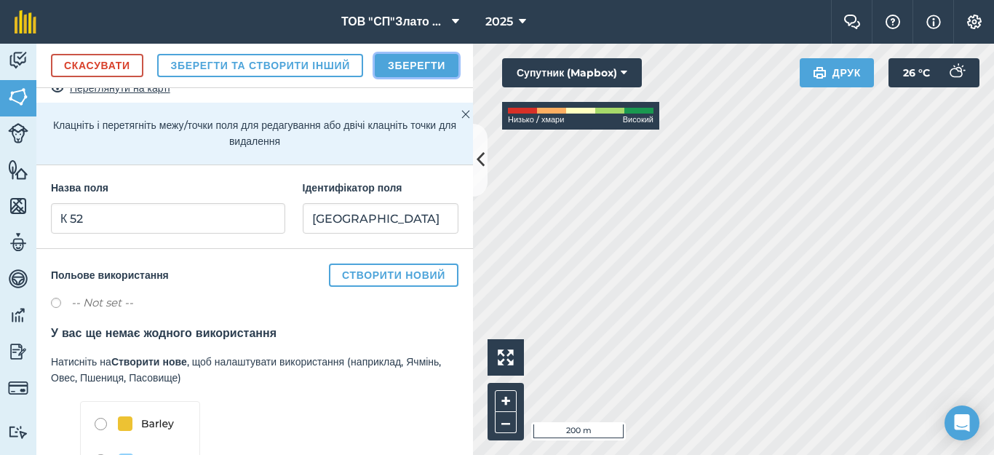
click at [427, 77] on button "Зберегти" at bounding box center [417, 65] width 84 height 23
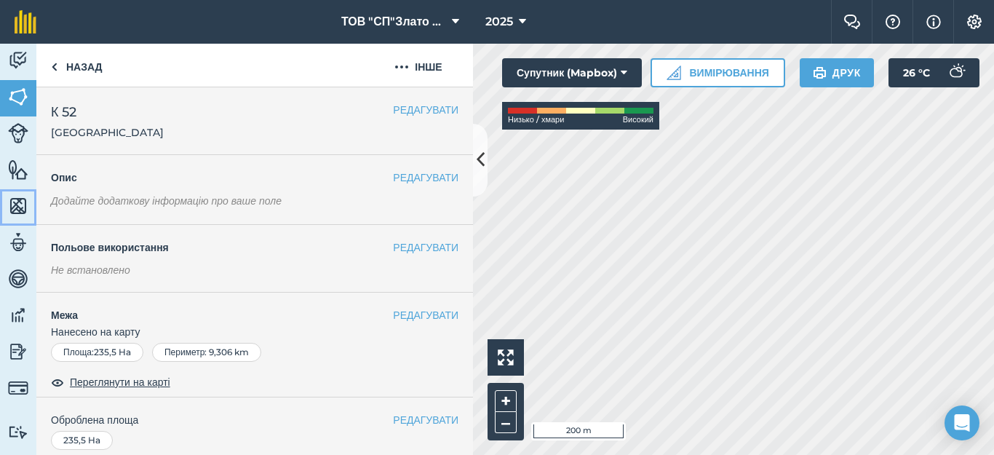
click at [23, 207] on img at bounding box center [18, 206] width 20 height 22
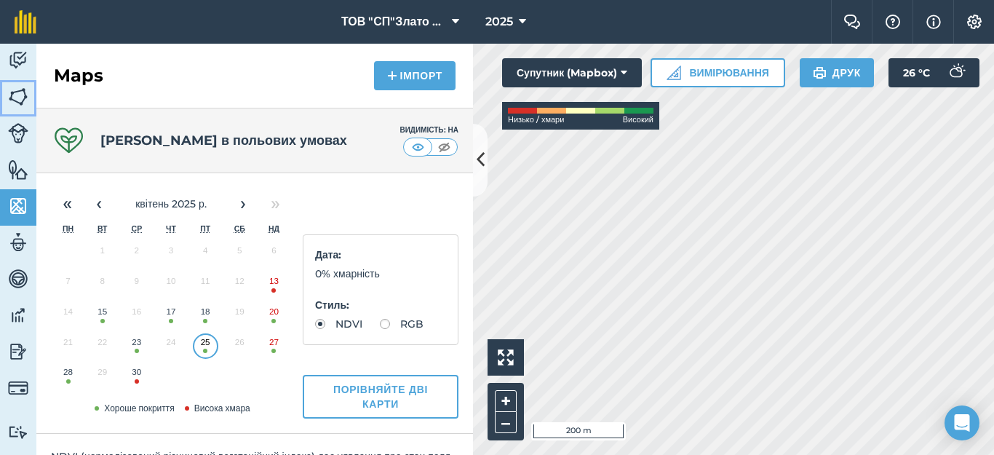
click at [20, 90] on img at bounding box center [18, 97] width 20 height 22
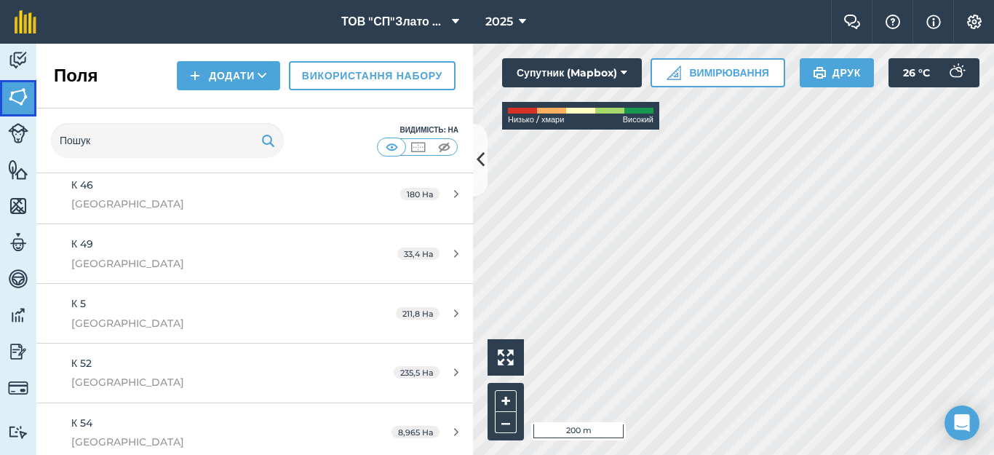
scroll to position [970, 0]
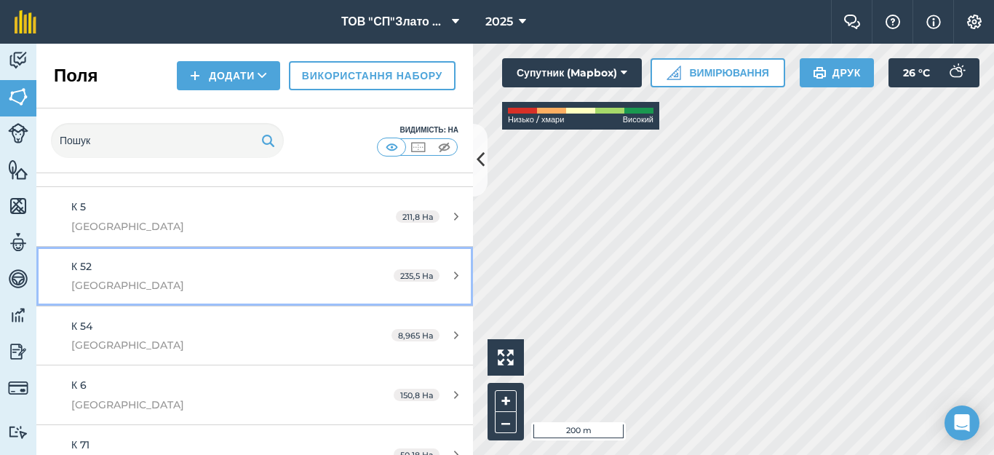
click at [442, 275] on div "235,5 Ha" at bounding box center [426, 276] width 94 height 12
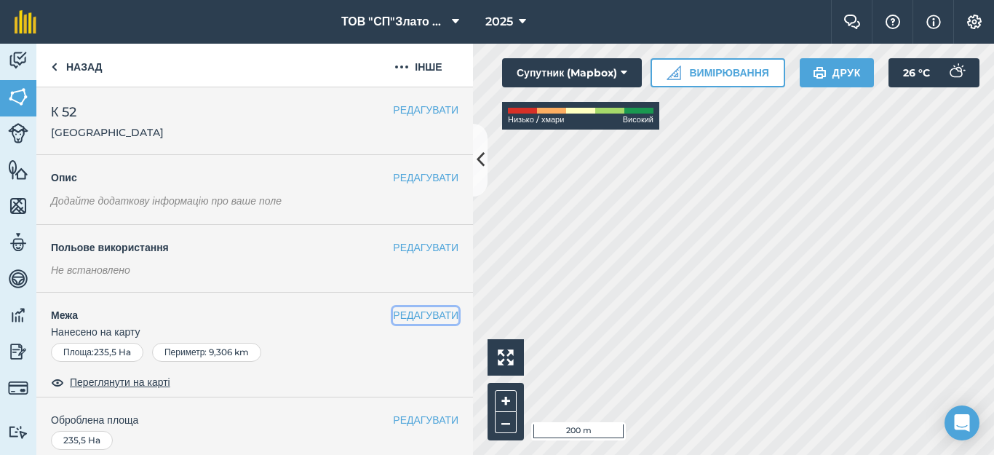
click at [428, 312] on button "РЕДАГУВАТИ" at bounding box center [425, 315] width 65 height 16
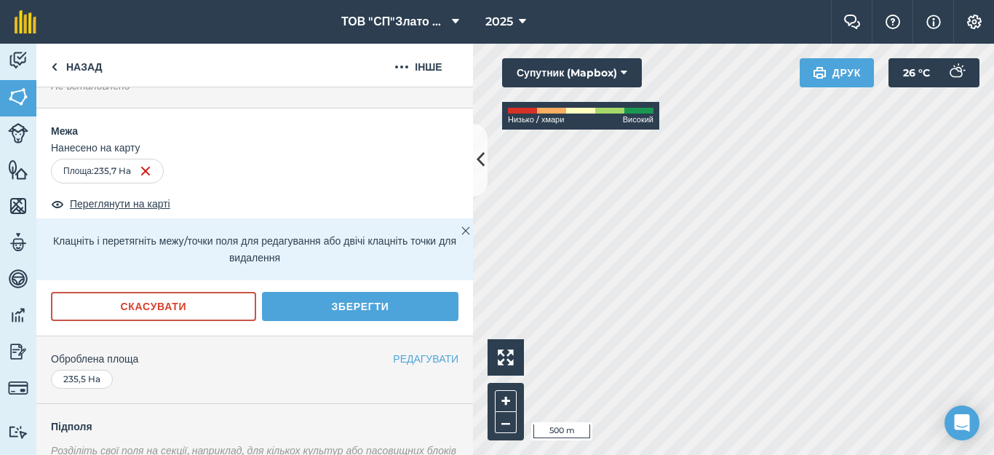
scroll to position [291, 0]
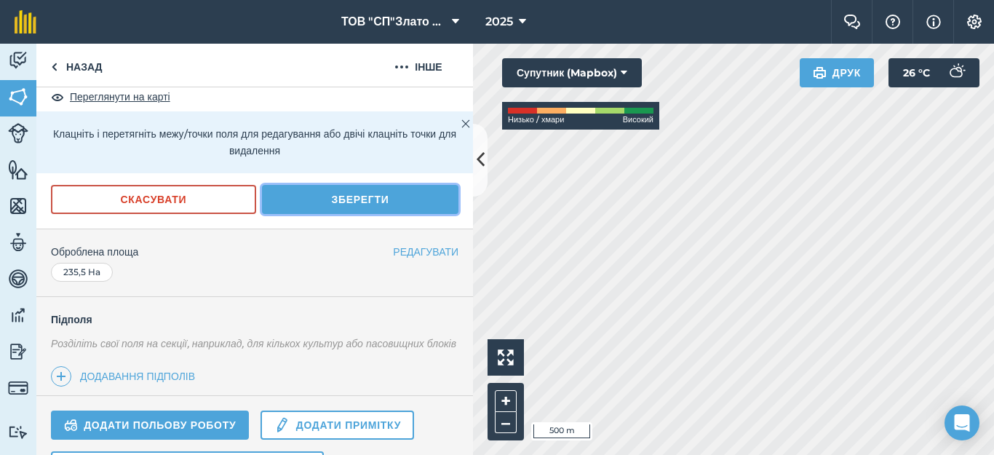
click at [353, 195] on button "Зберегти" at bounding box center [360, 199] width 196 height 29
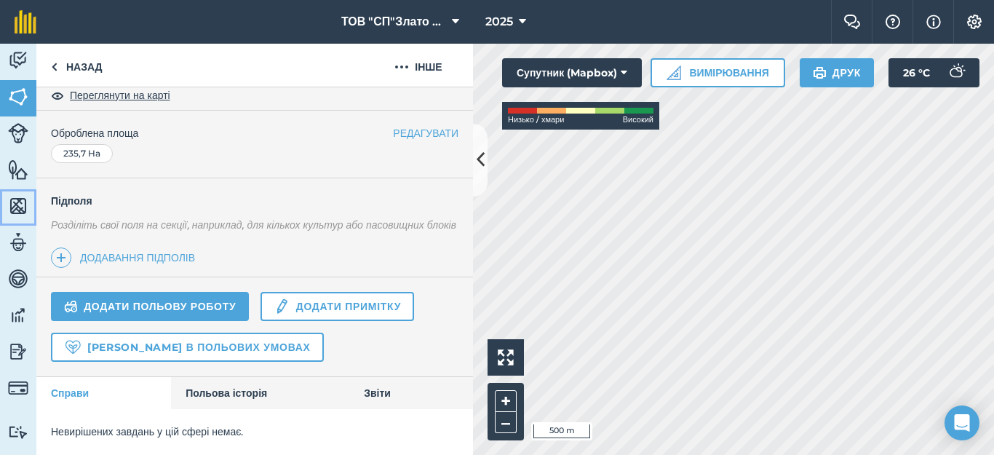
click at [17, 210] on img at bounding box center [18, 206] width 20 height 22
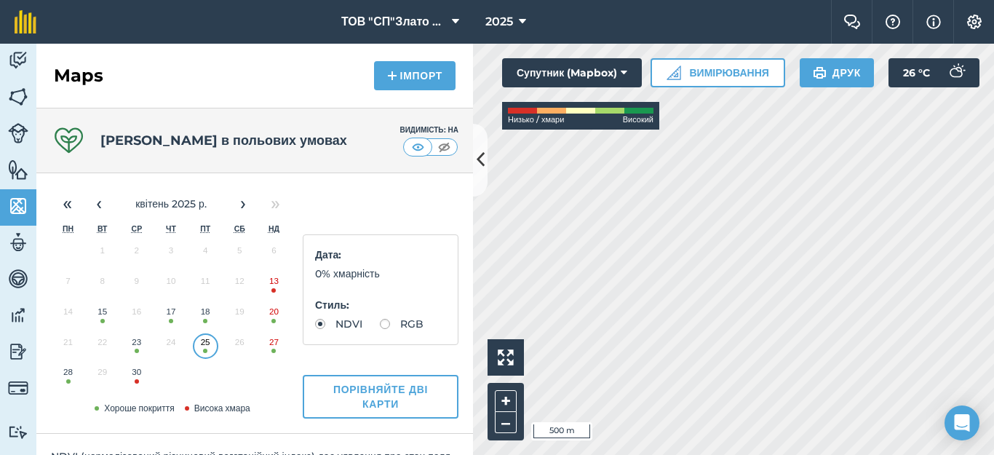
click at [380, 329] on label "RGB" at bounding box center [402, 324] width 44 height 10
radio input "true"
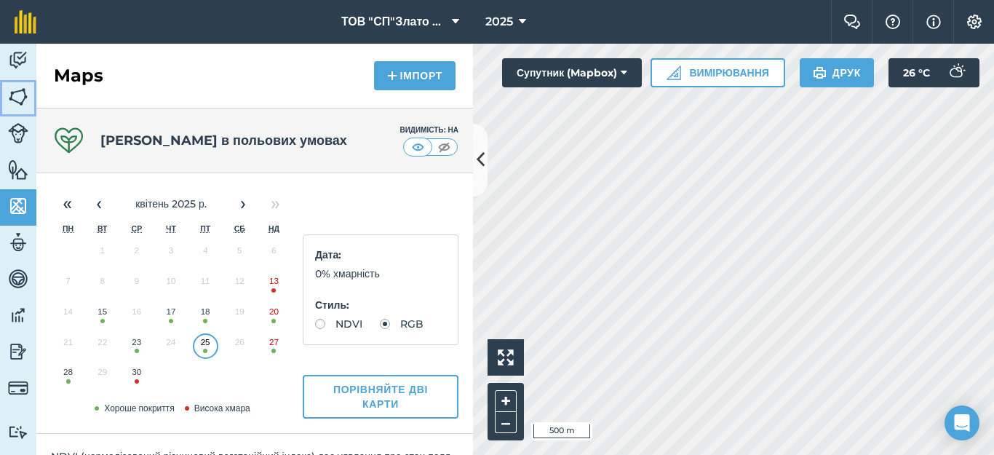
click at [19, 92] on img at bounding box center [18, 97] width 20 height 22
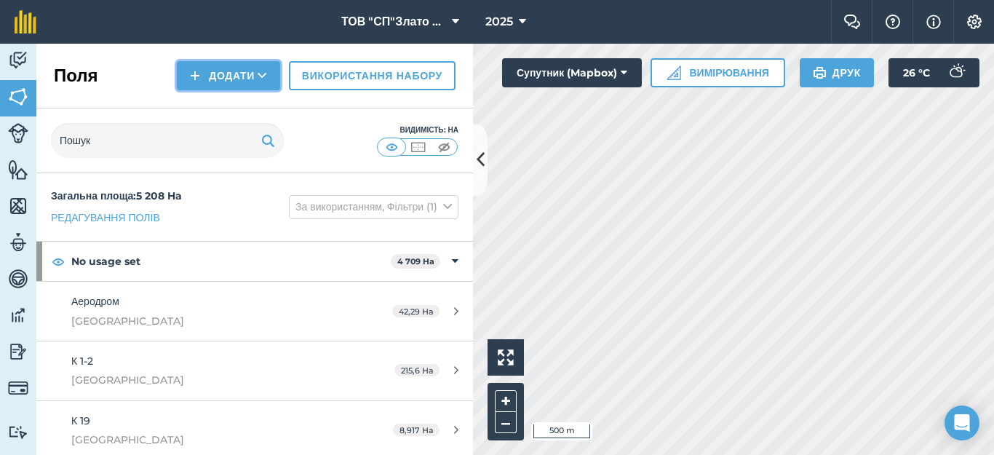
click at [215, 68] on button "Додати" at bounding box center [228, 75] width 103 height 29
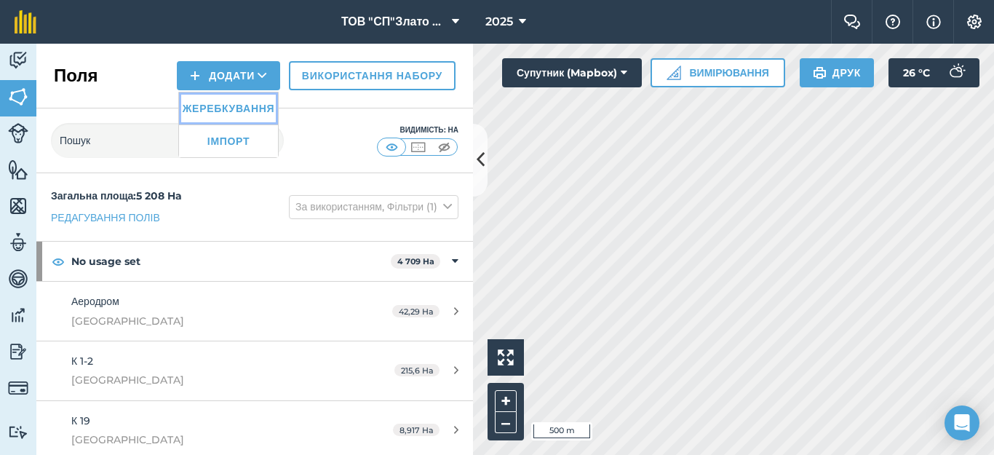
click at [219, 109] on link "Жеребкування" at bounding box center [228, 108] width 99 height 32
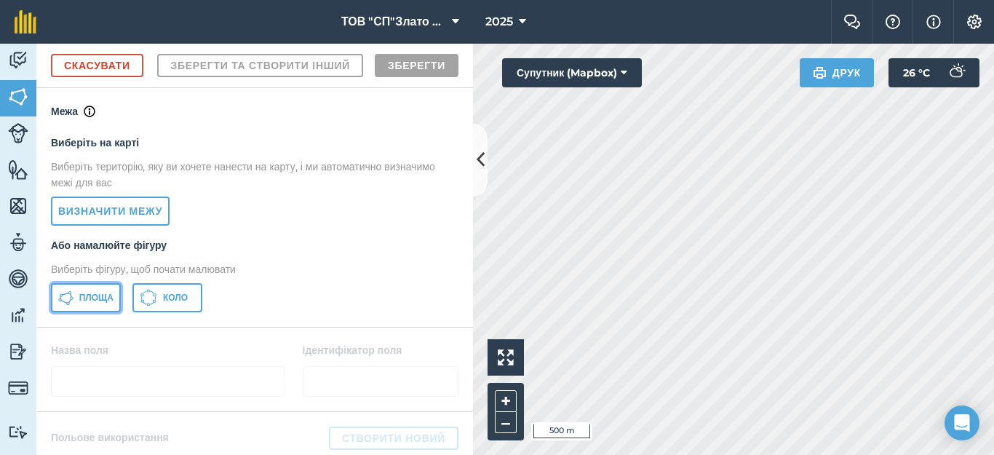
click at [94, 303] on span "Площа" at bounding box center [96, 298] width 34 height 12
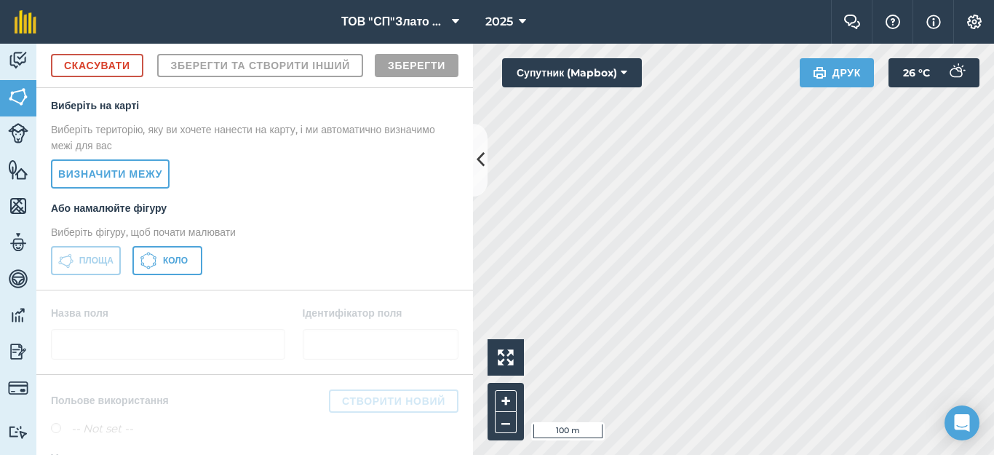
scroll to position [45, 0]
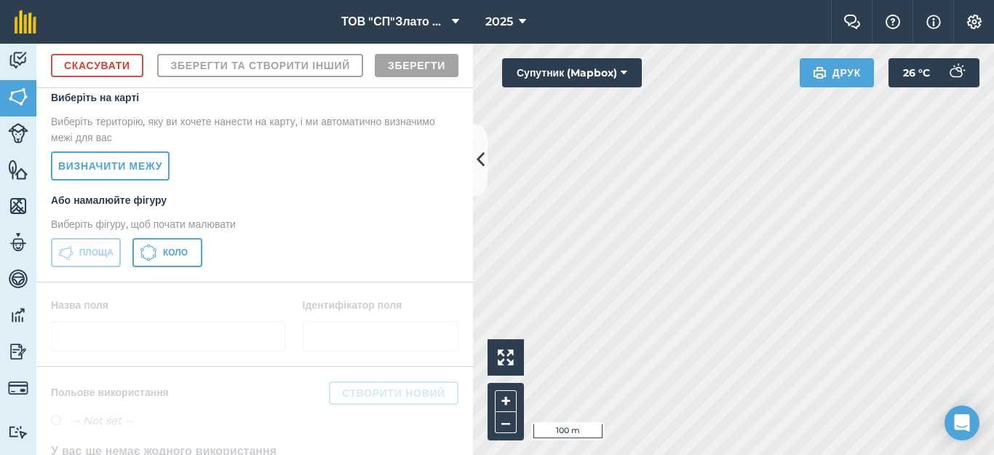
click at [585, 87] on div "Click to start drawing i 100 m + – Супутник (Mapbox) Друк 26 ° C" at bounding box center [733, 249] width 521 height 411
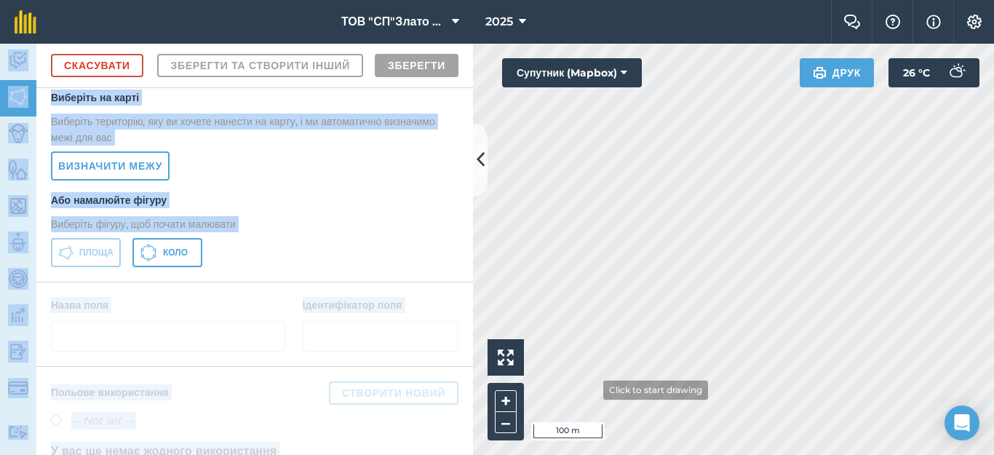
click at [592, 390] on div "ТОВ "СП"Злато Таврії" 2025 Фермерський чат Допоможіть! Інформація Налаштування …" at bounding box center [497, 227] width 994 height 455
drag, startPoint x: 759, startPoint y: 41, endPoint x: 502, endPoint y: 354, distance: 404.8
click at [502, 354] on div "Click to start drawing i 100 m + – Супутник (Mapbox) Друк 26 ° C" at bounding box center [733, 249] width 521 height 411
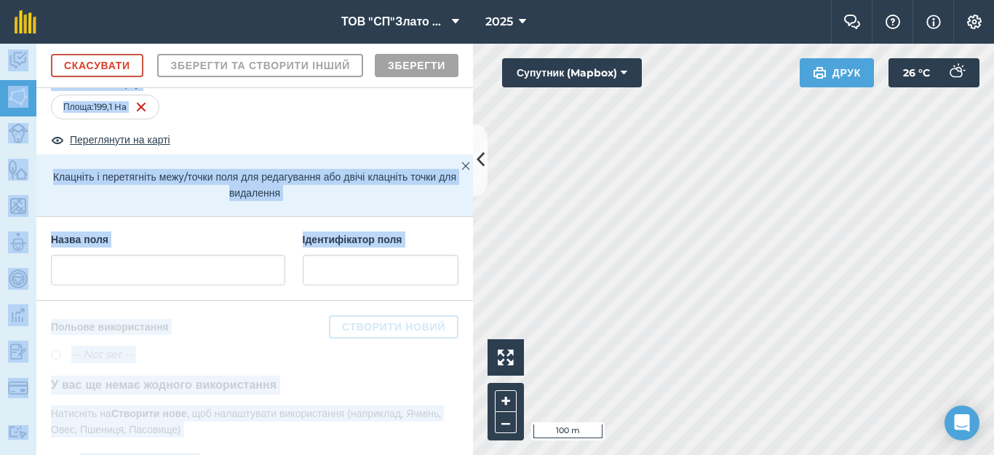
click at [841, 454] on html "ТОВ "СП"Злато Таврії" 2025 Фермерський чат Допоможіть! Інформація Налаштування …" at bounding box center [497, 227] width 994 height 455
click at [102, 285] on input "text" at bounding box center [168, 270] width 234 height 31
click at [363, 125] on div "Площа : 199,1 Ha" at bounding box center [254, 110] width 437 height 31
click at [341, 119] on div "Площа : 199,1 Ha" at bounding box center [254, 107] width 407 height 25
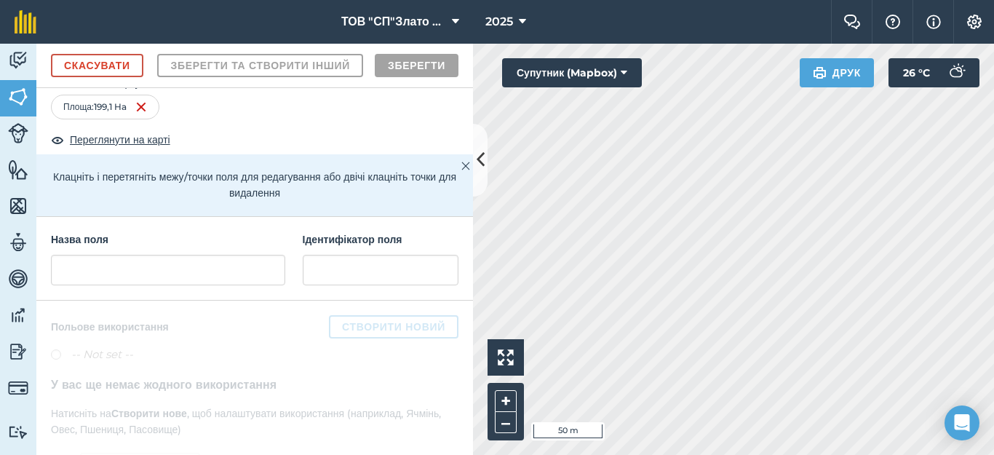
click at [341, 119] on div "Площа : 199,1 Ha" at bounding box center [254, 107] width 407 height 25
click at [136, 285] on input "text" at bounding box center [168, 270] width 234 height 31
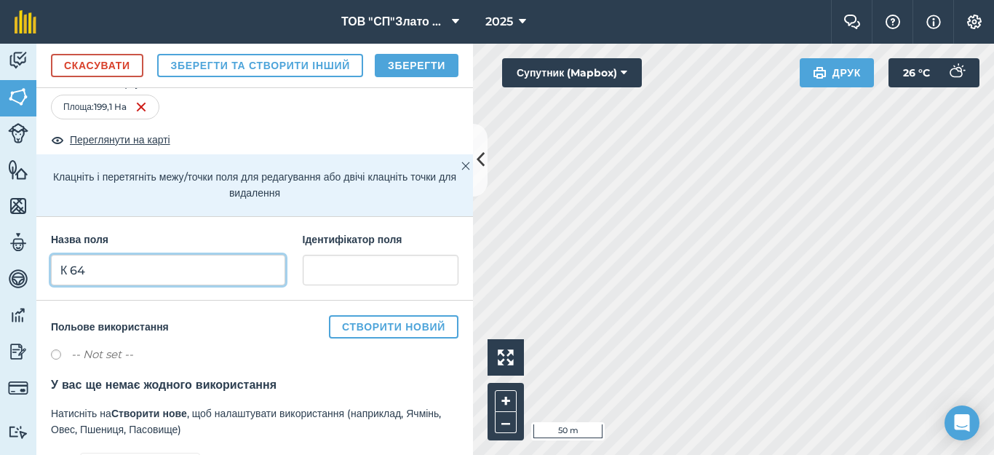
type input "К 64"
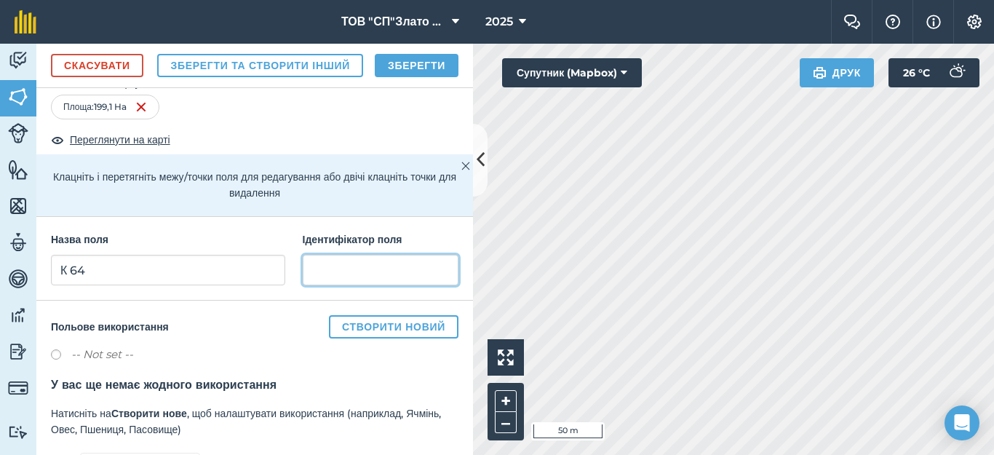
click at [323, 285] on input "text" at bounding box center [381, 270] width 156 height 31
type input "[GEOGRAPHIC_DATA]"
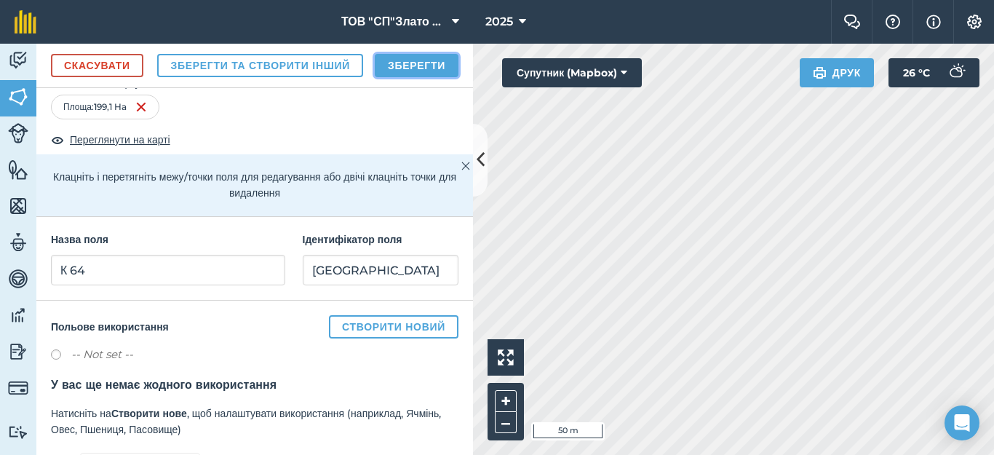
click at [407, 77] on button "Зберегти" at bounding box center [417, 65] width 84 height 23
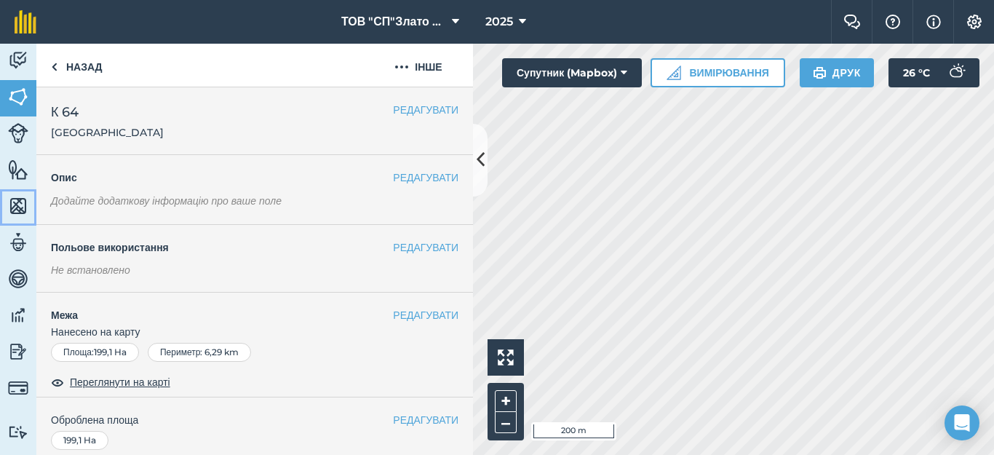
click at [25, 203] on img at bounding box center [18, 206] width 20 height 22
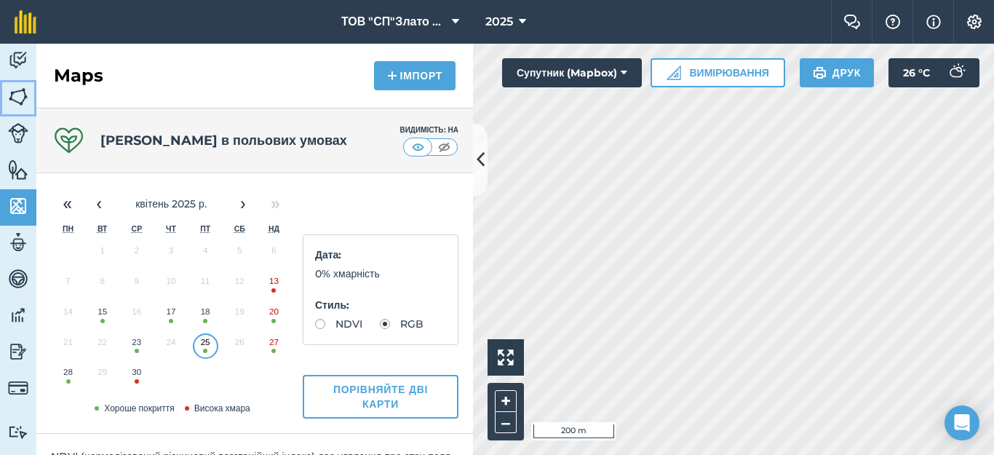
click at [16, 95] on img at bounding box center [18, 97] width 20 height 22
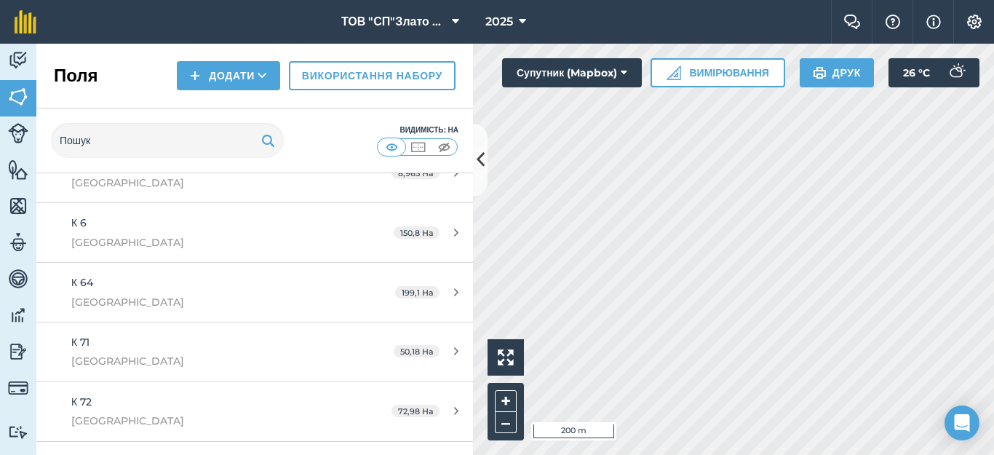
scroll to position [1164, 0]
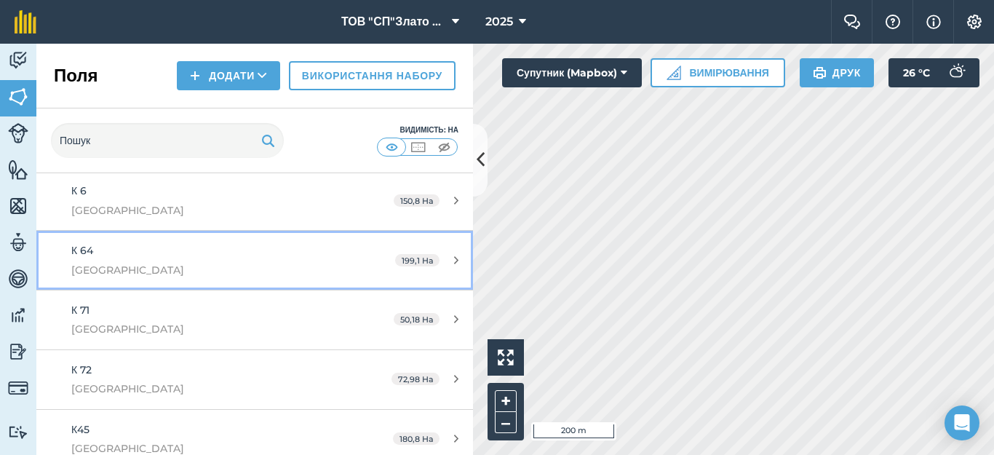
click at [454, 260] on icon at bounding box center [456, 260] width 4 height 11
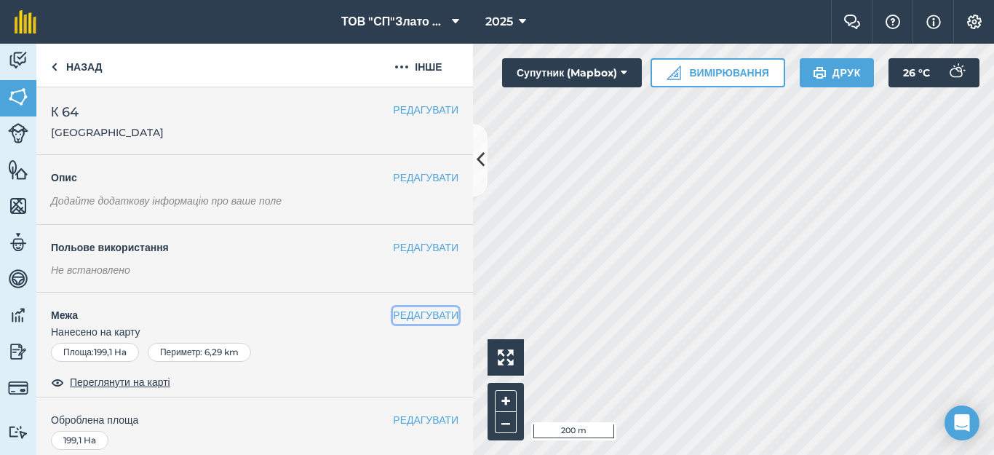
click at [403, 316] on button "РЕДАГУВАТИ" at bounding box center [425, 315] width 65 height 16
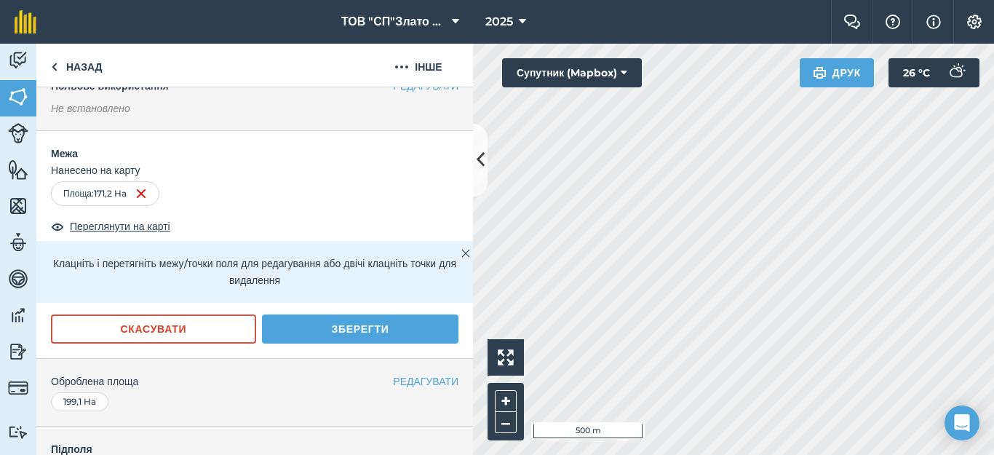
scroll to position [194, 0]
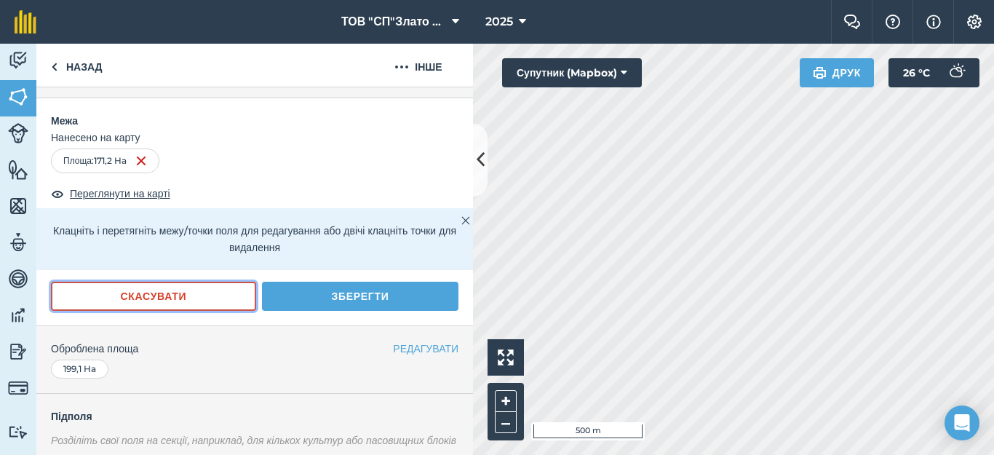
click at [159, 292] on button "Скасувати" at bounding box center [153, 296] width 205 height 29
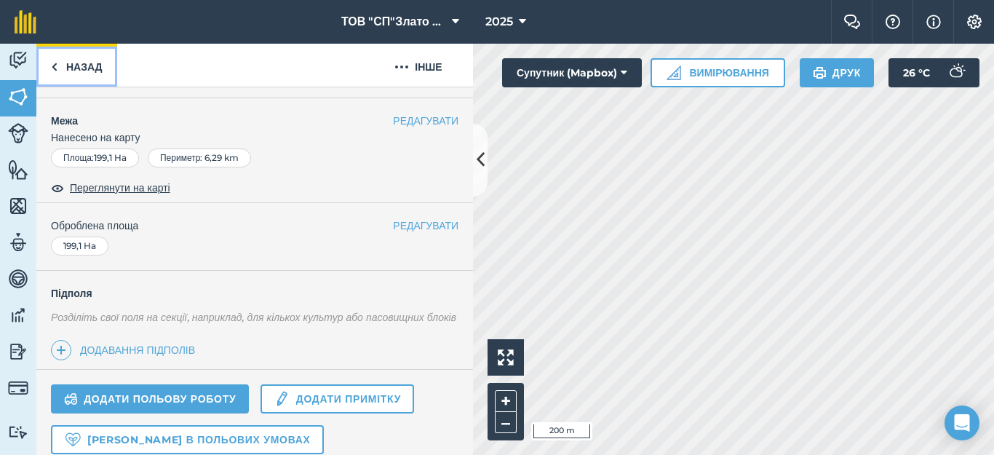
click at [70, 61] on link "Назад" at bounding box center [76, 65] width 81 height 43
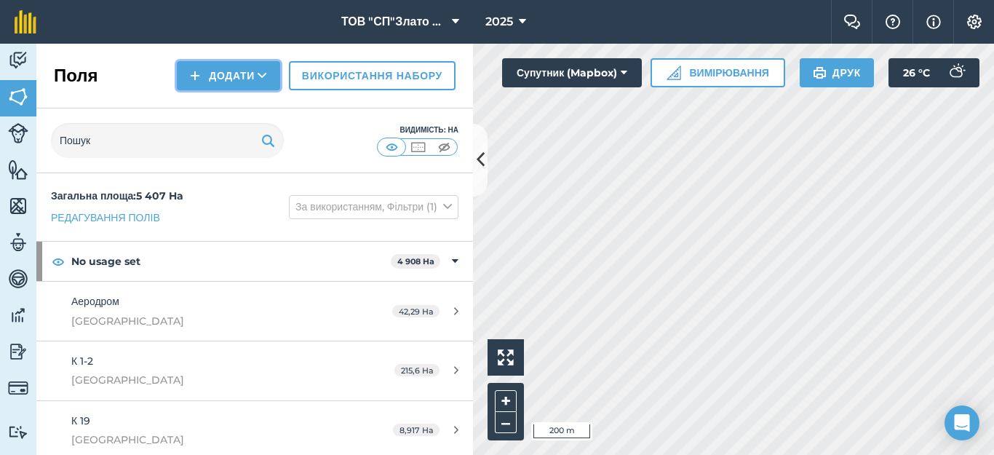
click at [214, 70] on button "Додати" at bounding box center [228, 75] width 103 height 29
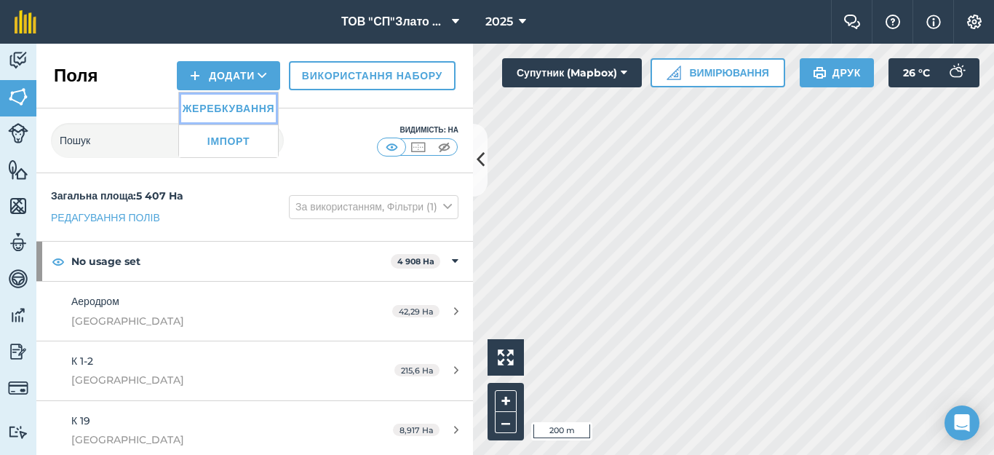
click at [212, 102] on link "Жеребкування" at bounding box center [228, 108] width 99 height 32
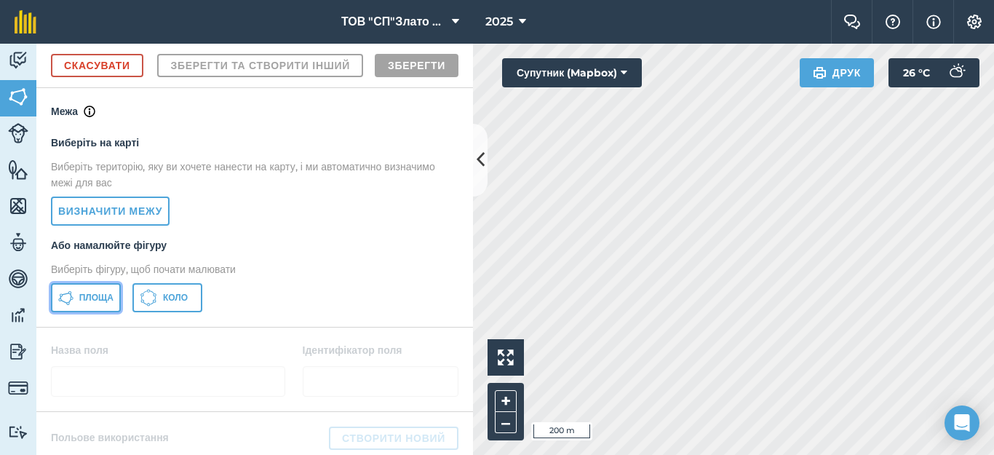
click at [98, 303] on span "Площа" at bounding box center [96, 298] width 34 height 12
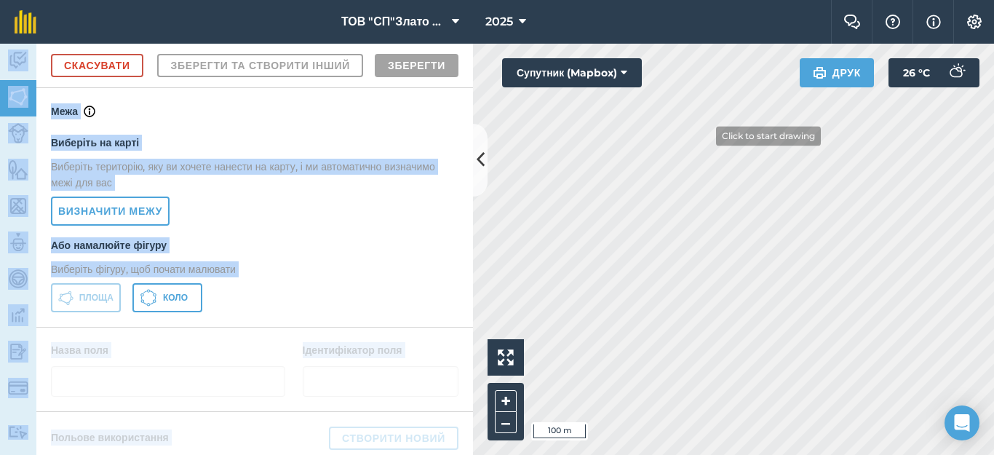
click at [720, 119] on div "ТОВ "СП"Злато Таврії" 2025 Фермерський чат Допоможіть! Інформація Налаштування …" at bounding box center [497, 227] width 994 height 455
drag, startPoint x: 783, startPoint y: 18, endPoint x: 504, endPoint y: 483, distance: 542.5
click at [504, 454] on html "ТОВ "СП"Злато Таврії" 2025 Фермерський чат Допоможіть! Інформація Налаштування …" at bounding box center [497, 227] width 994 height 455
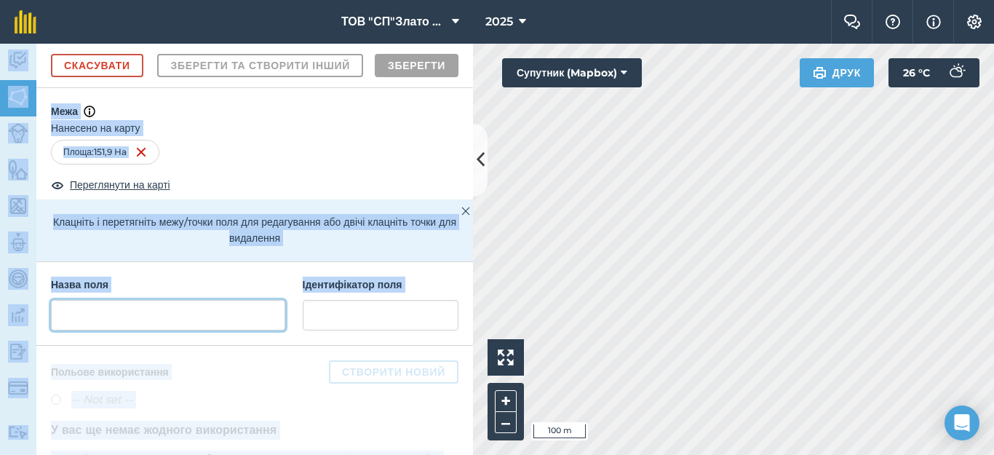
drag, startPoint x: 105, startPoint y: 340, endPoint x: 105, endPoint y: 365, distance: 25.5
click at [105, 330] on input "text" at bounding box center [168, 315] width 234 height 31
click at [226, 120] on h4 "Межа" at bounding box center [254, 104] width 437 height 32
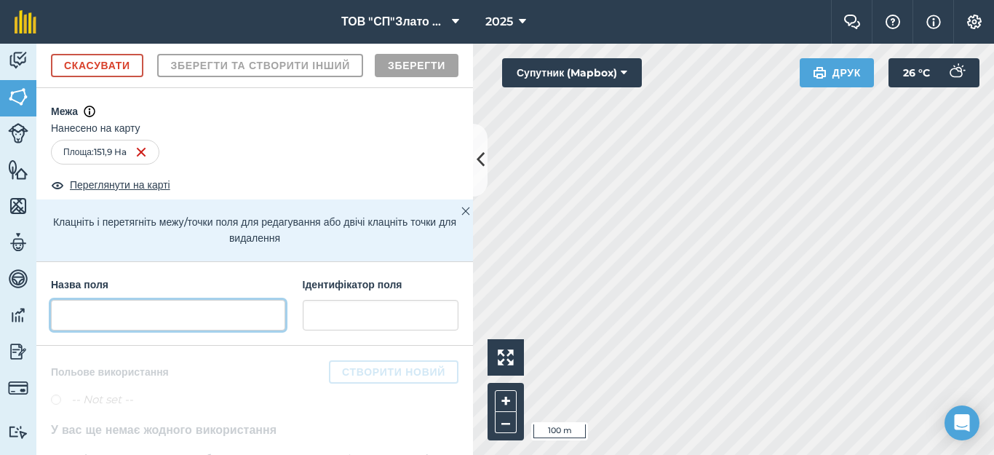
drag, startPoint x: 89, startPoint y: 338, endPoint x: 92, endPoint y: 359, distance: 21.3
click at [94, 330] on input "text" at bounding box center [168, 315] width 234 height 31
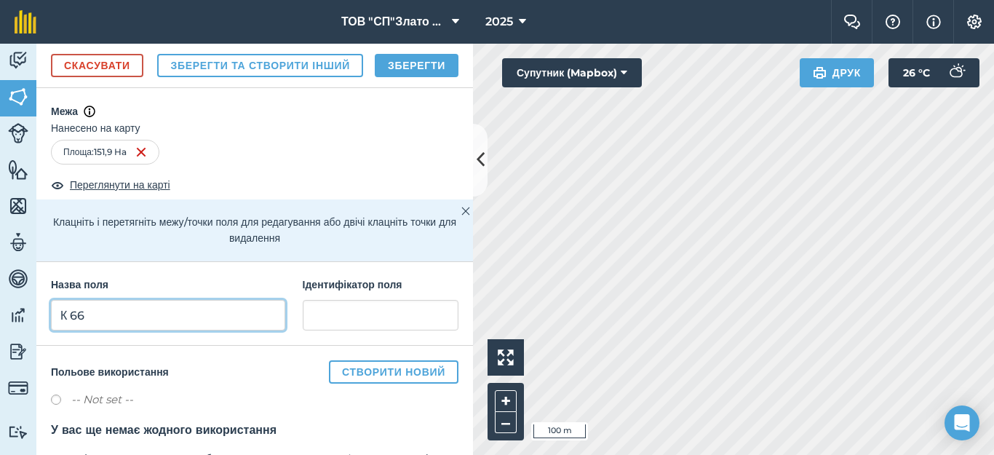
type input "К 66"
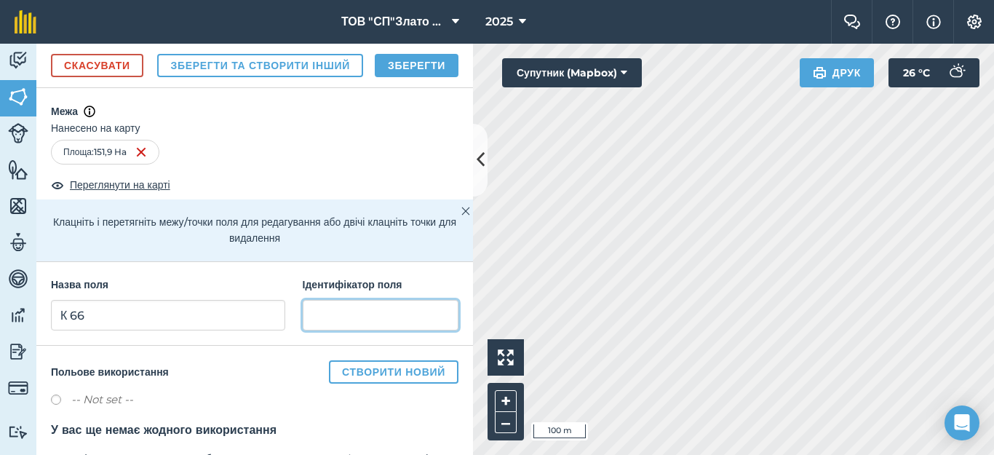
click at [320, 330] on input "text" at bounding box center [381, 315] width 156 height 31
type input "[GEOGRAPHIC_DATA]"
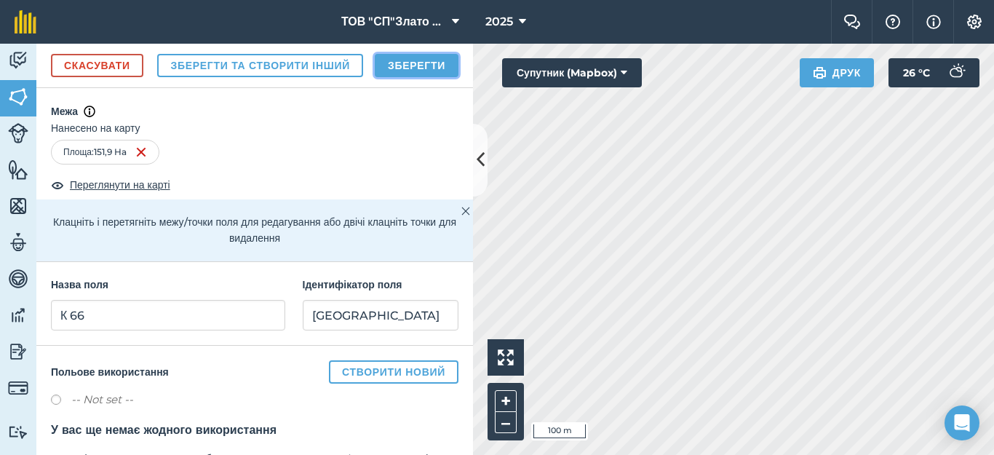
click at [411, 77] on button "Зберегти" at bounding box center [417, 65] width 84 height 23
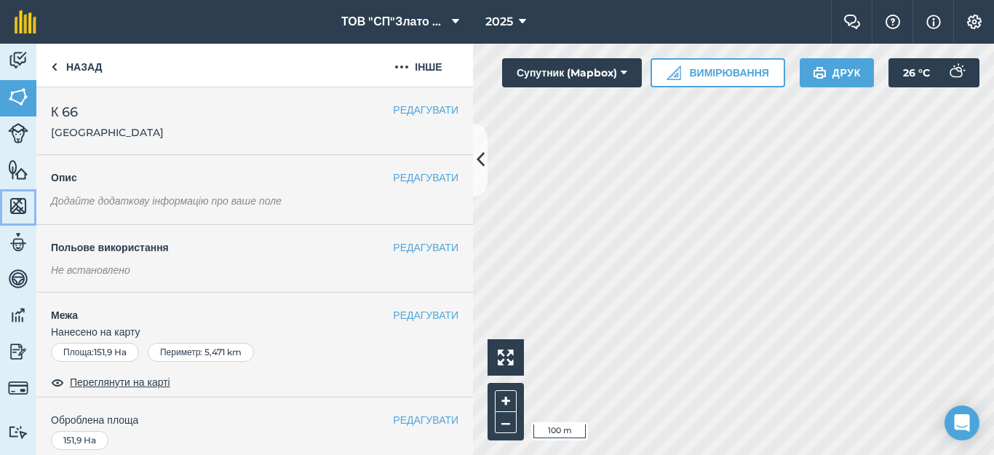
click at [15, 208] on img at bounding box center [18, 206] width 20 height 22
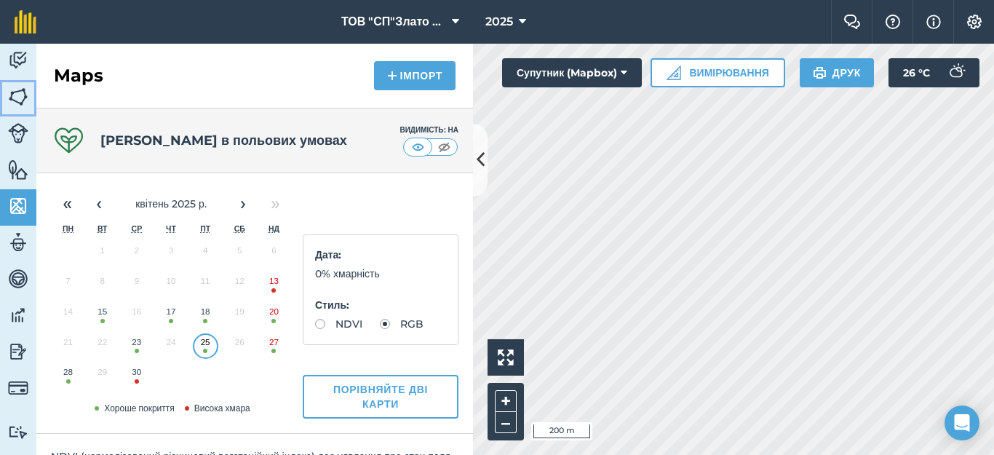
click at [18, 91] on img at bounding box center [18, 97] width 20 height 22
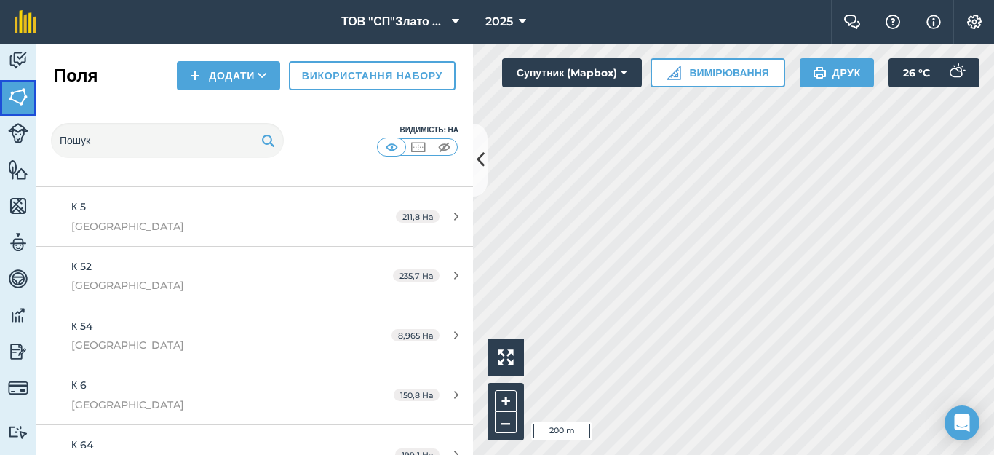
scroll to position [1067, 0]
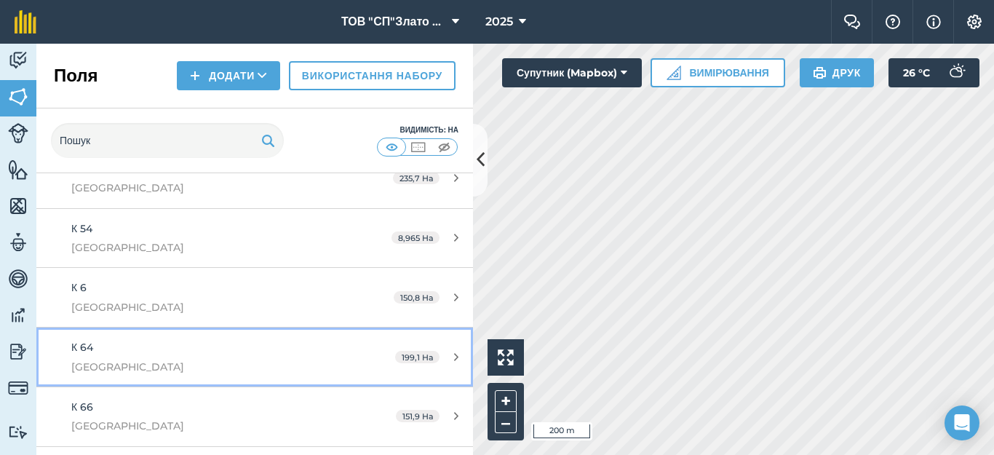
click at [223, 351] on div "К 64 [GEOGRAPHIC_DATA]" at bounding box center [208, 357] width 274 height 36
